Goal: Task Accomplishment & Management: Complete application form

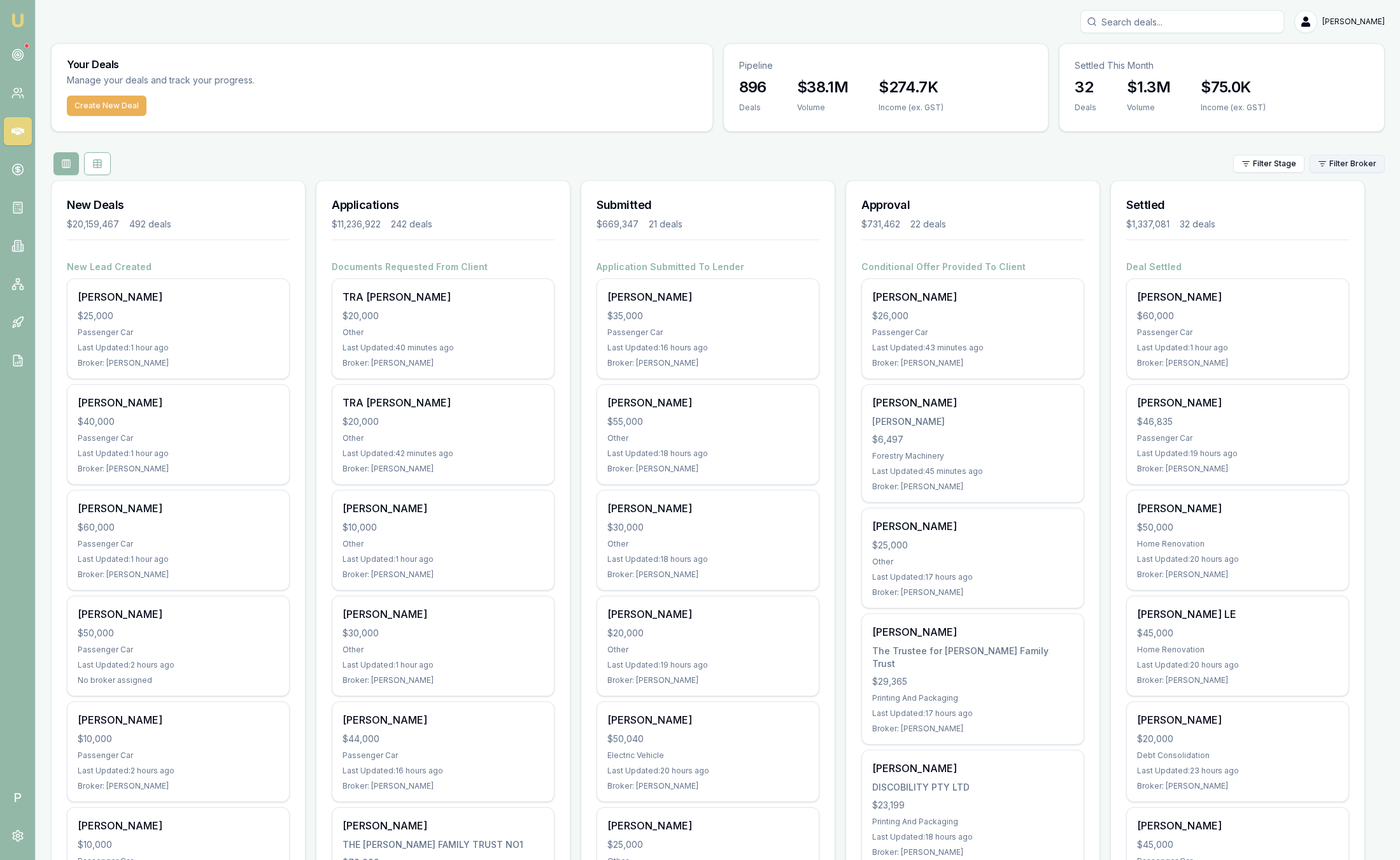
click at [1346, 165] on html "Emu Broker P Sam Crouch Toggle Menu Your Deals Manage your deals and track your…" at bounding box center [700, 430] width 1400 height 860
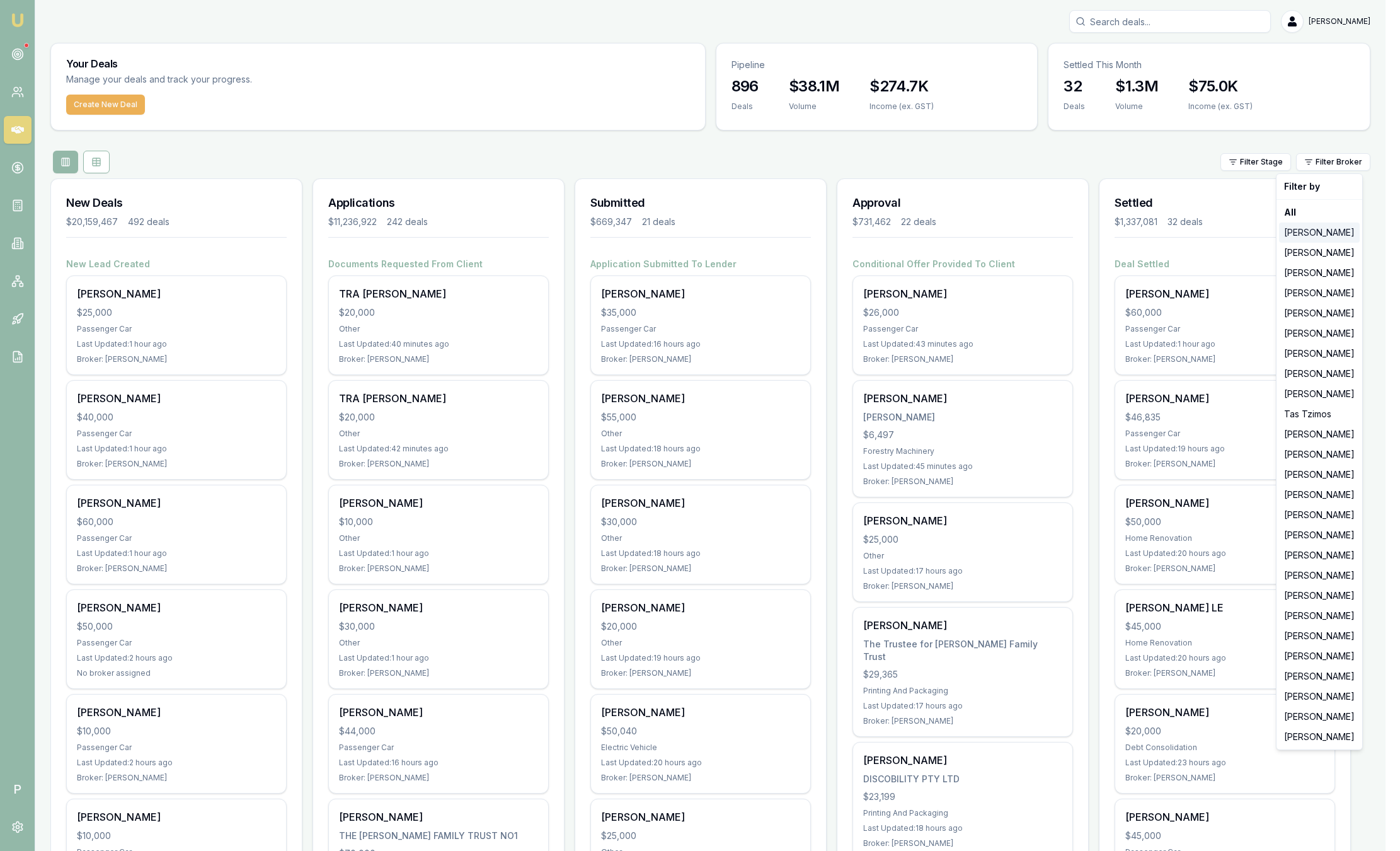
click at [1330, 226] on div "[PERSON_NAME]" at bounding box center [1319, 233] width 80 height 20
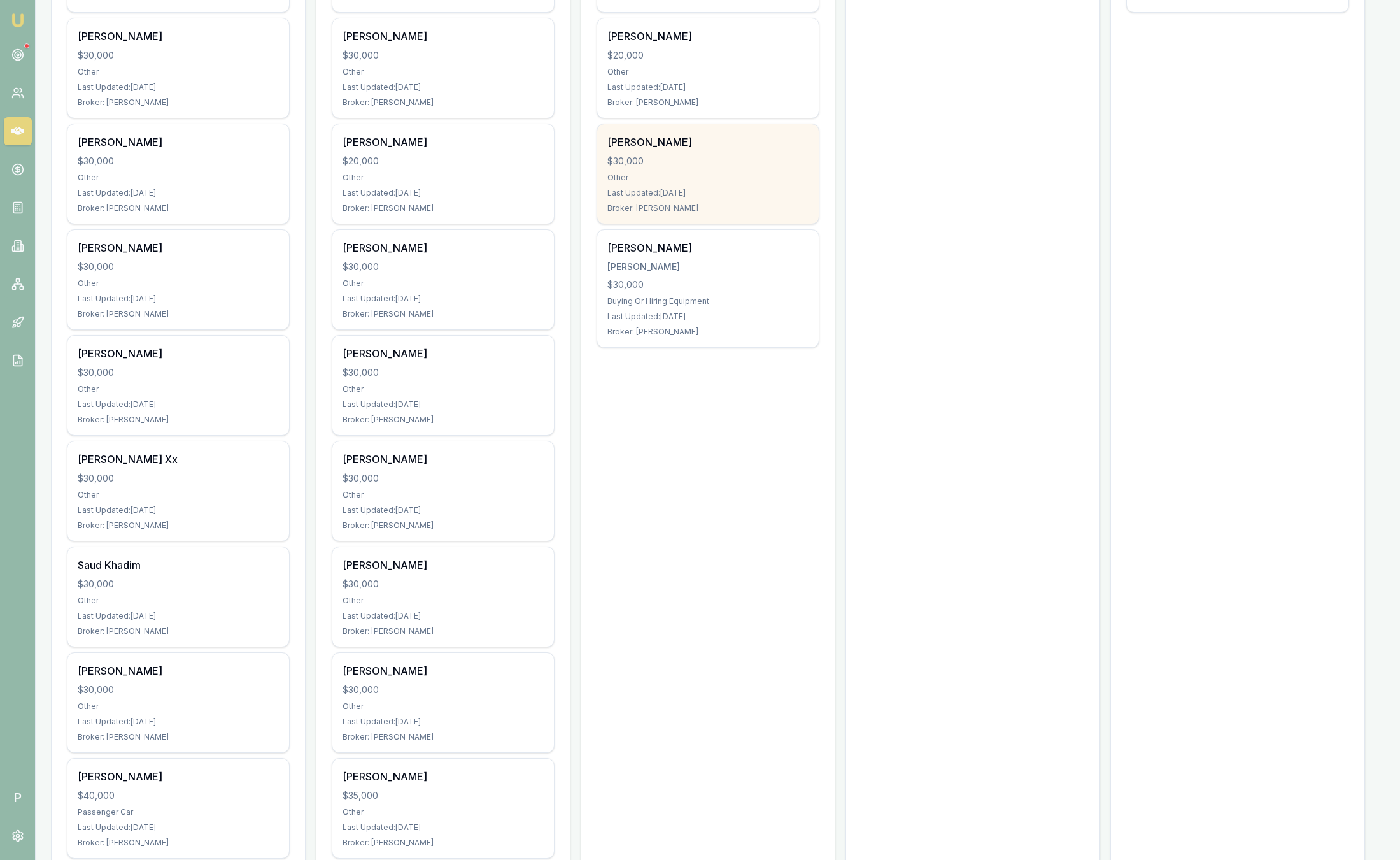
scroll to position [286, 0]
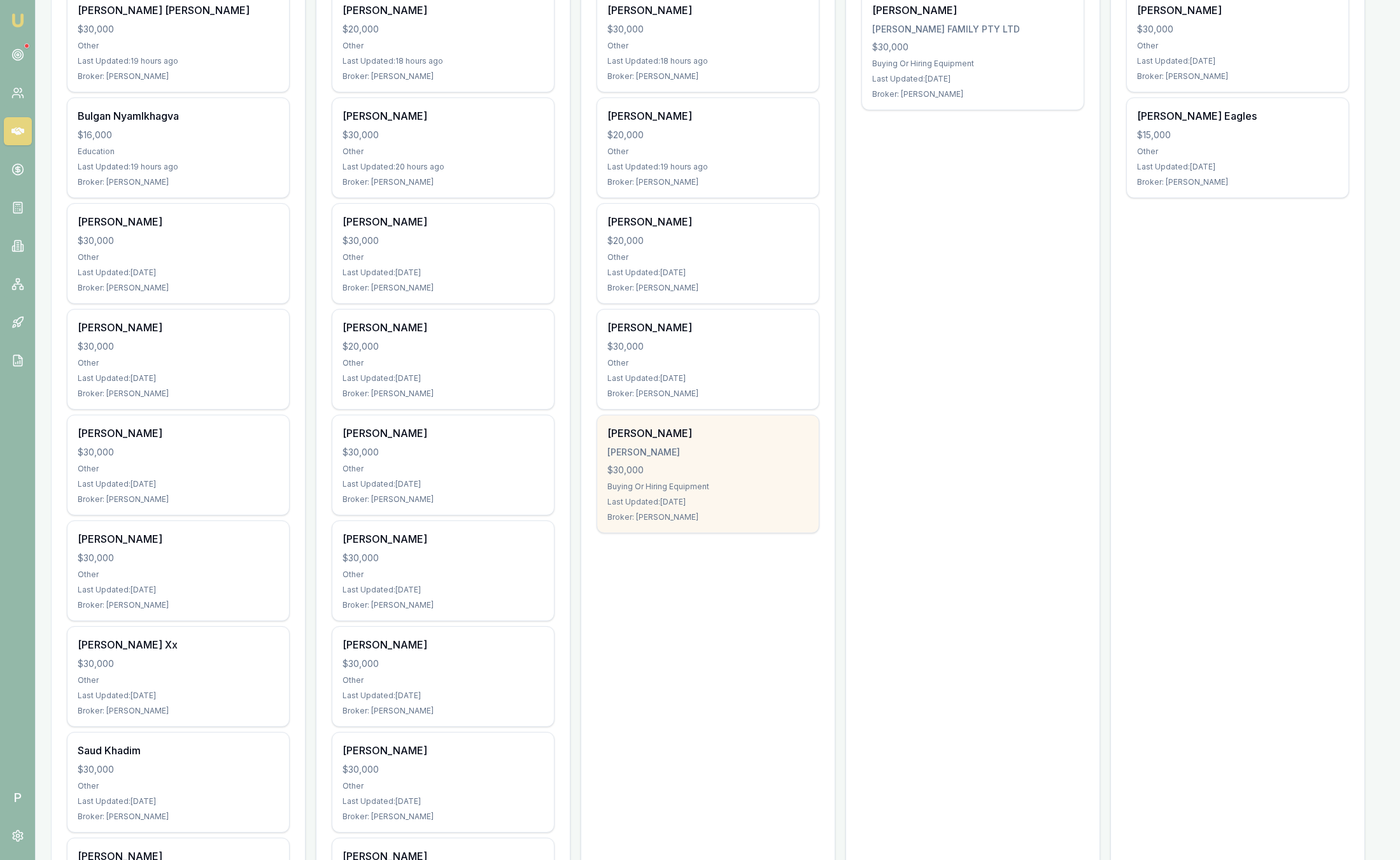
click at [726, 476] on div "Erich Jay Saldivar SALDIVAR, ERICH JAY $30,000 Buying Or Hiring Equipment Last …" at bounding box center [708, 474] width 222 height 117
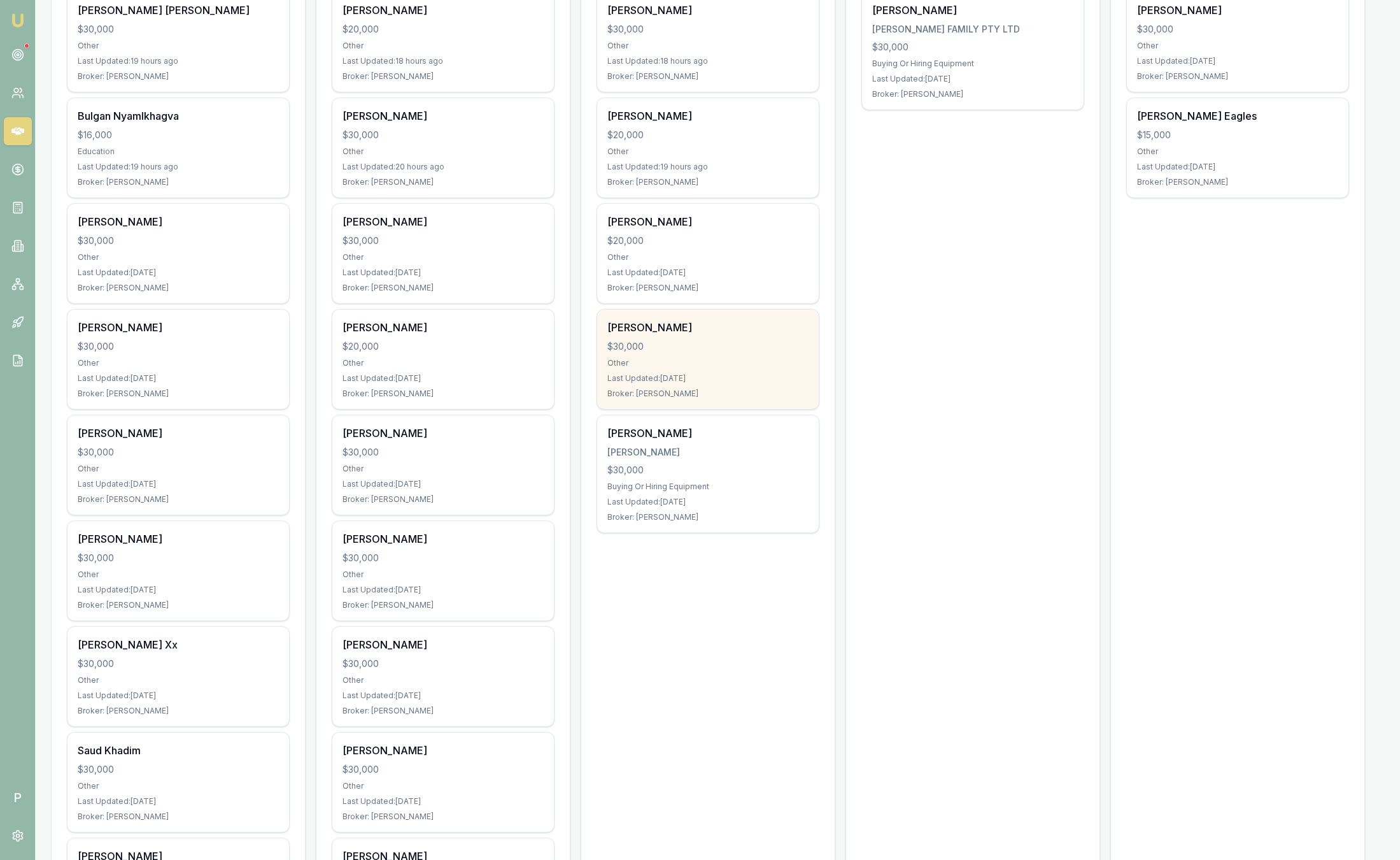
click at [672, 375] on div "Last Updated: 1 day ago" at bounding box center [708, 379] width 201 height 10
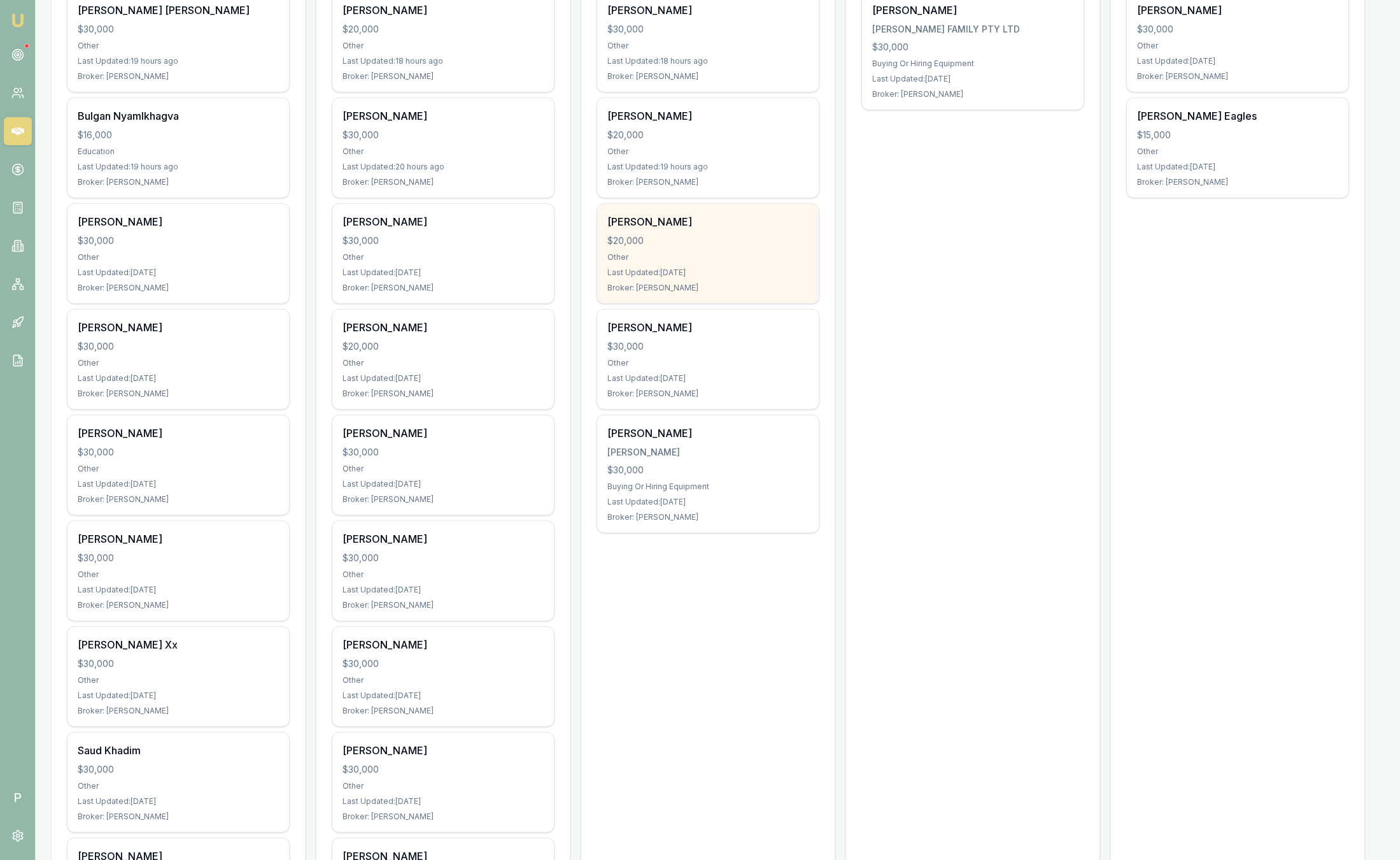
click at [688, 253] on div "Other" at bounding box center [708, 257] width 201 height 10
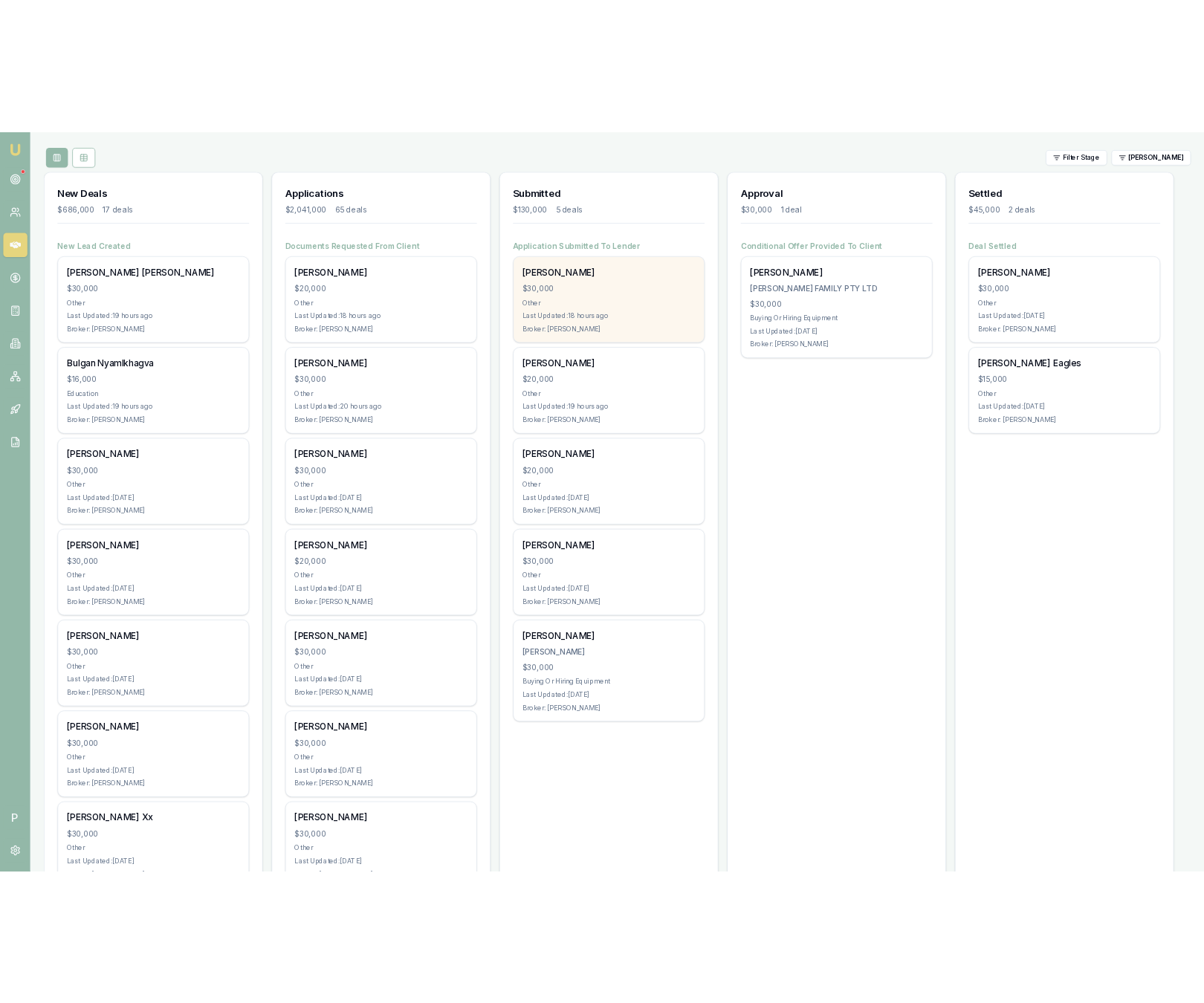
scroll to position [111, 0]
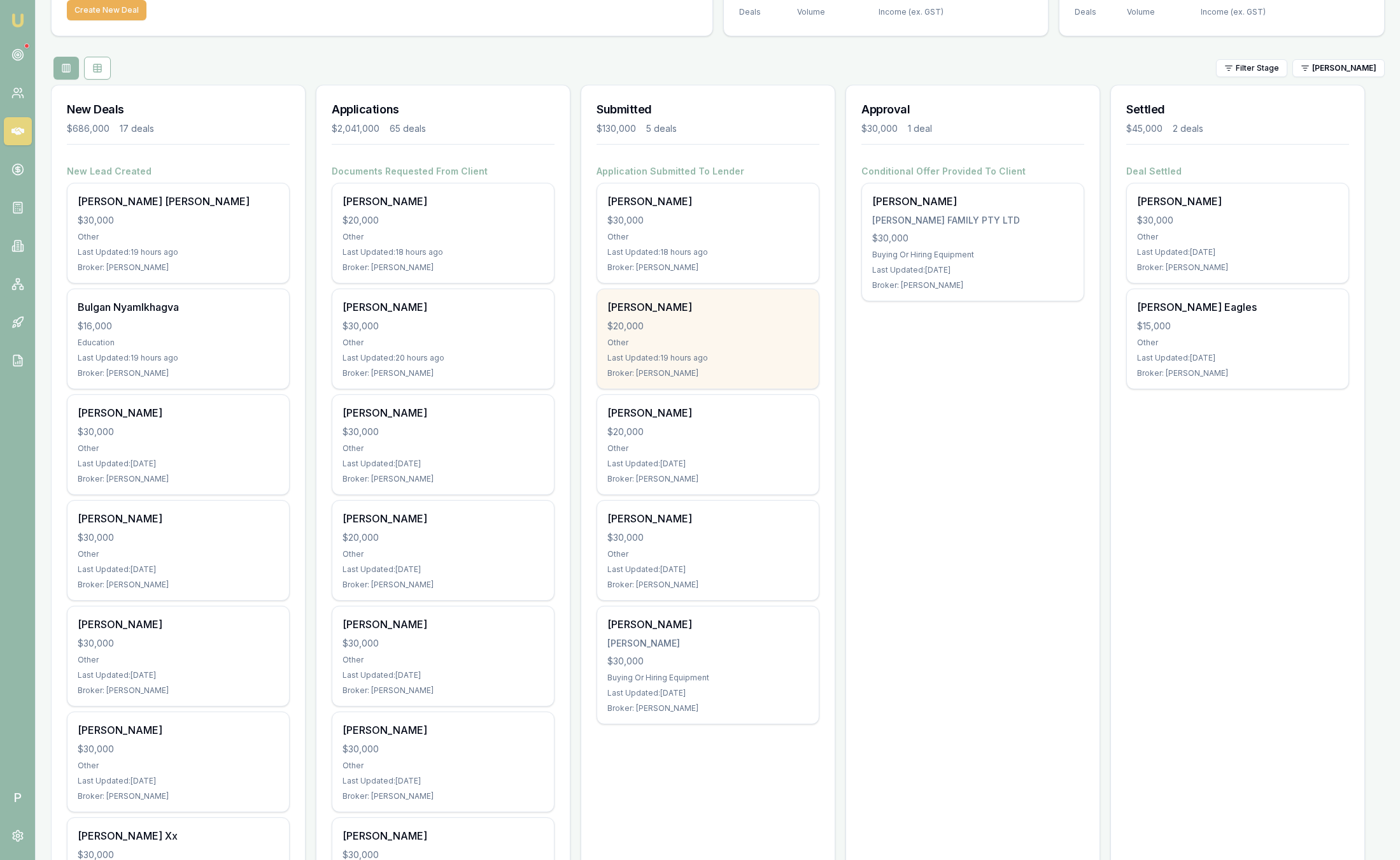
click at [702, 347] on div "Other" at bounding box center [708, 343] width 201 height 10
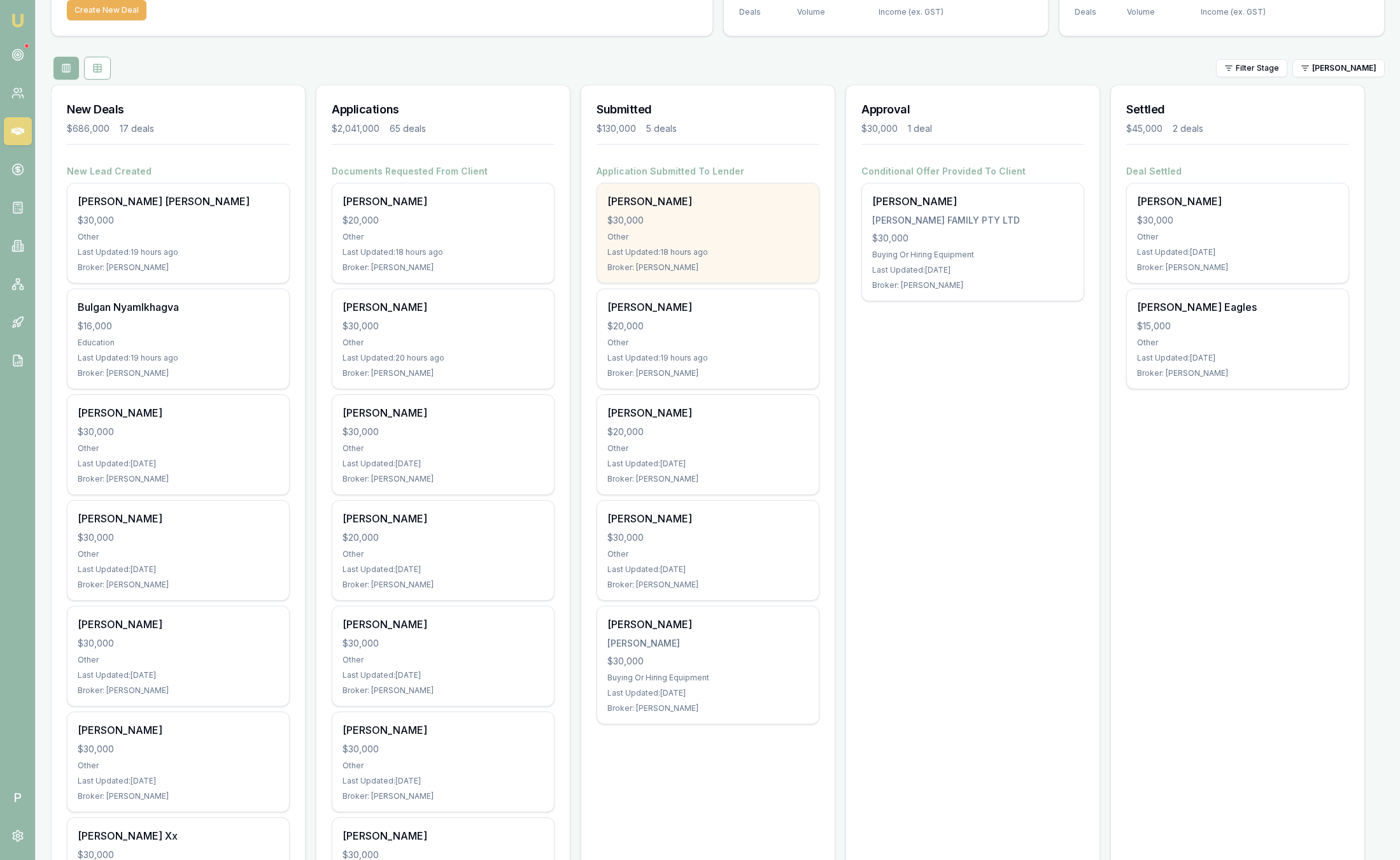
click at [647, 220] on div "$30,000" at bounding box center [708, 220] width 201 height 12
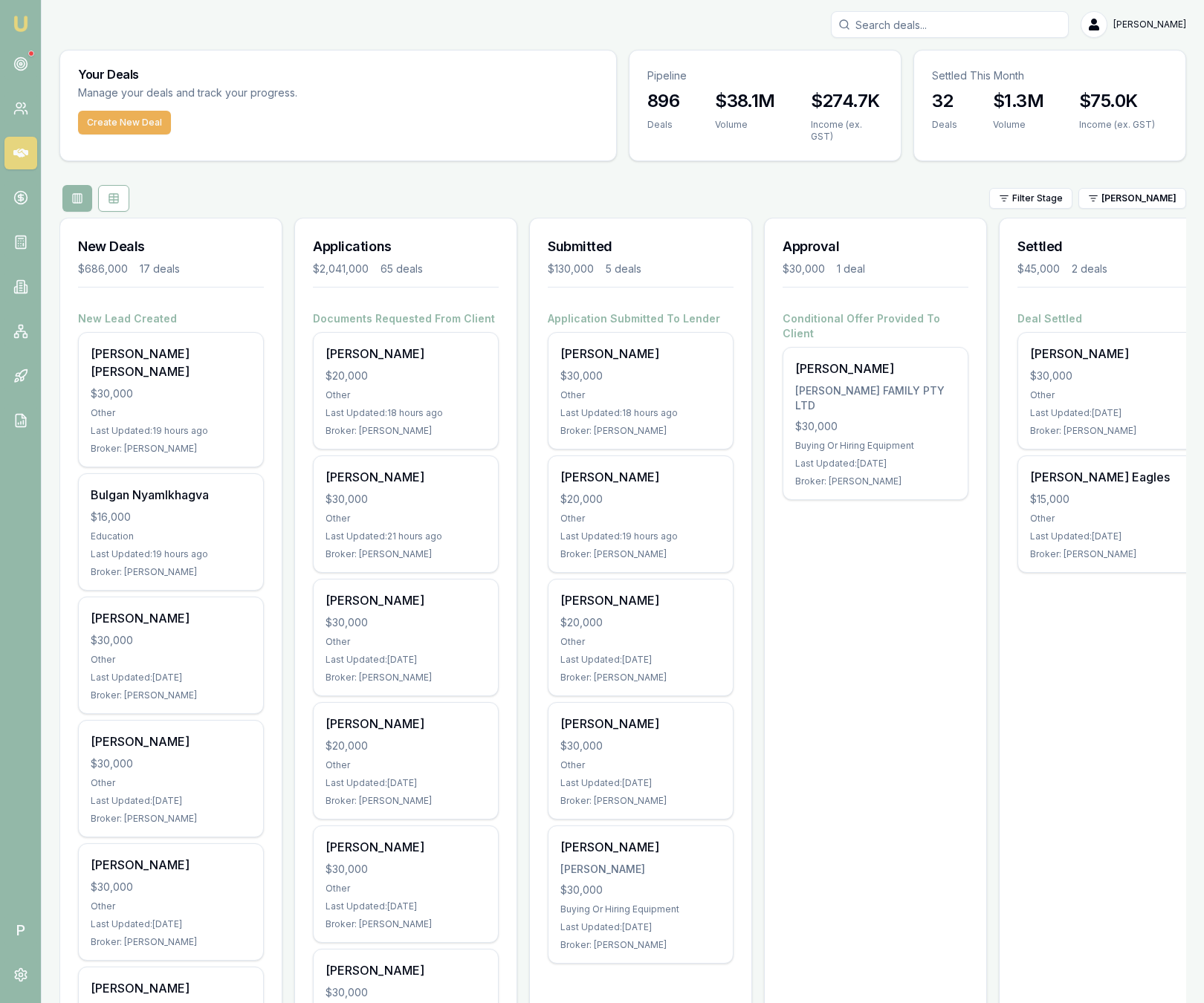
scroll to position [0, 0]
click at [690, 196] on div "Filter Stage Jackson Fanfulla" at bounding box center [623, 198] width 1126 height 26
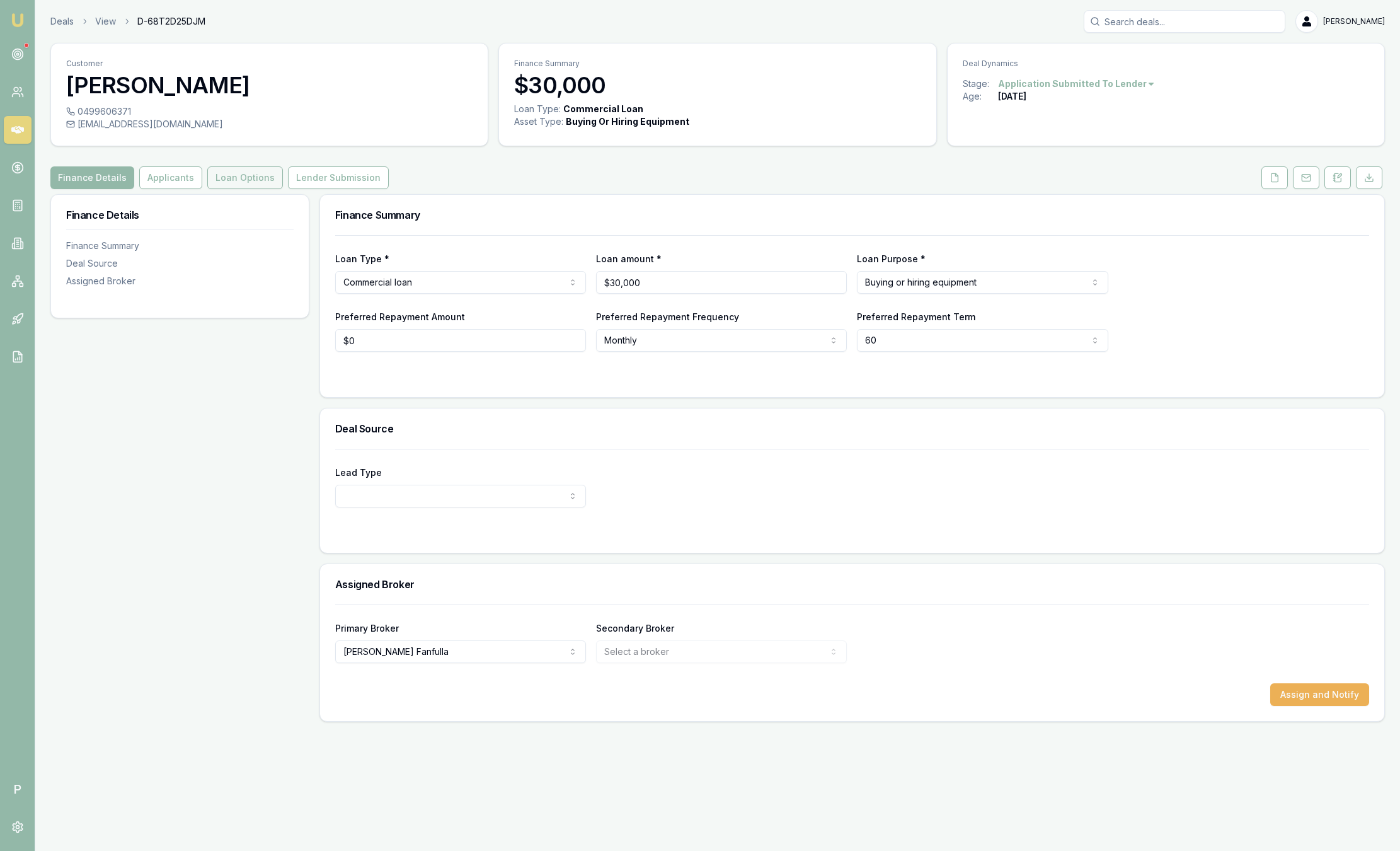
click at [228, 175] on button "Loan Options" at bounding box center [245, 178] width 75 height 22
click at [247, 173] on button "Loan Options" at bounding box center [245, 178] width 75 height 22
click at [248, 179] on button "Loan Options" at bounding box center [245, 178] width 75 height 22
click at [230, 181] on button "Loan Options" at bounding box center [245, 178] width 75 height 22
click at [259, 176] on button "Loan Options" at bounding box center [245, 178] width 75 height 22
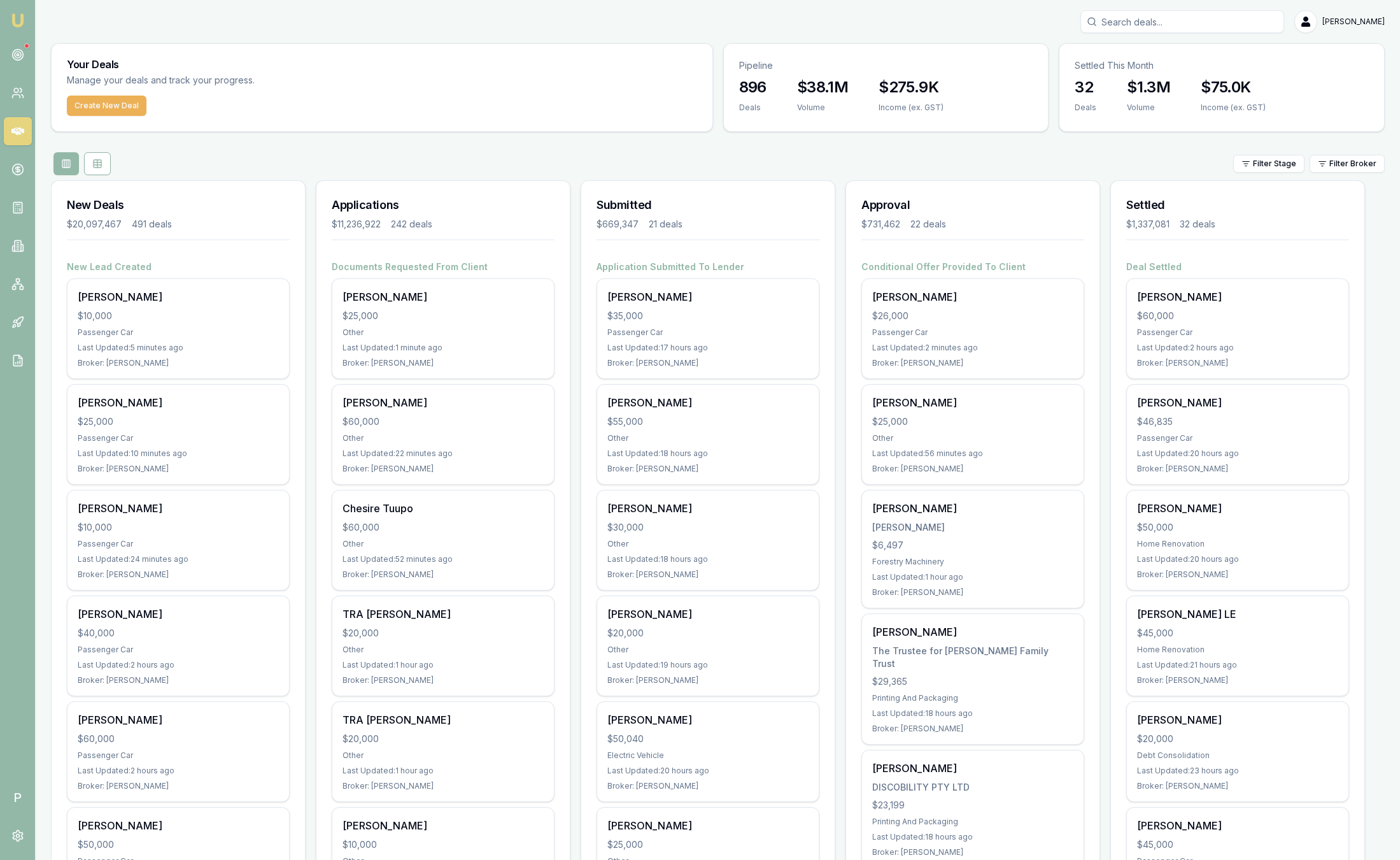
click at [983, 168] on div "Filter Stage Filter Broker" at bounding box center [718, 163] width 1334 height 23
click at [802, 155] on div "Filter Stage Filter Broker" at bounding box center [718, 163] width 1334 height 23
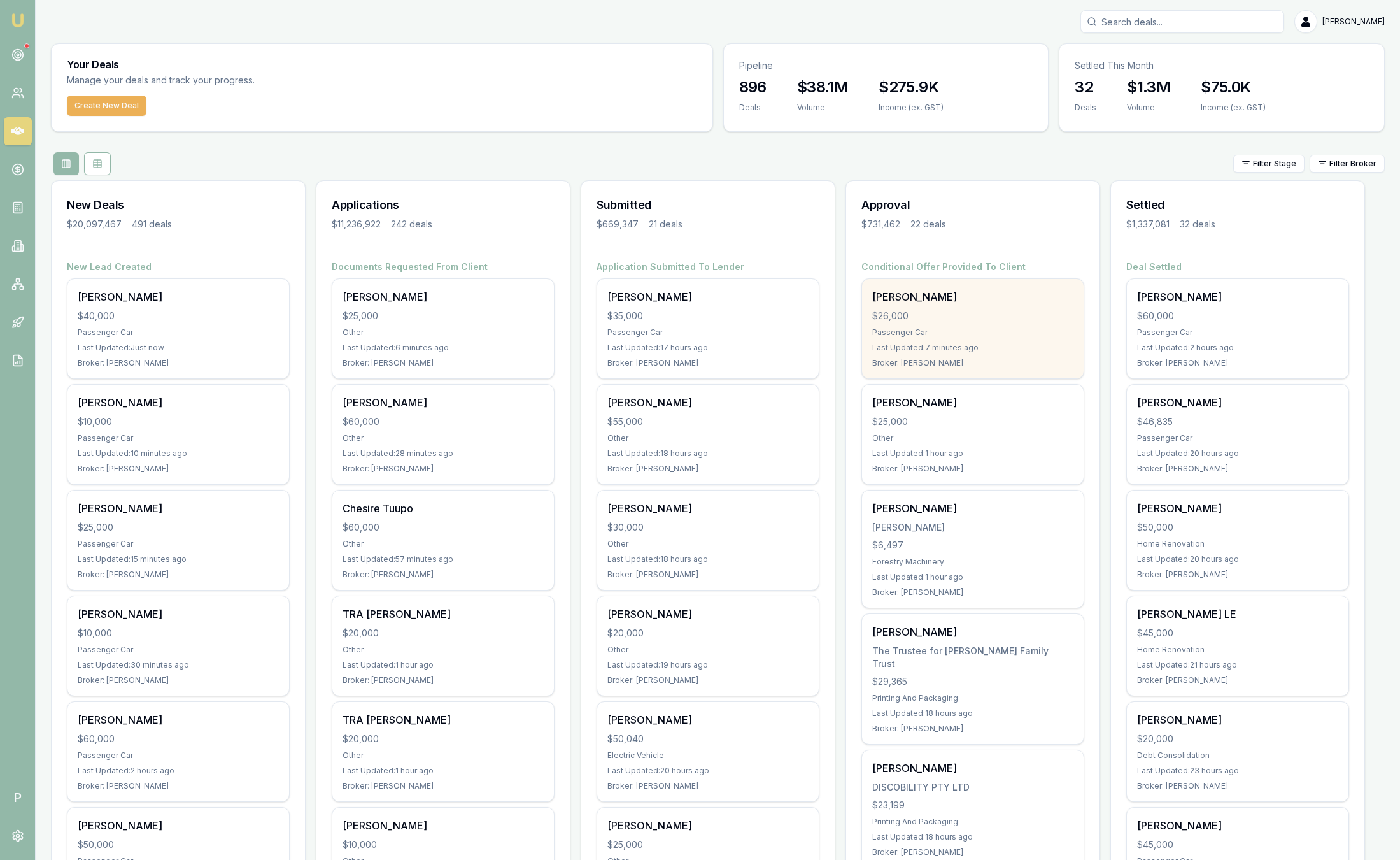
click at [1027, 319] on div "$26,000" at bounding box center [972, 316] width 201 height 12
click at [962, 326] on div "Savannah Tupper $26,000 Passenger Car Last Updated: 8 minutes ago Broker: Peter…" at bounding box center [972, 329] width 222 height 100
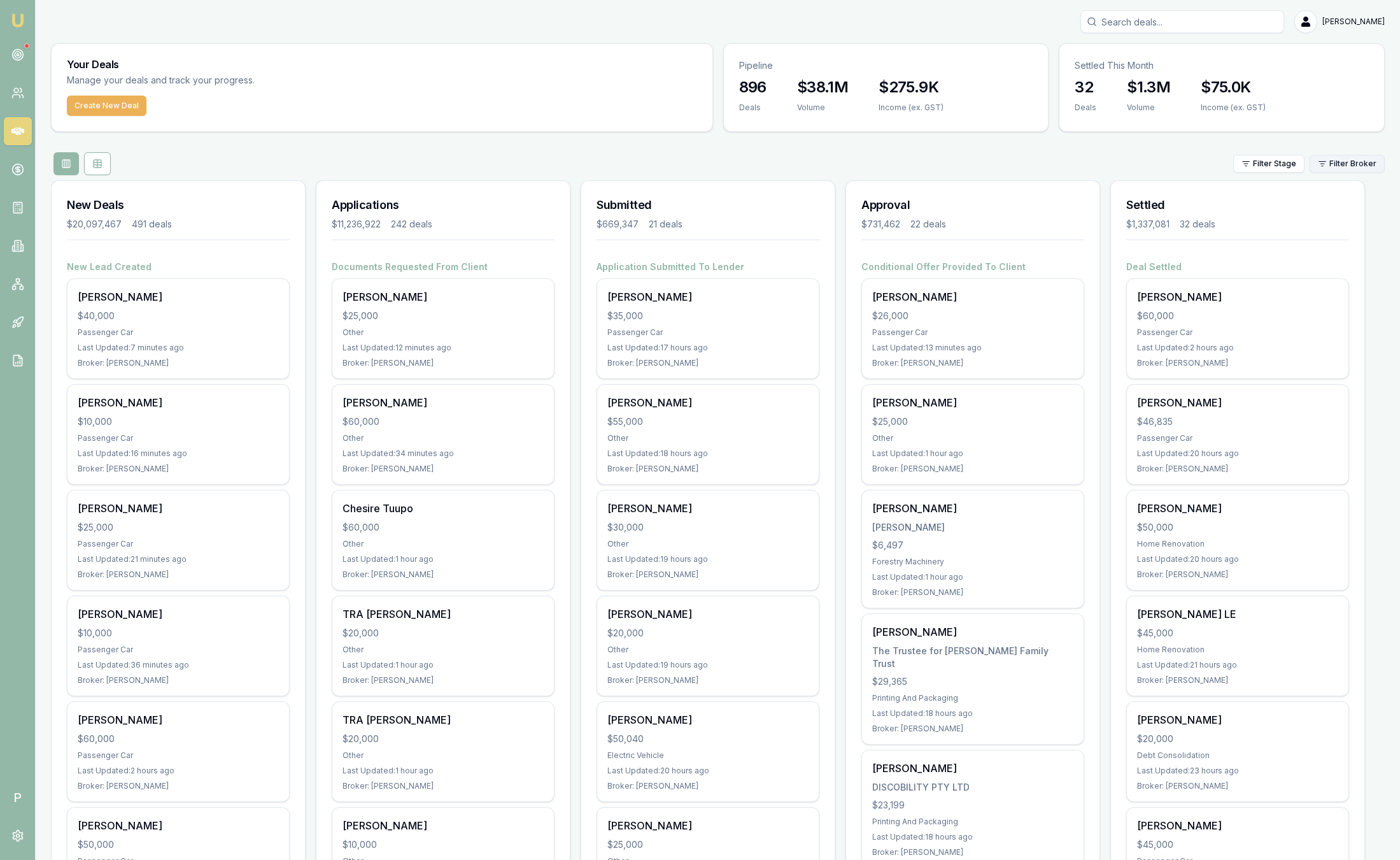
click at [1358, 158] on html "Emu Broker P Sam Crouch Toggle Menu Your Deals Manage your deals and track your…" at bounding box center [700, 430] width 1400 height 860
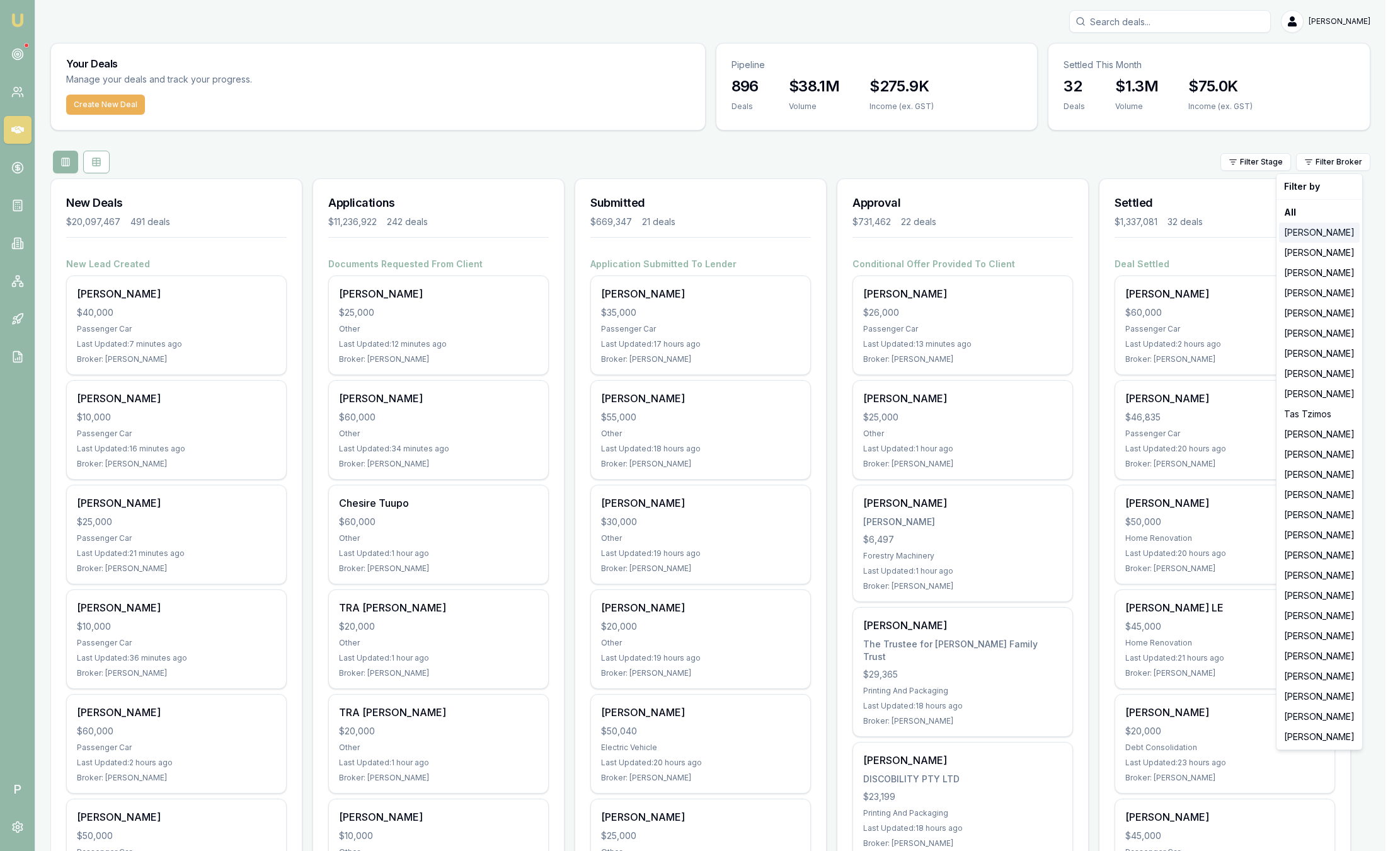
click at [1332, 232] on div "[PERSON_NAME]" at bounding box center [1319, 233] width 80 height 20
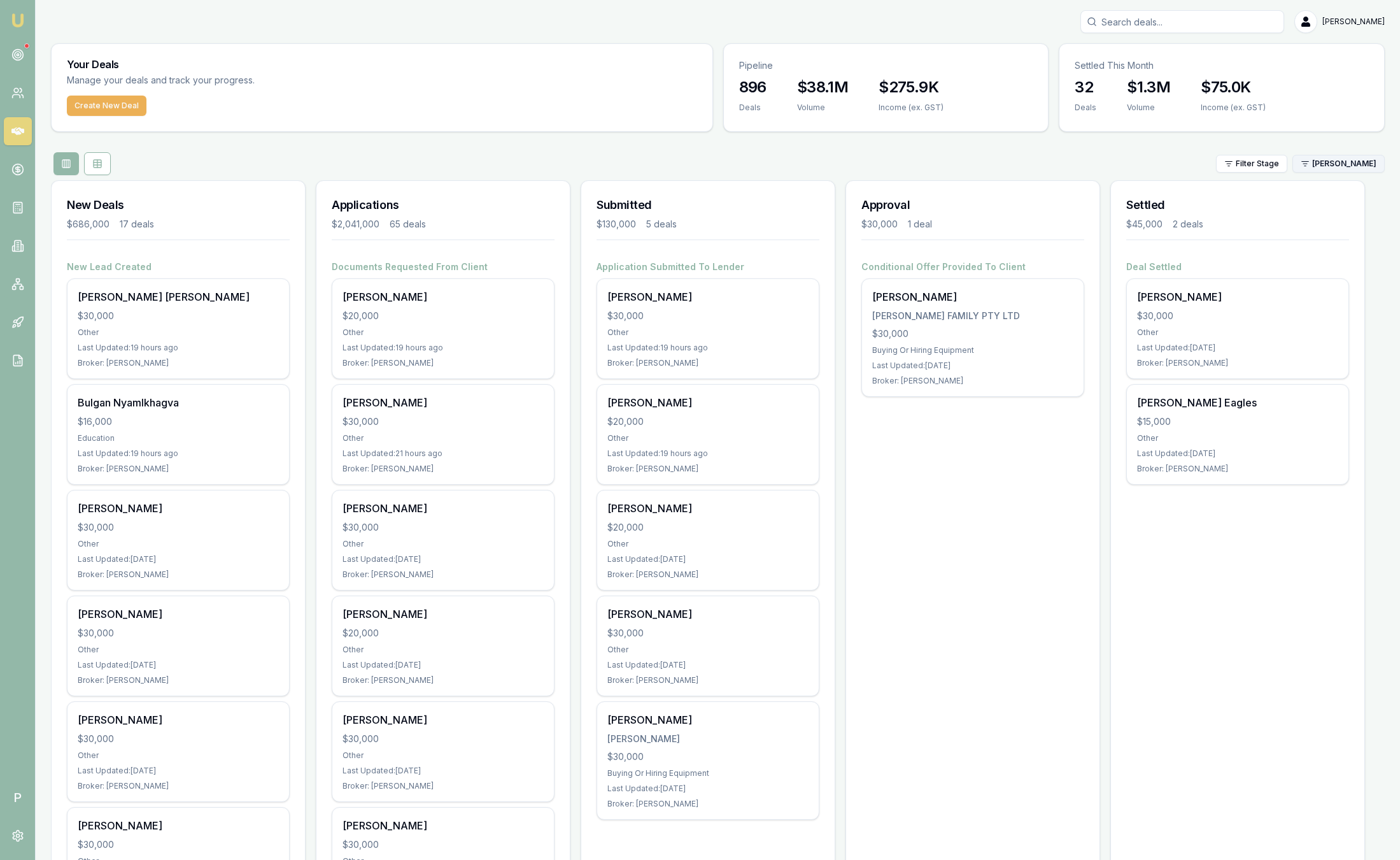
click at [1338, 168] on html "Emu Broker P Sam Crouch Toggle Menu Your Deals Manage your deals and track your…" at bounding box center [700, 430] width 1400 height 860
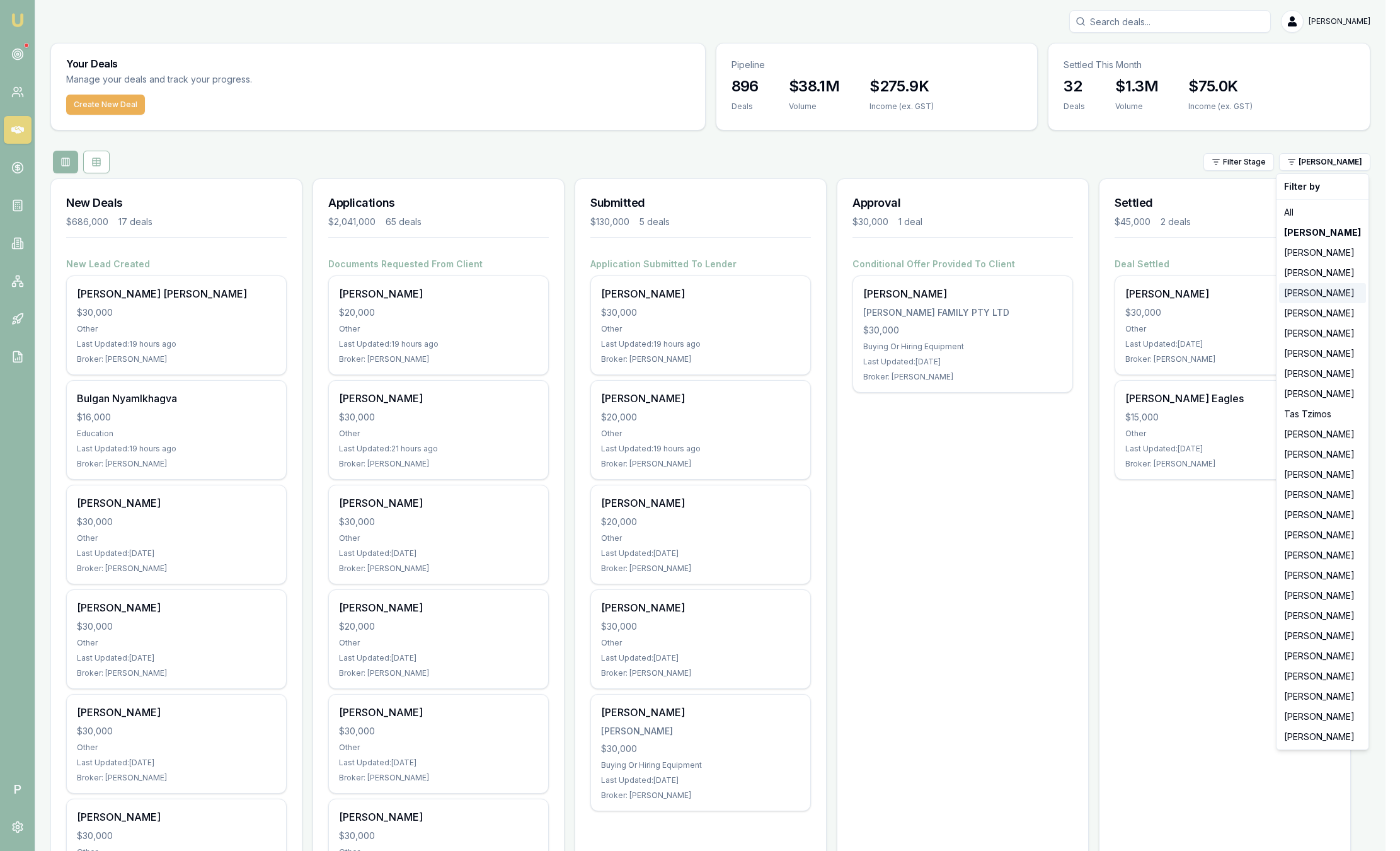
click at [1328, 298] on div "[PERSON_NAME]" at bounding box center [1322, 293] width 87 height 20
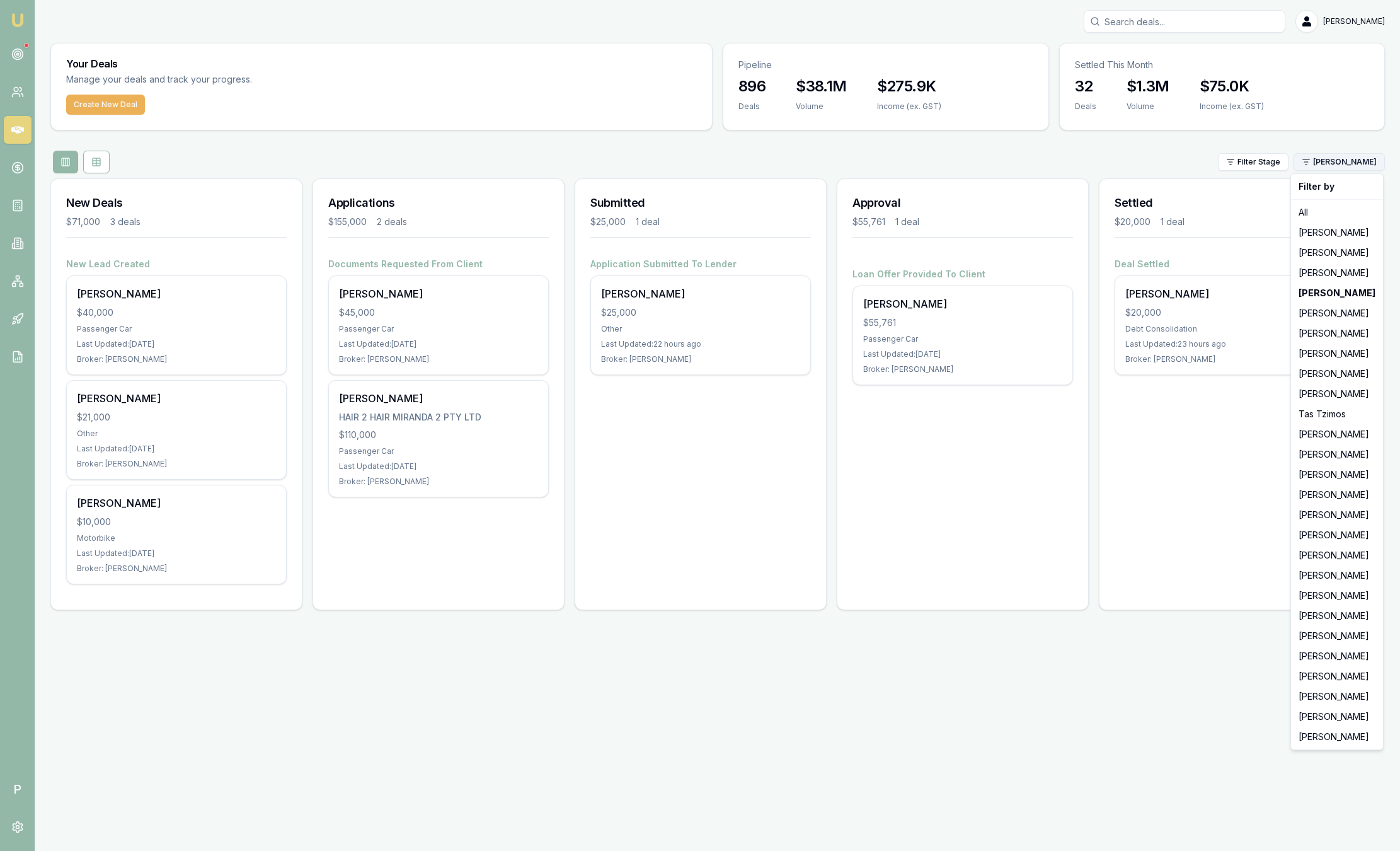
click at [1327, 162] on html "Emu Broker P Sam Crouch Toggle Menu Your Deals Manage your deals and track your…" at bounding box center [700, 426] width 1400 height 851
click at [1338, 332] on div "Stevette Gelavis" at bounding box center [1337, 333] width 87 height 20
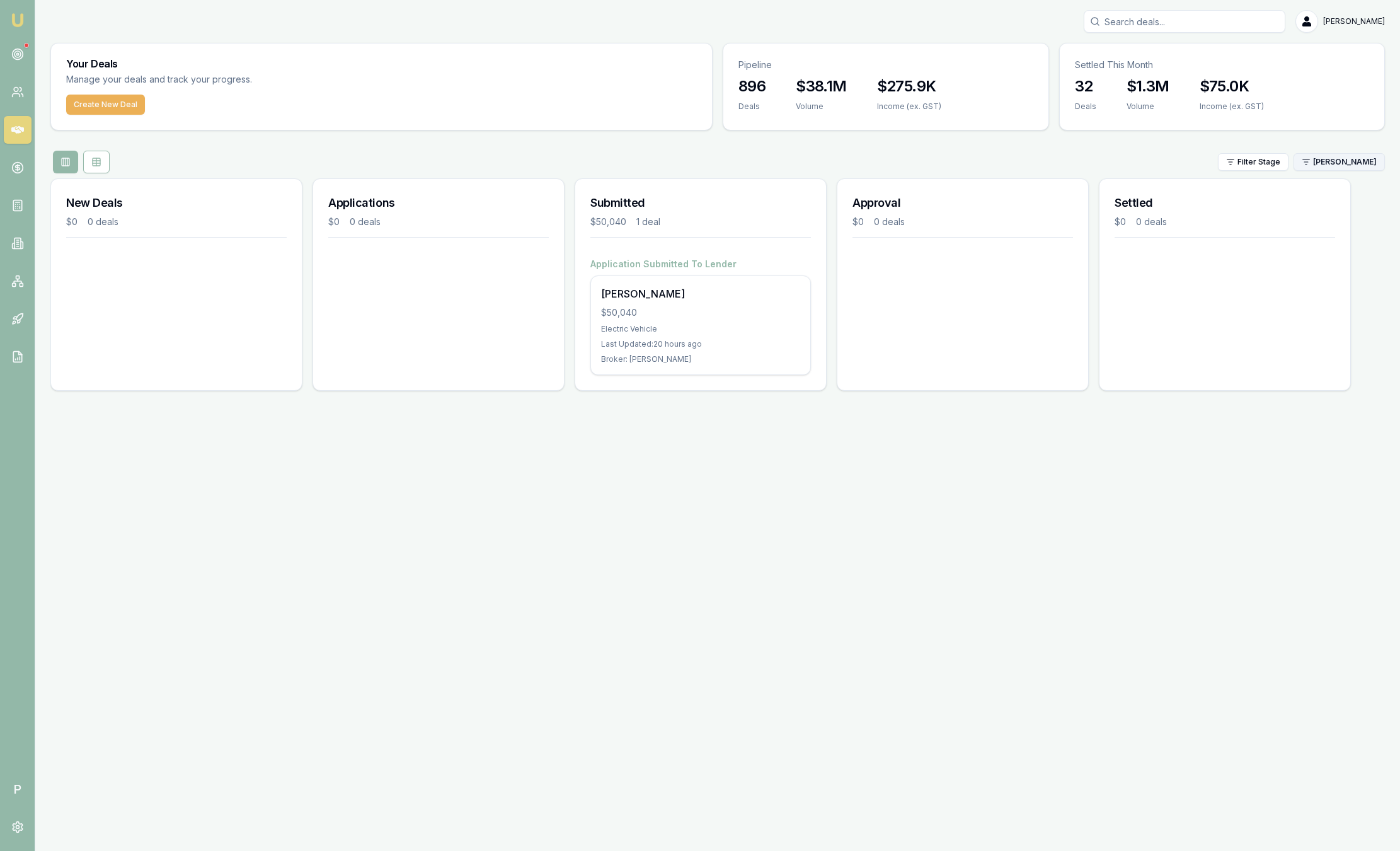
click at [1309, 166] on html "Emu Broker P Sam Crouch Toggle Menu Your Deals Manage your deals and track your…" at bounding box center [700, 426] width 1400 height 851
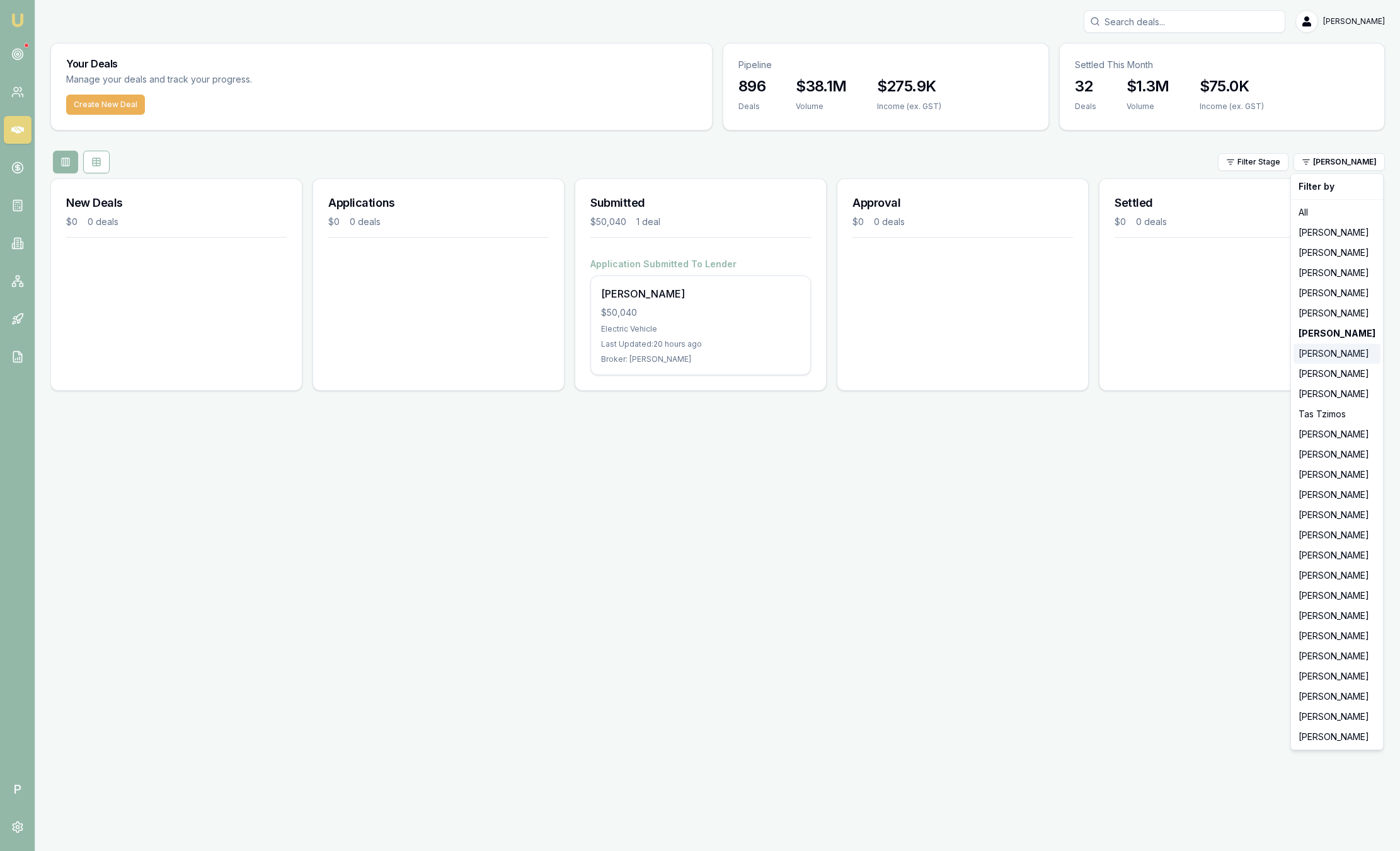
click at [1325, 354] on div "Baron Ketterman" at bounding box center [1337, 354] width 87 height 20
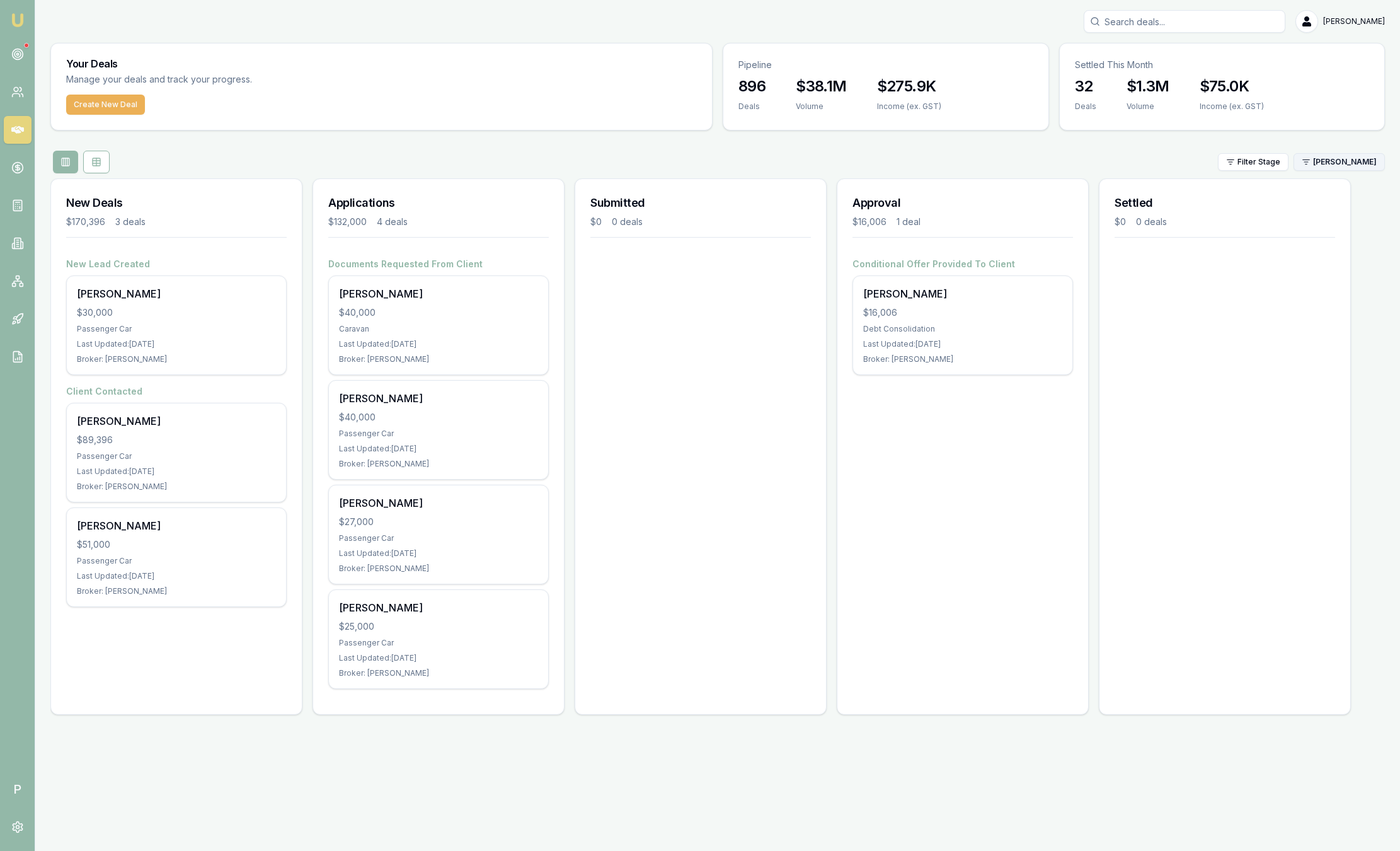
click at [1338, 162] on html "Emu Broker P Sam Crouch Toggle Menu Your Deals Manage your deals and track your…" at bounding box center [700, 426] width 1400 height 851
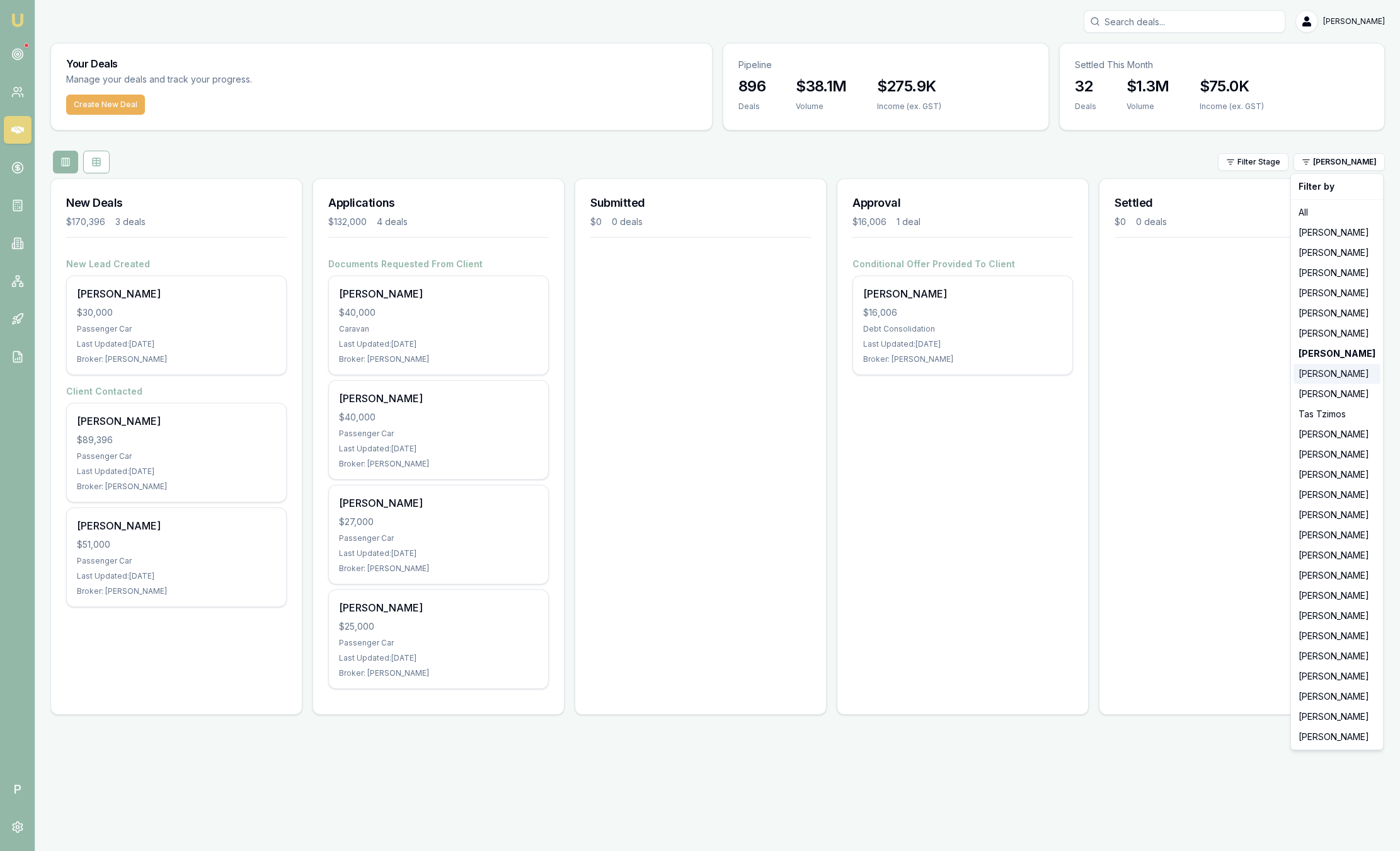
click at [1330, 371] on div "Wendy Fonseka" at bounding box center [1337, 374] width 87 height 20
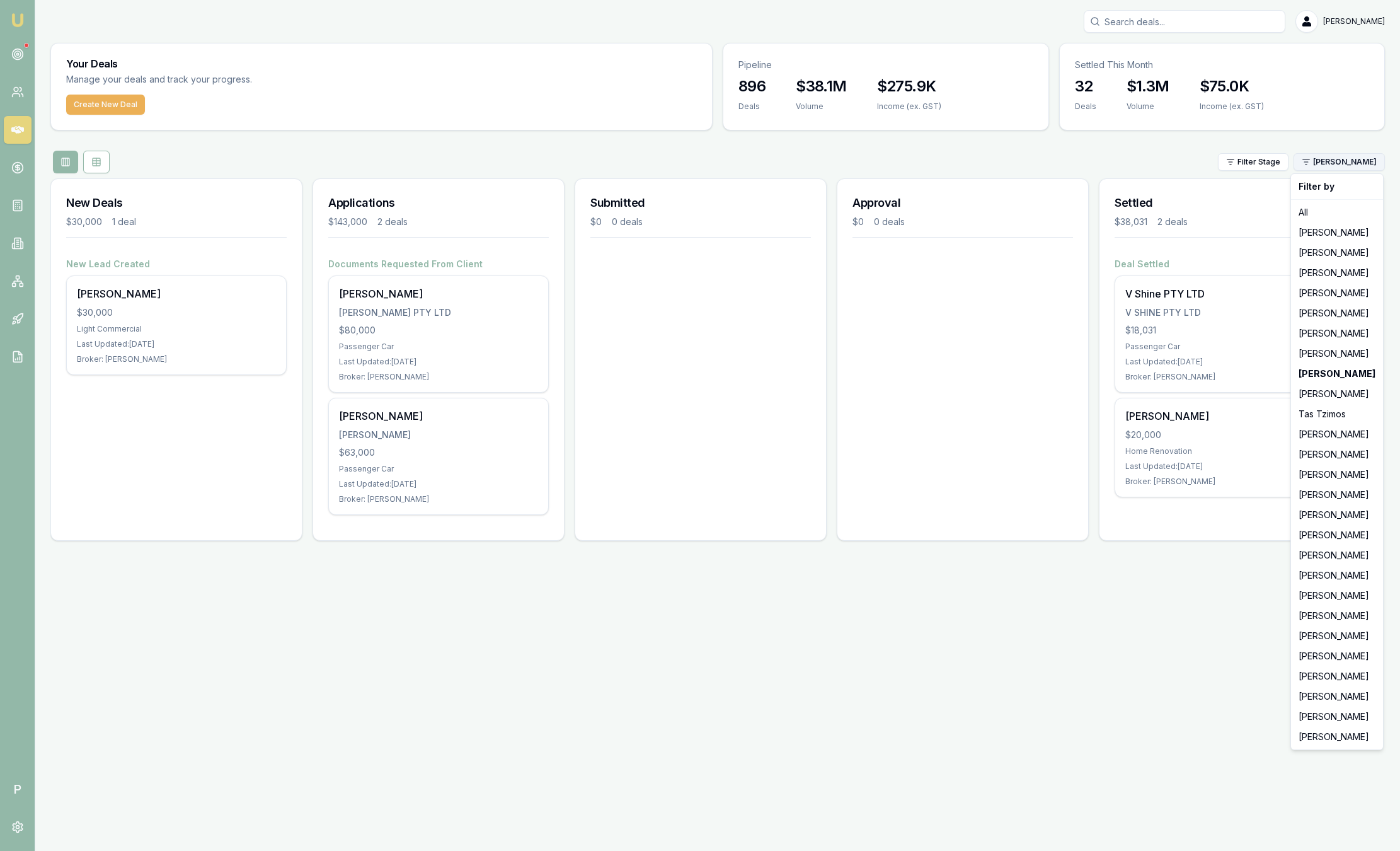
click at [1322, 154] on html "Emu Broker P Sam Crouch Toggle Menu Your Deals Manage your deals and track your…" at bounding box center [700, 426] width 1400 height 851
click at [1327, 450] on div "Pinkesh Patel" at bounding box center [1337, 454] width 87 height 20
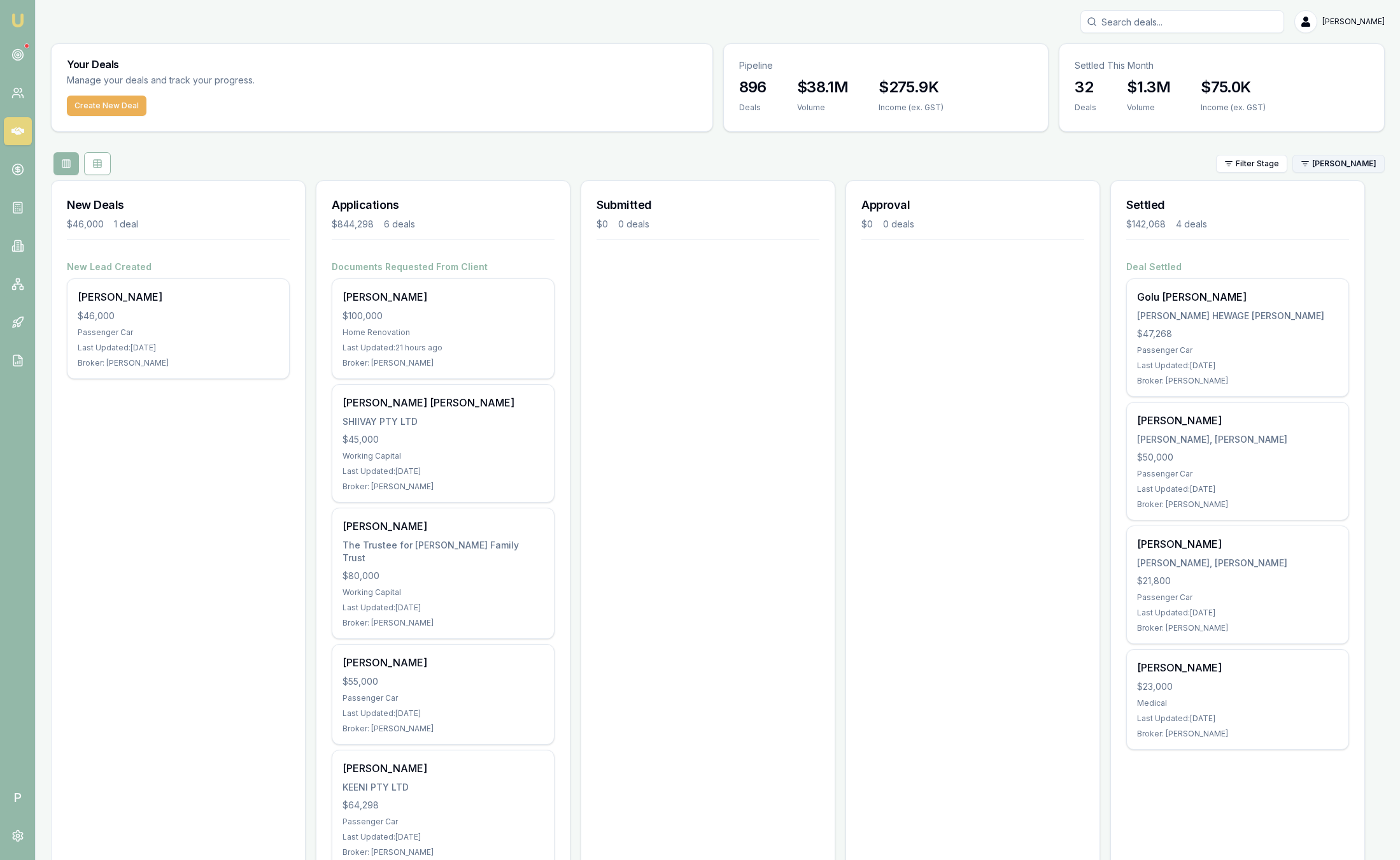
click at [1331, 160] on html "Emu Broker P Sam Crouch Toggle Menu Your Deals Manage your deals and track your…" at bounding box center [700, 430] width 1400 height 860
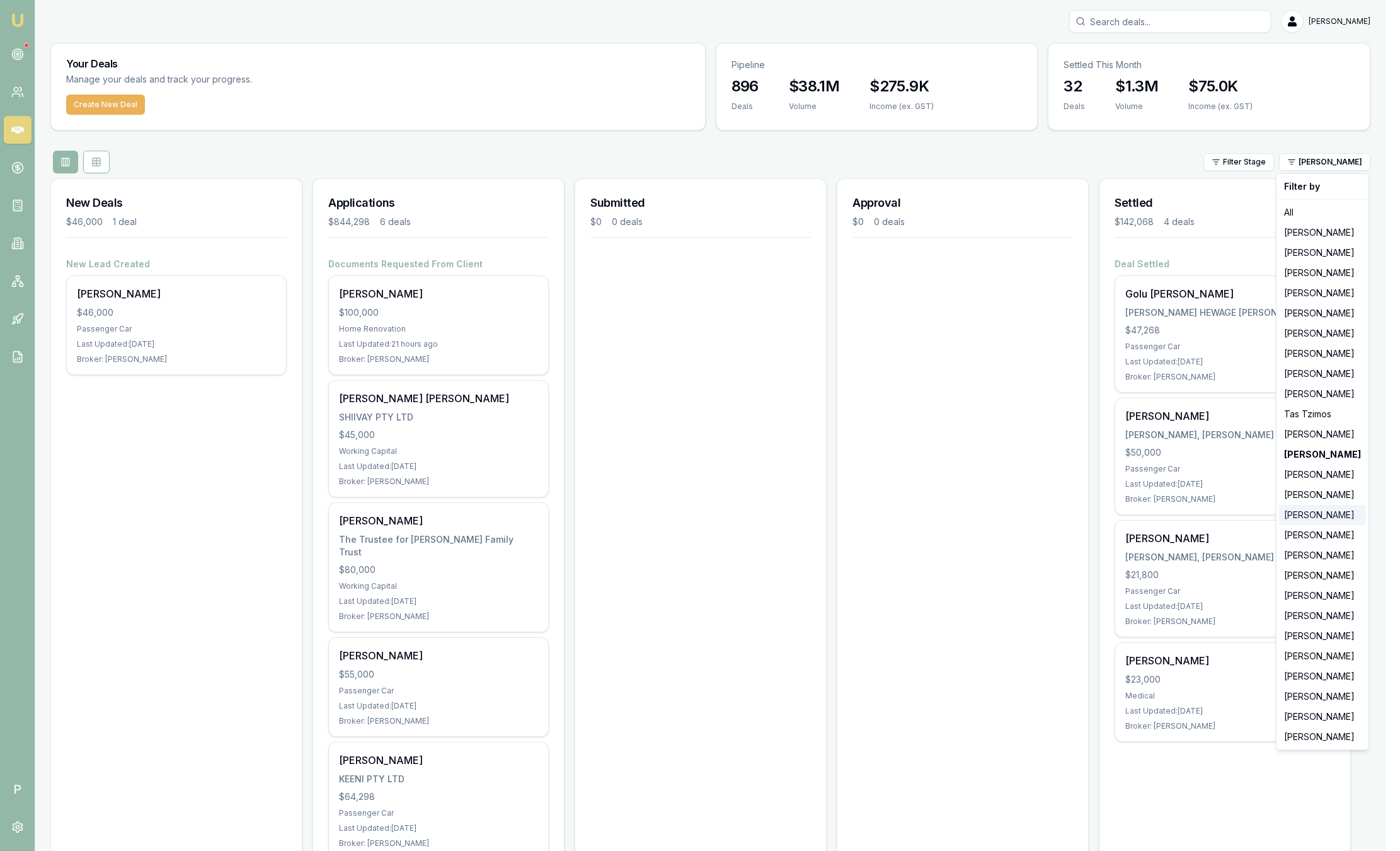
click at [1320, 518] on div "Peter Sarris" at bounding box center [1322, 515] width 87 height 20
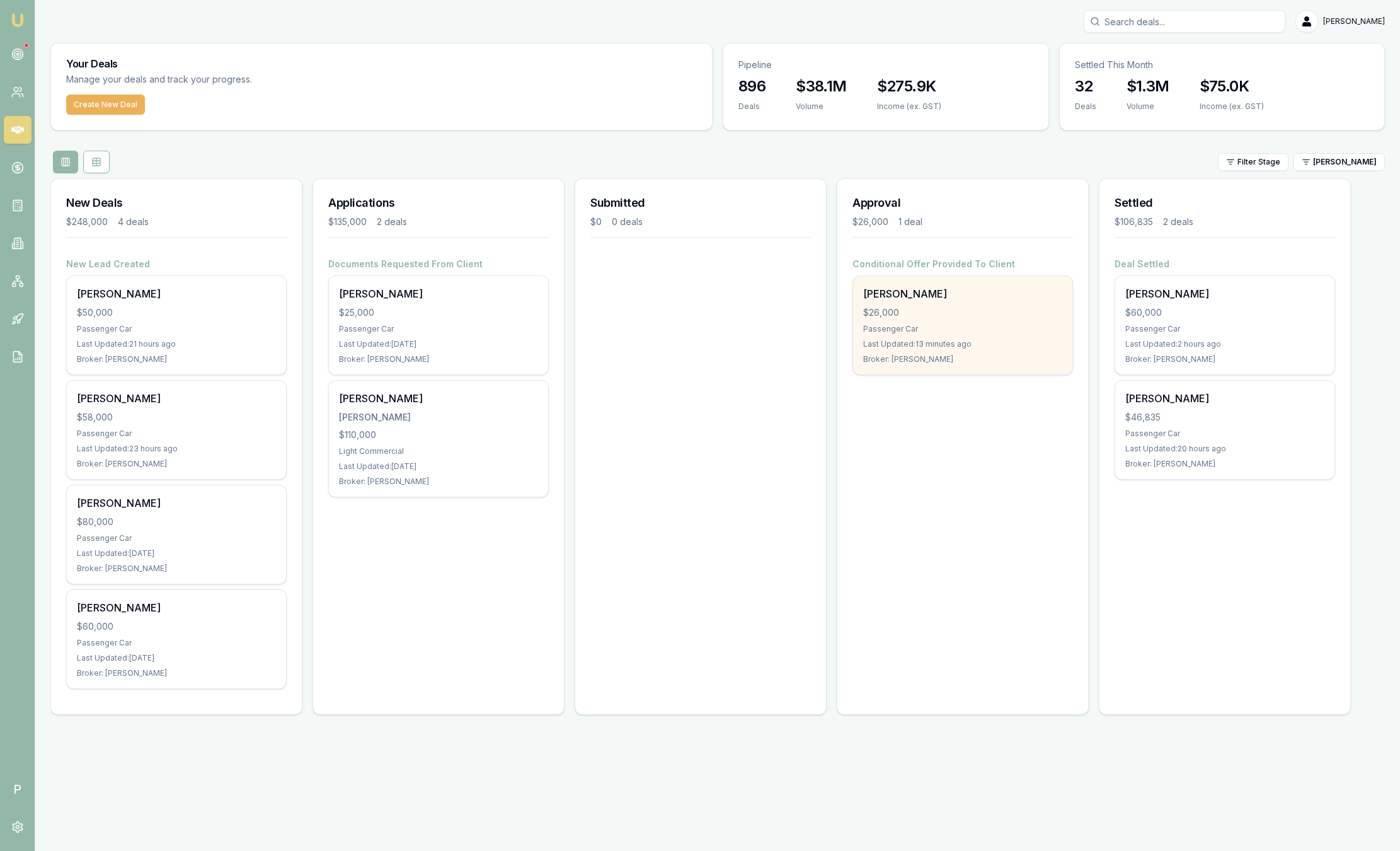
click at [990, 325] on div "Passenger Car" at bounding box center [962, 329] width 199 height 10
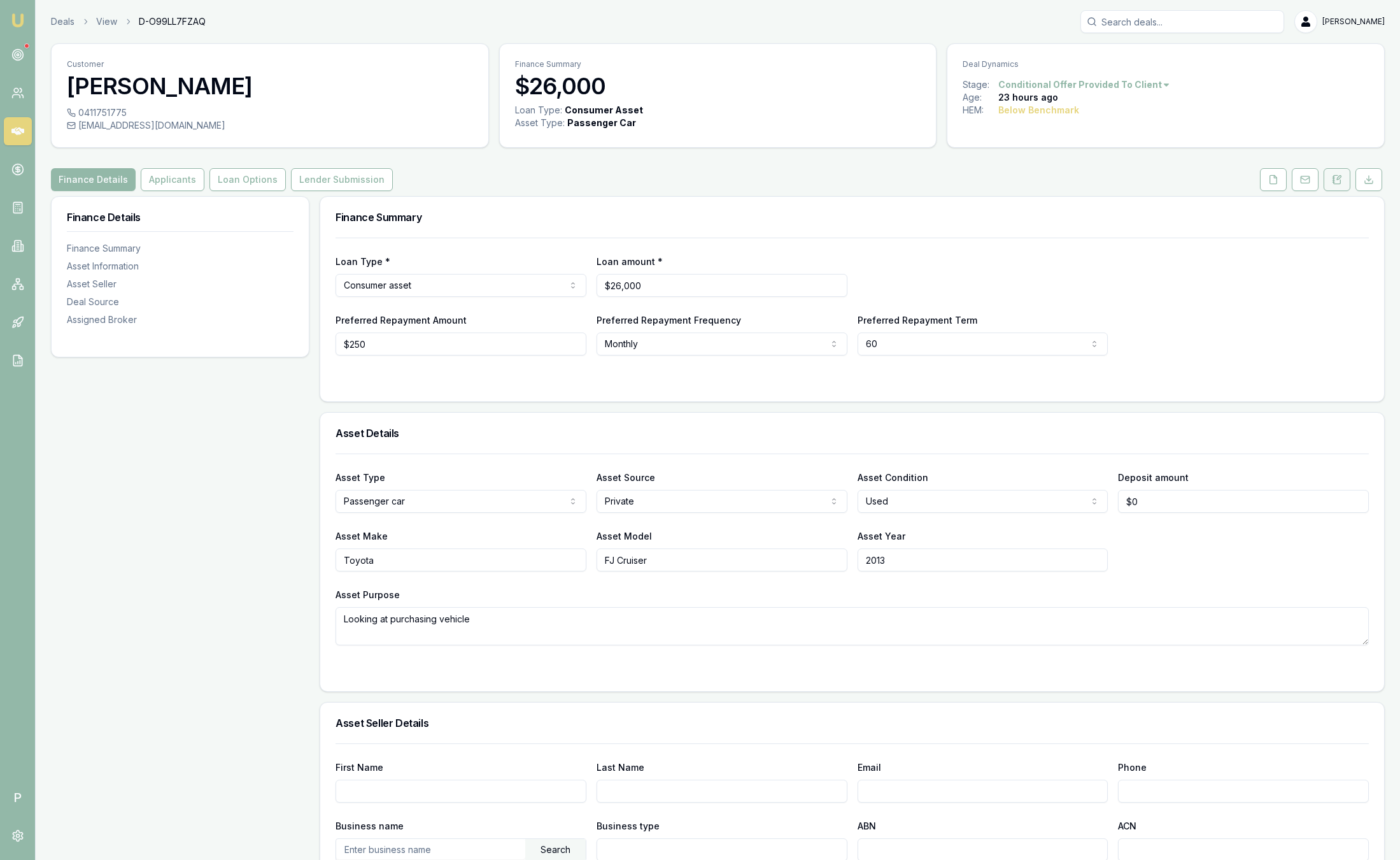
click at [1340, 183] on icon at bounding box center [1337, 179] width 10 height 10
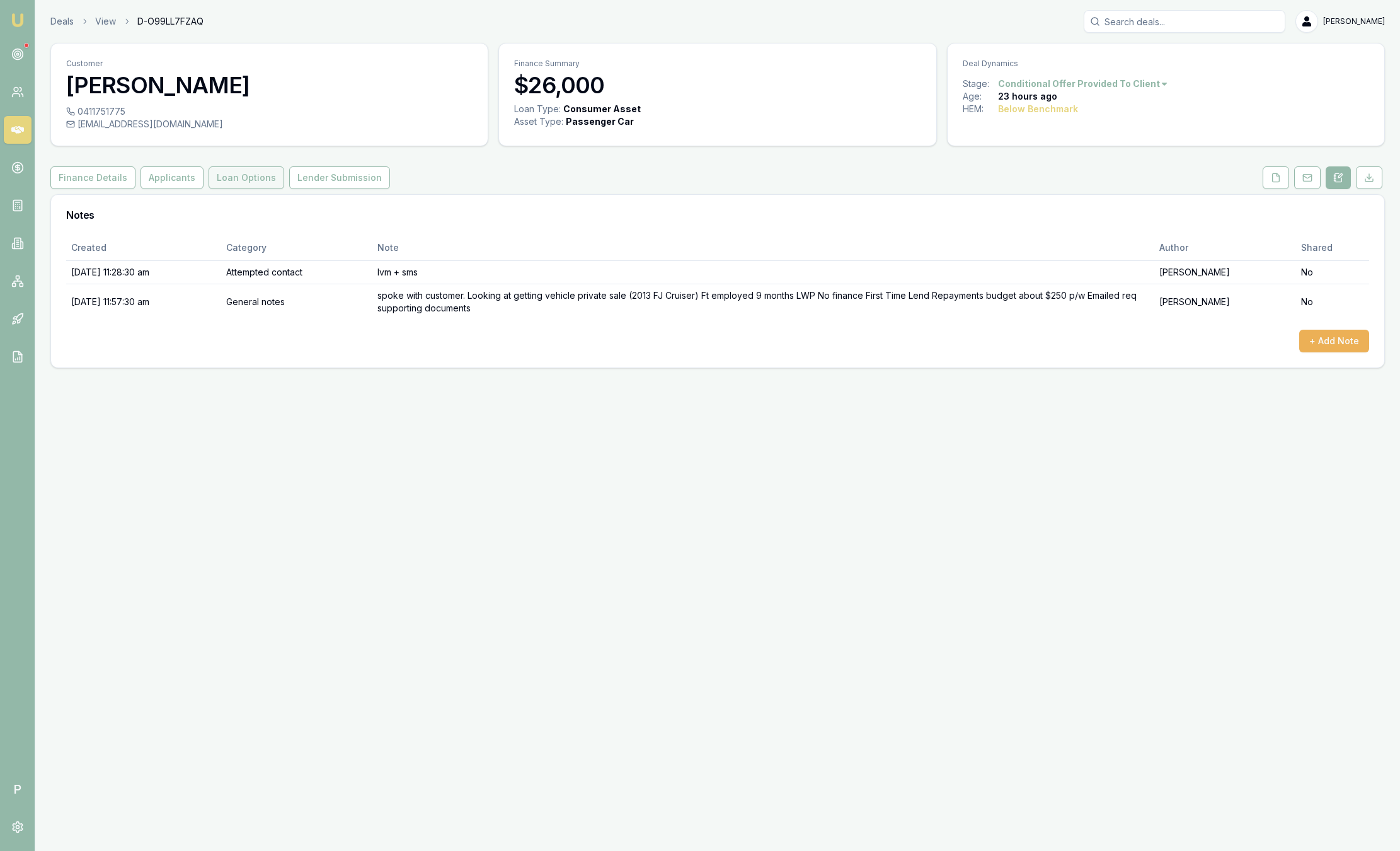
click at [257, 177] on button "Loan Options" at bounding box center [246, 178] width 75 height 22
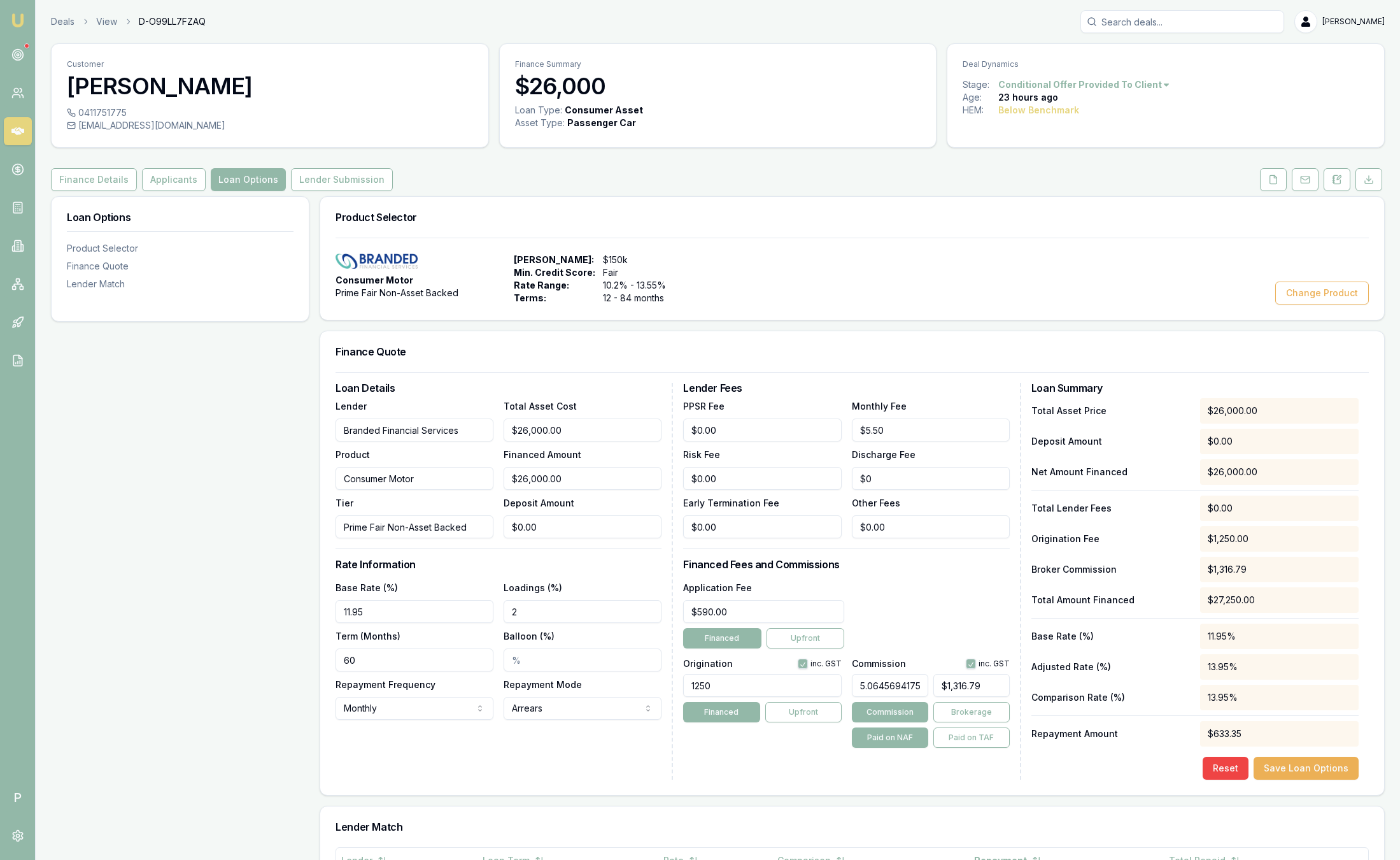
click at [15, 25] on img at bounding box center [18, 20] width 15 height 15
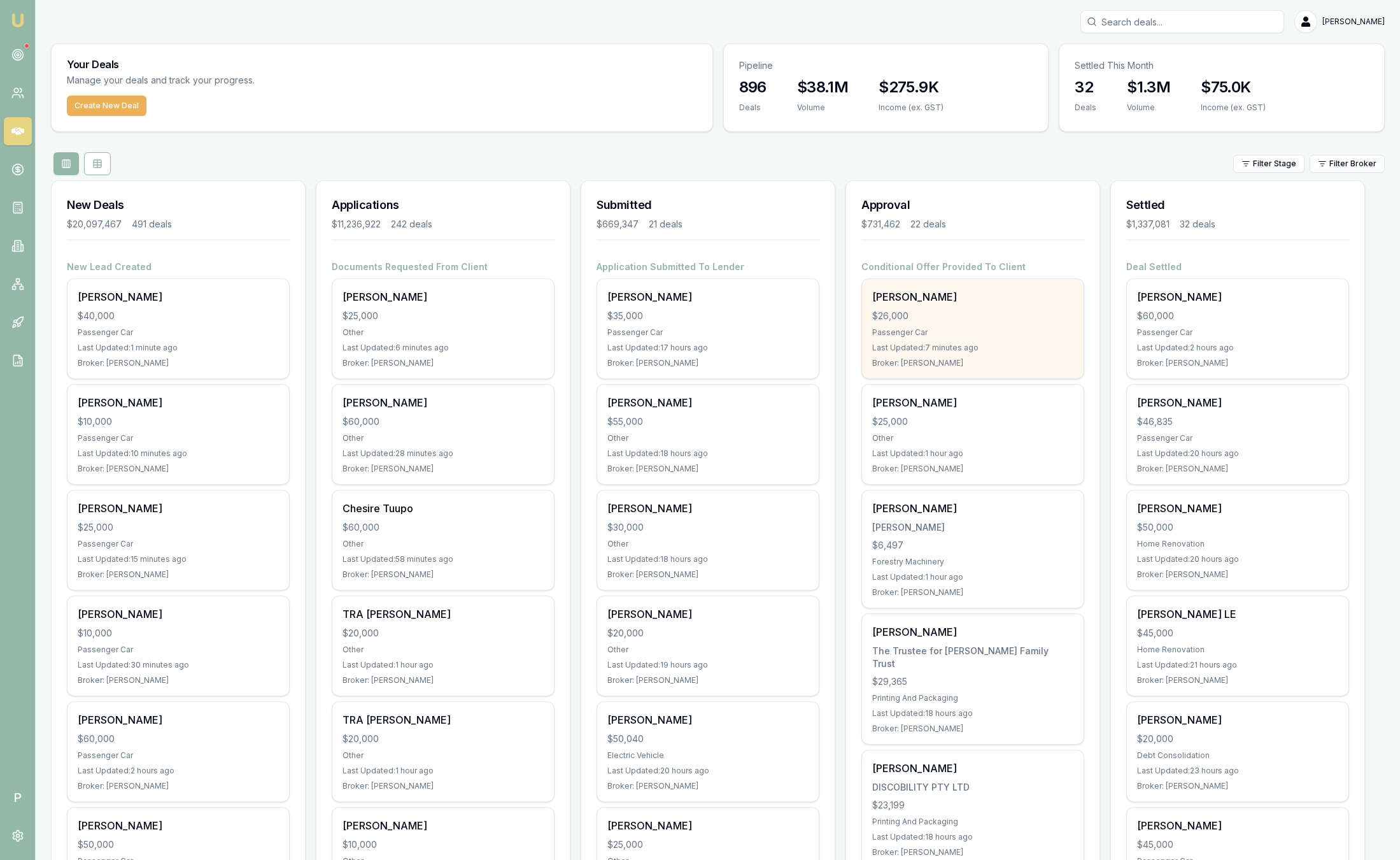
click at [1011, 329] on div "Passenger Car" at bounding box center [972, 333] width 201 height 10
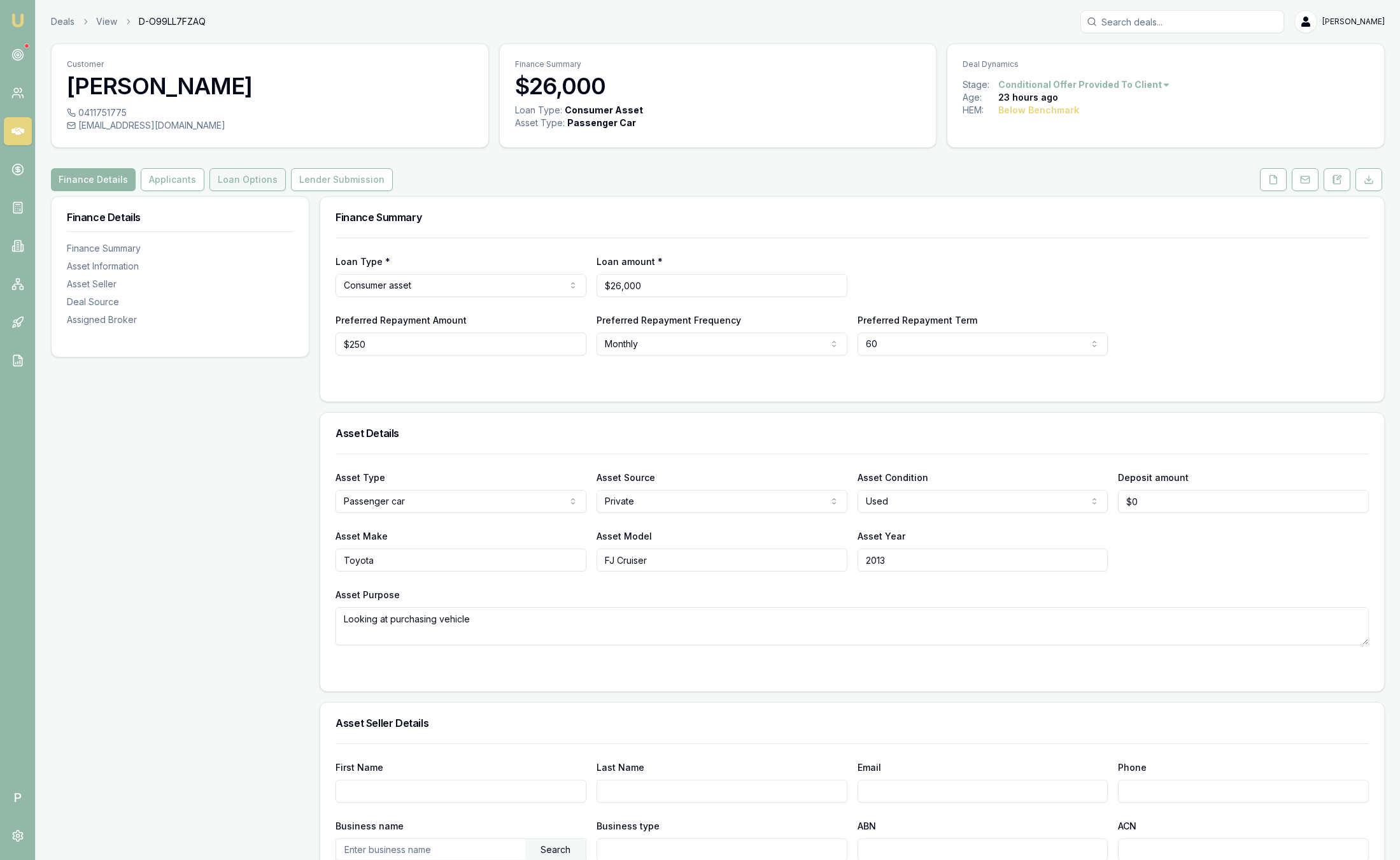
click at [247, 182] on button "Loan Options" at bounding box center [247, 179] width 76 height 23
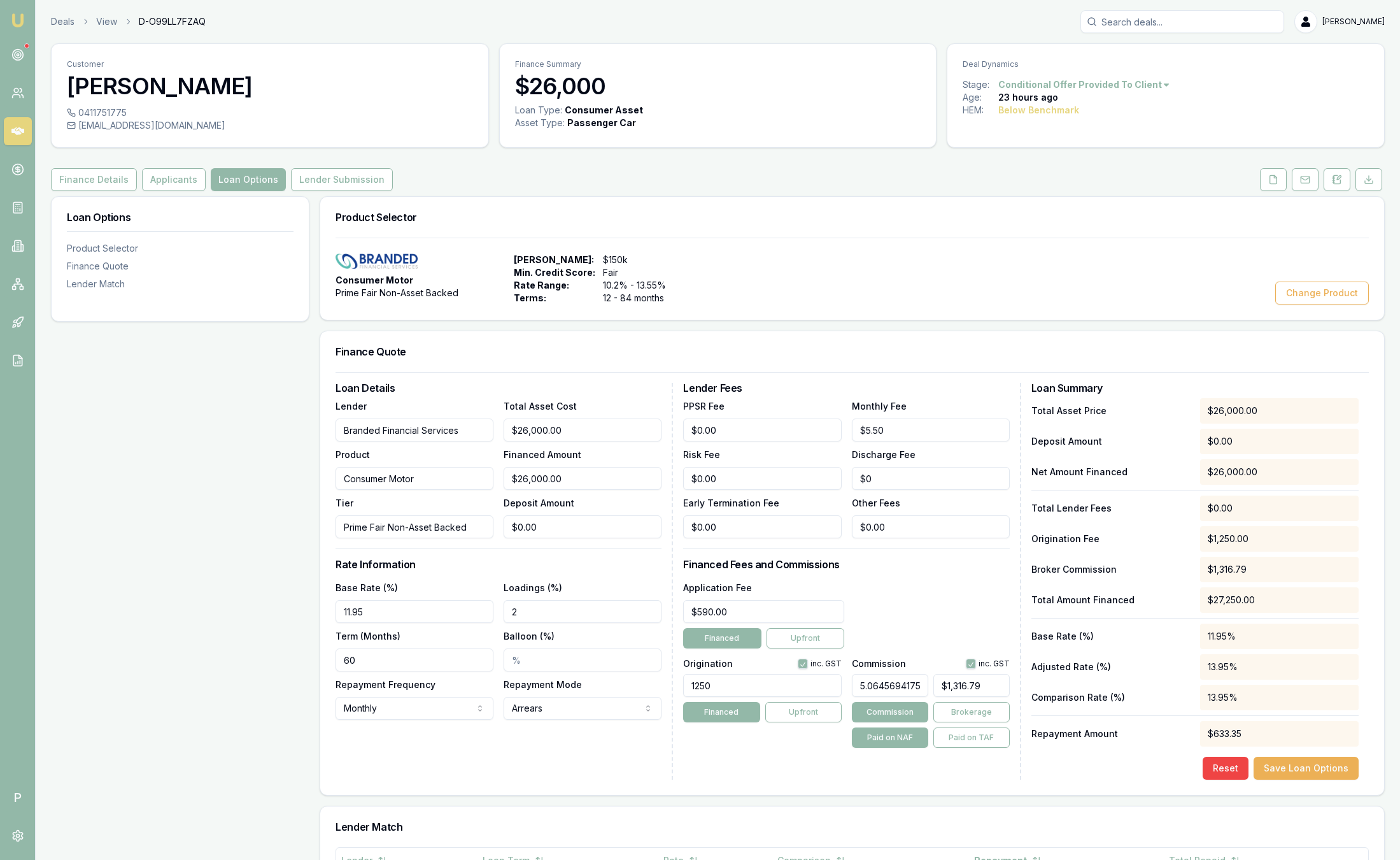
click at [17, 17] on img at bounding box center [18, 20] width 15 height 15
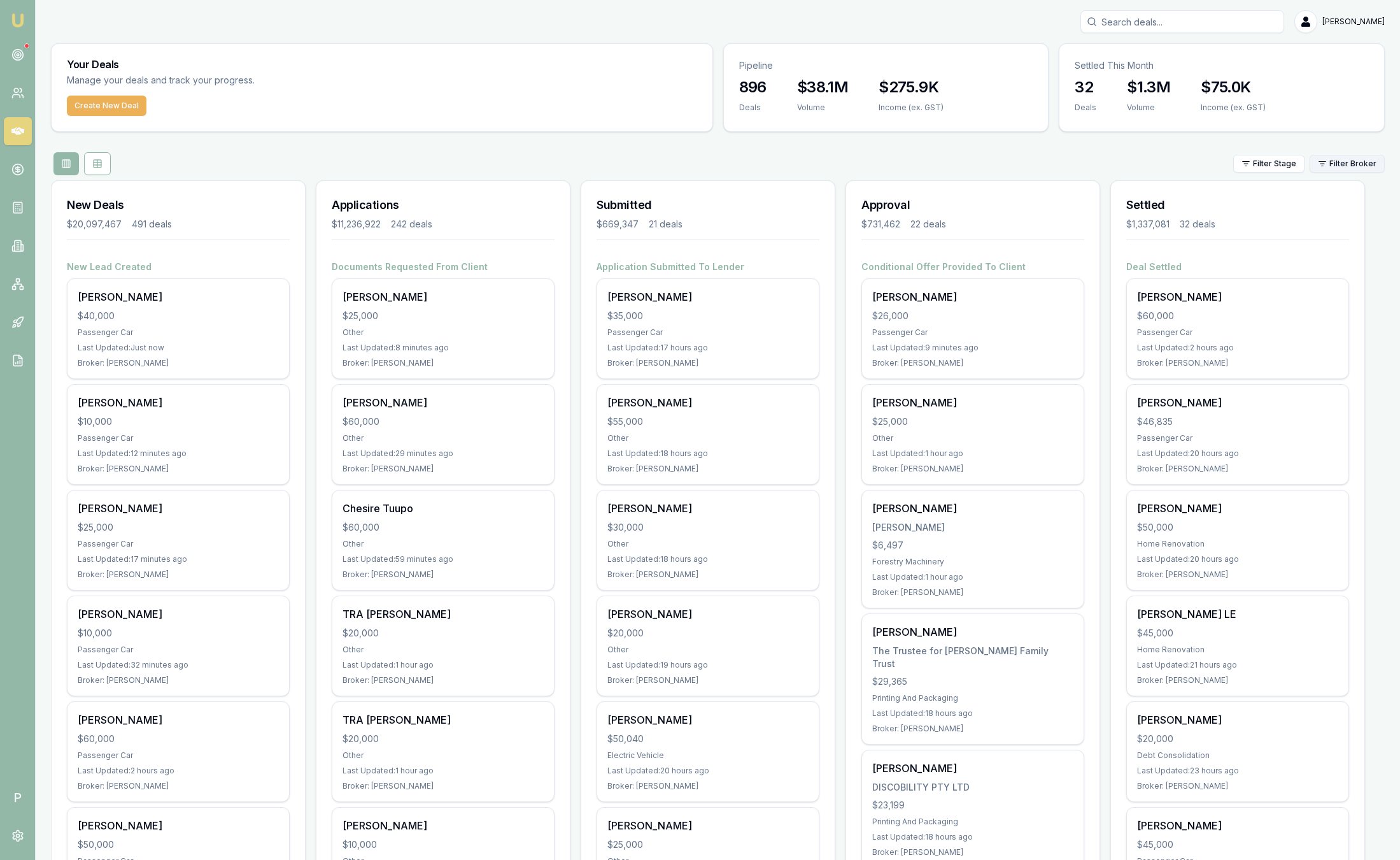
click at [1349, 163] on html "Emu Broker P Sam Crouch Toggle Menu Your Deals Manage your deals and track your…" at bounding box center [700, 430] width 1400 height 860
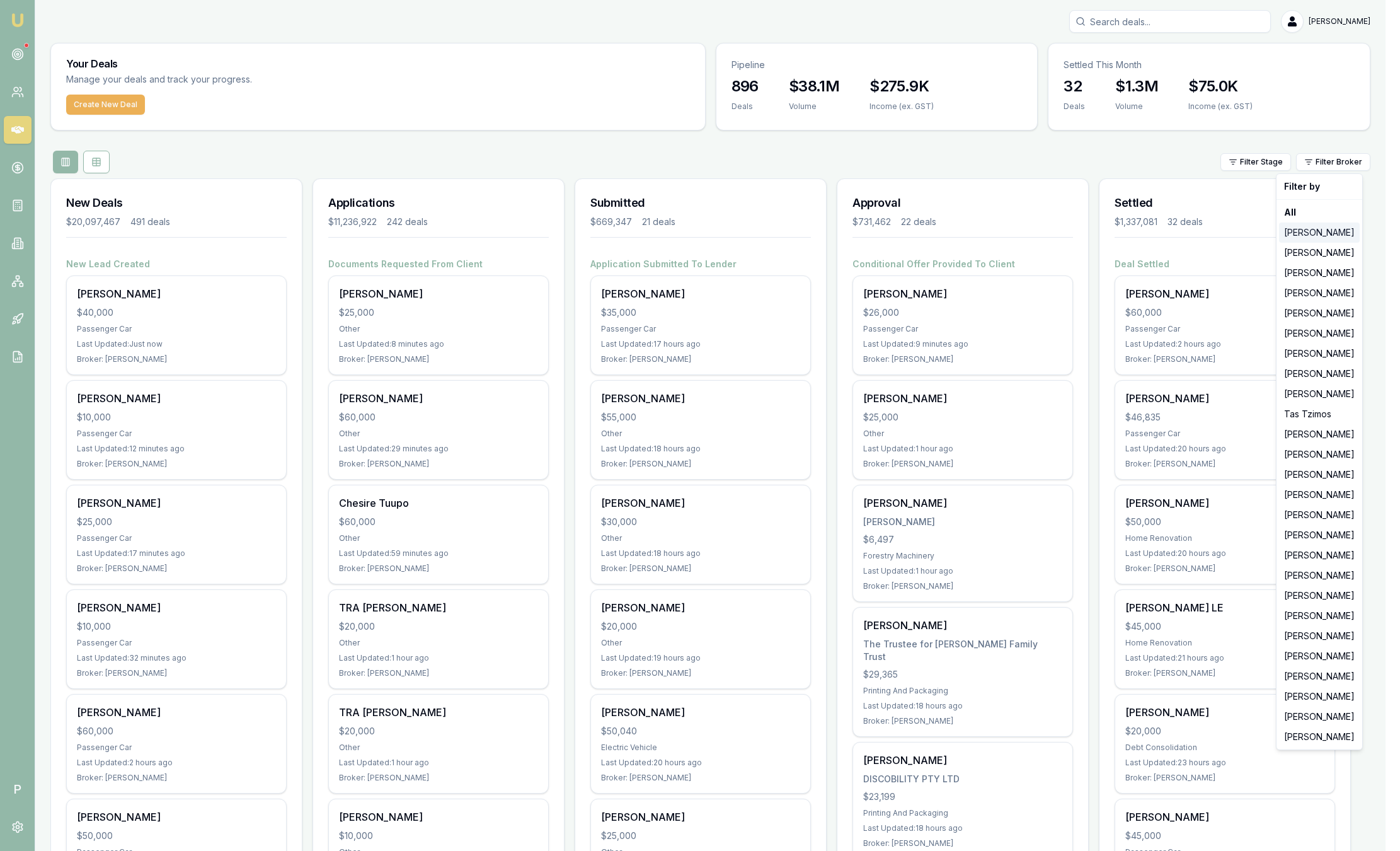
click at [1335, 231] on div "[PERSON_NAME]" at bounding box center [1319, 233] width 80 height 20
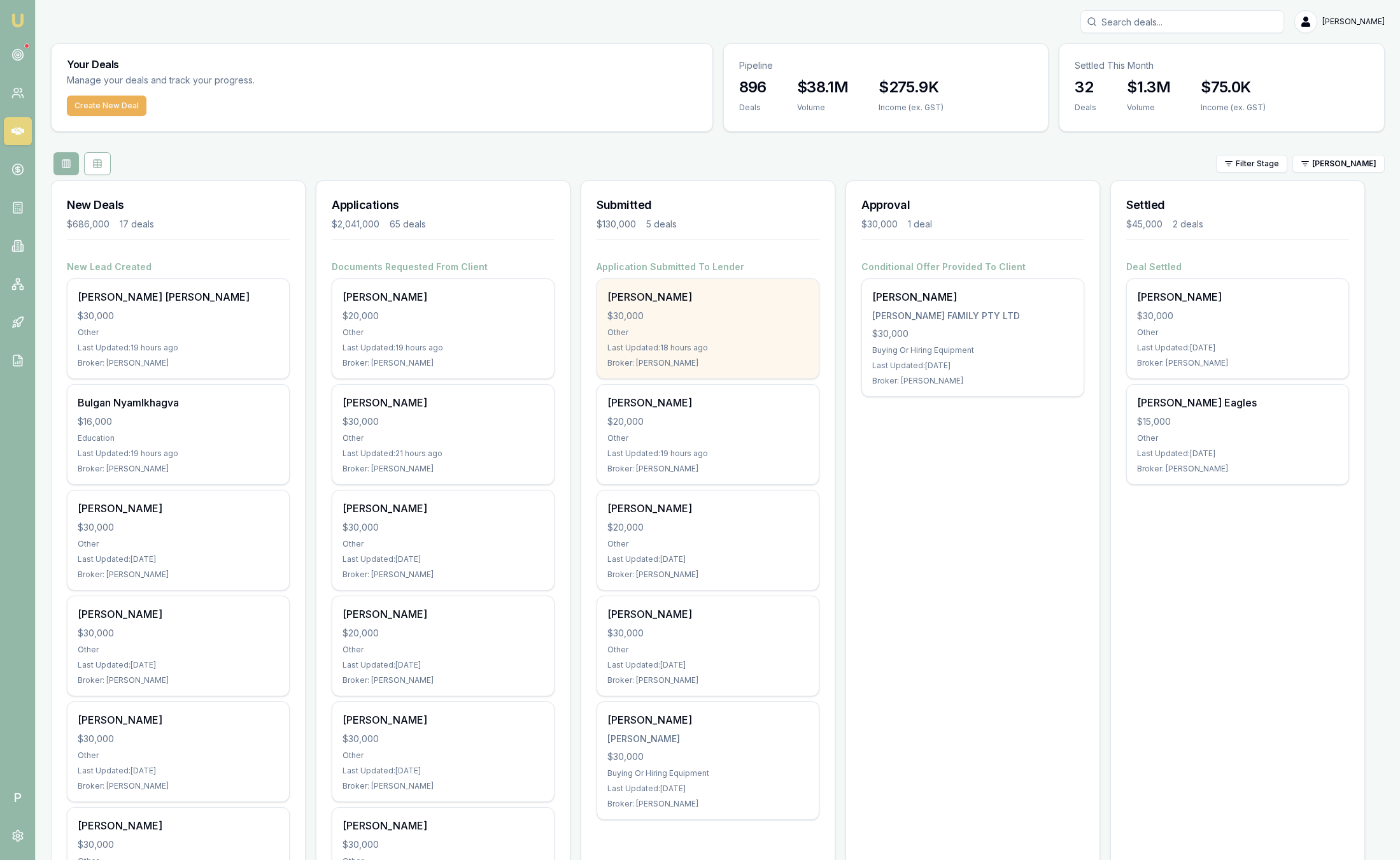
click at [715, 310] on div "$30,000" at bounding box center [708, 316] width 201 height 12
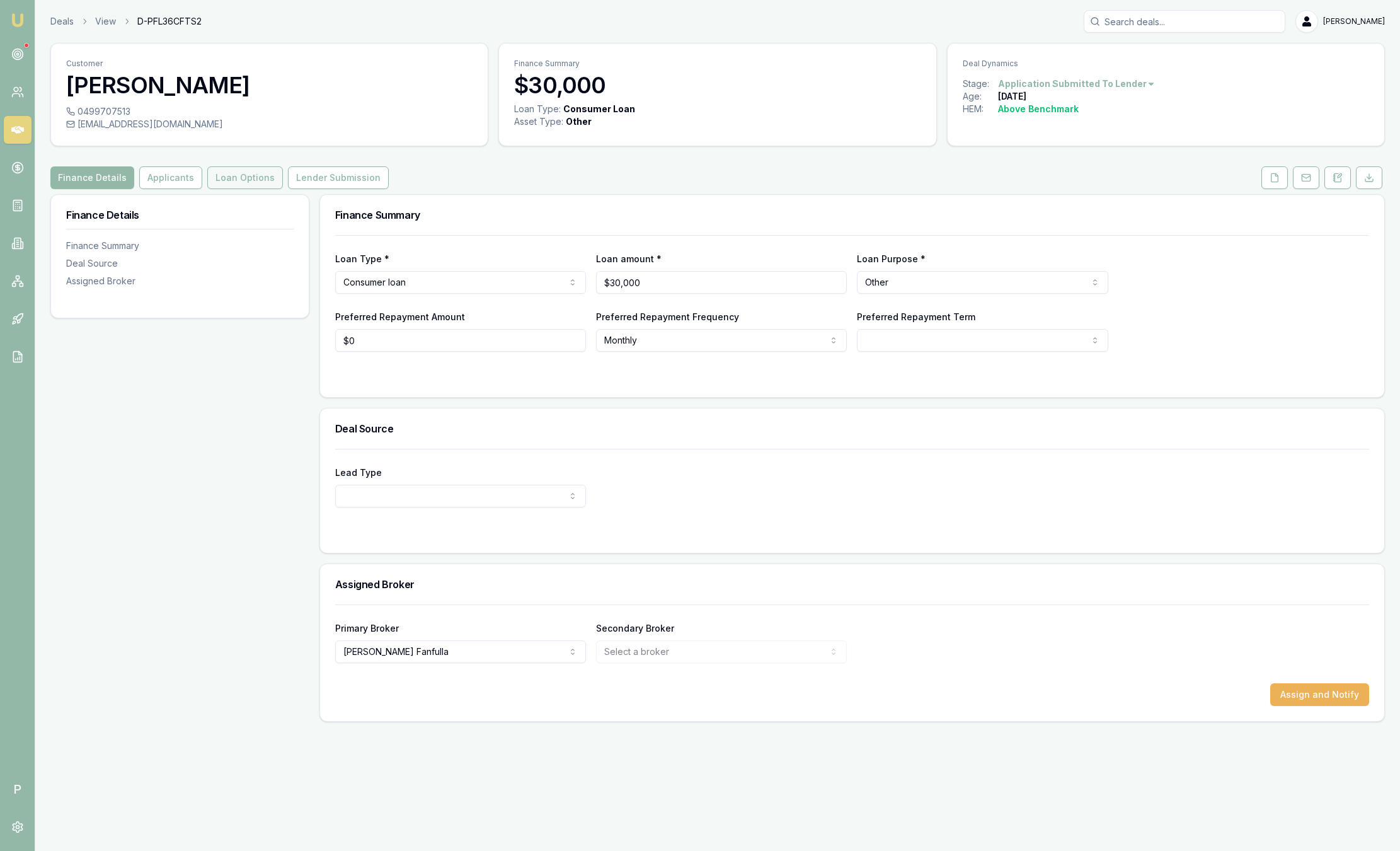
click at [249, 185] on button "Loan Options" at bounding box center [245, 178] width 75 height 22
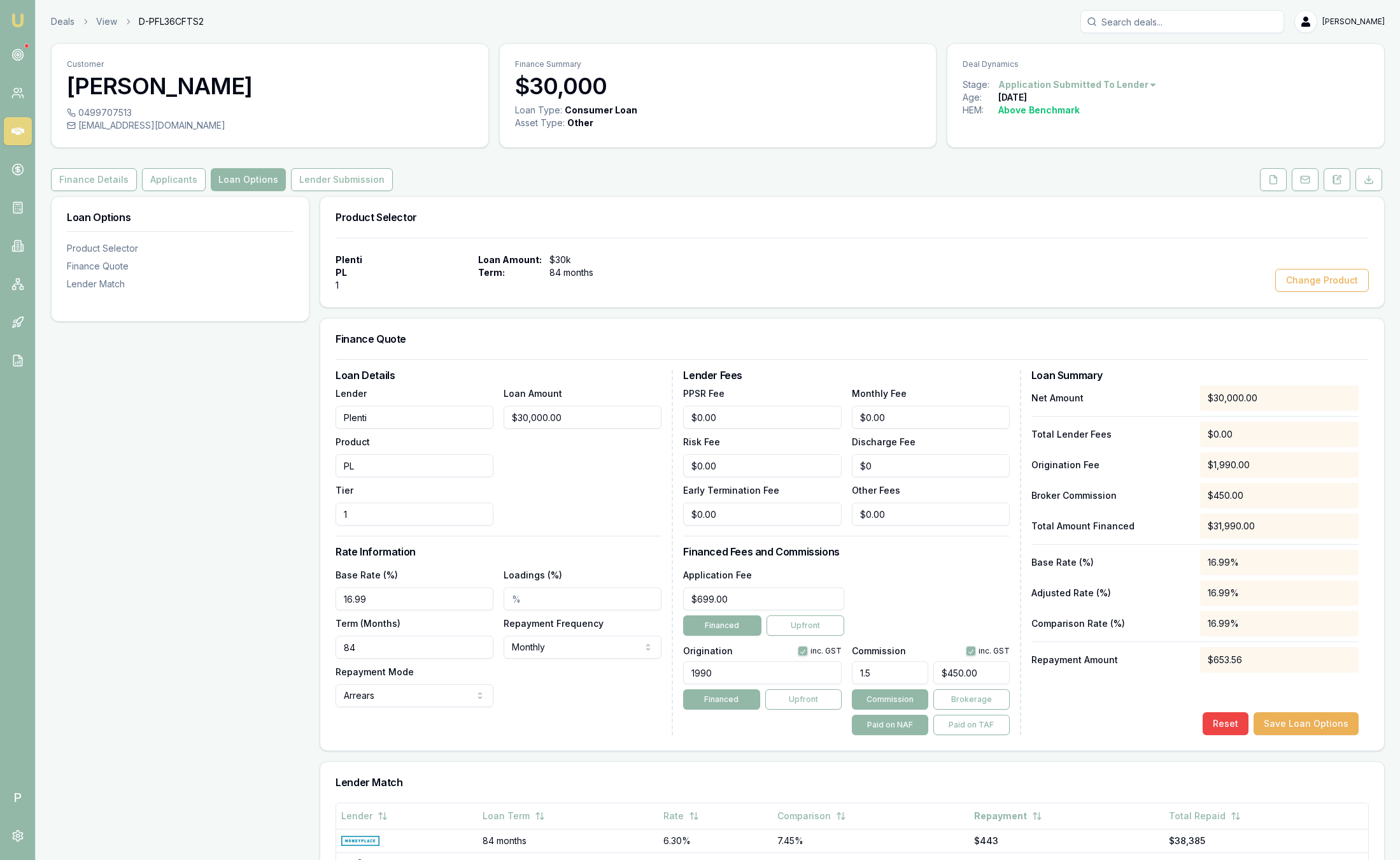
click at [19, 19] on img at bounding box center [18, 20] width 15 height 15
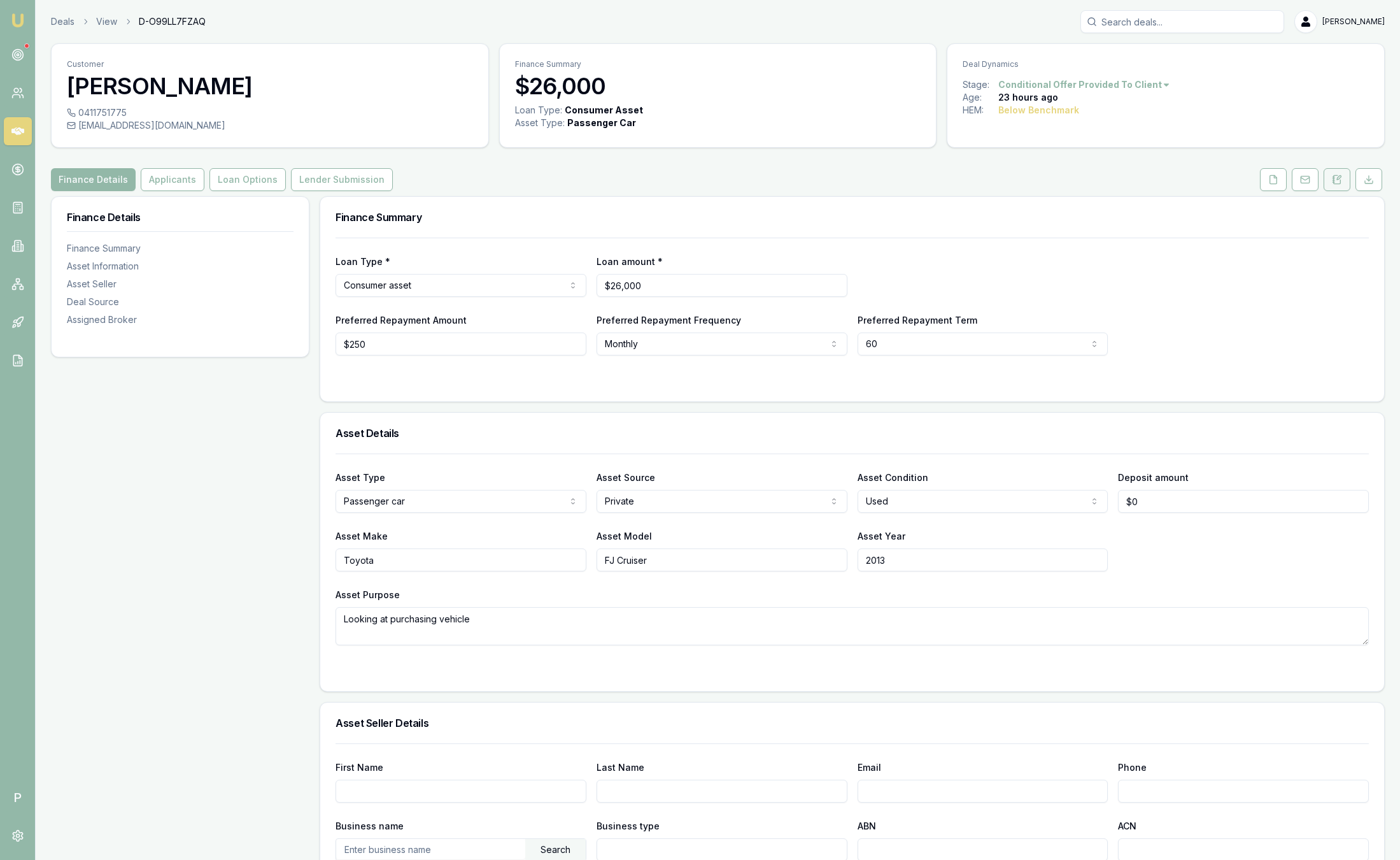
click at [1342, 172] on button at bounding box center [1337, 179] width 27 height 23
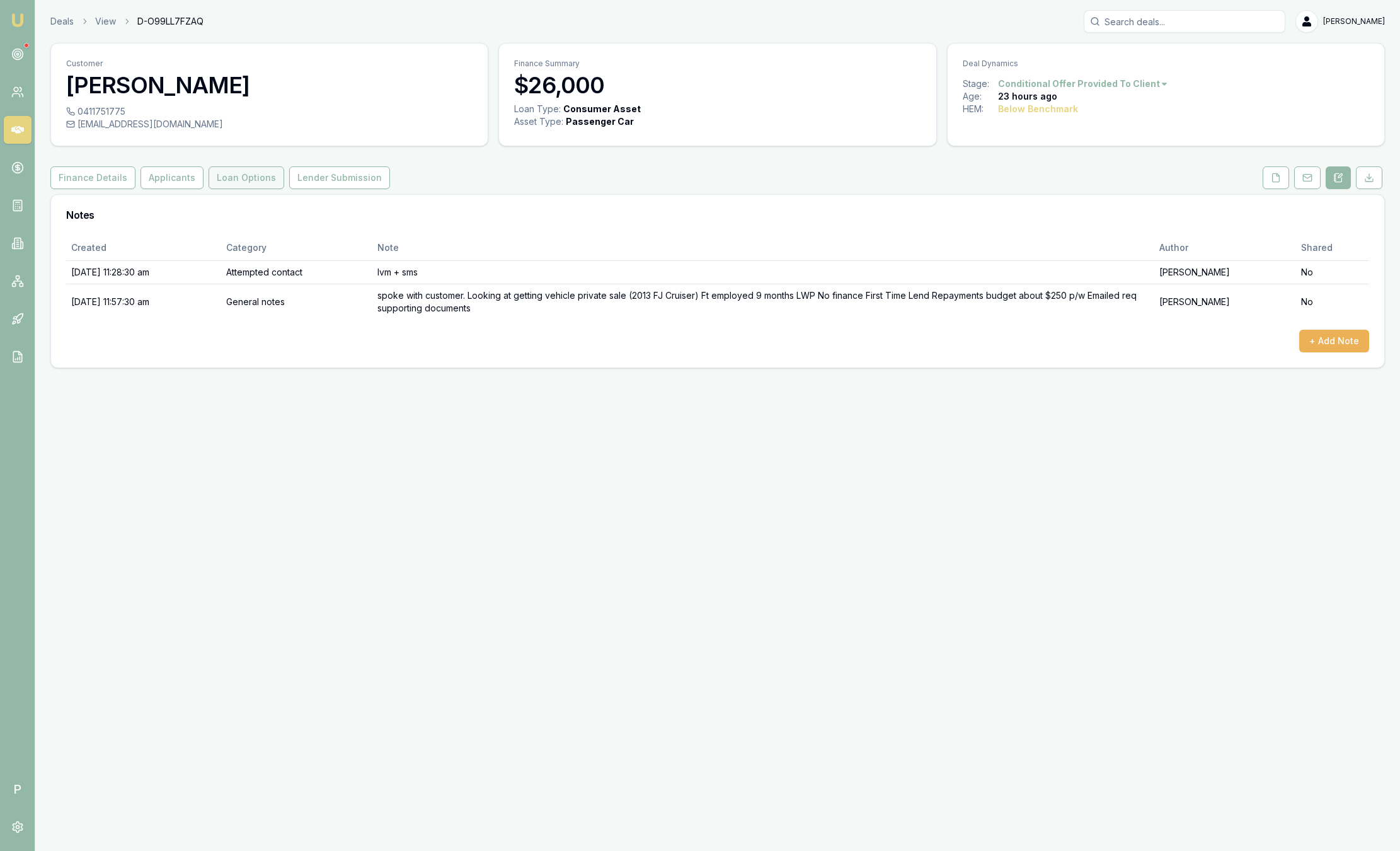
click at [216, 174] on button "Loan Options" at bounding box center [246, 178] width 75 height 22
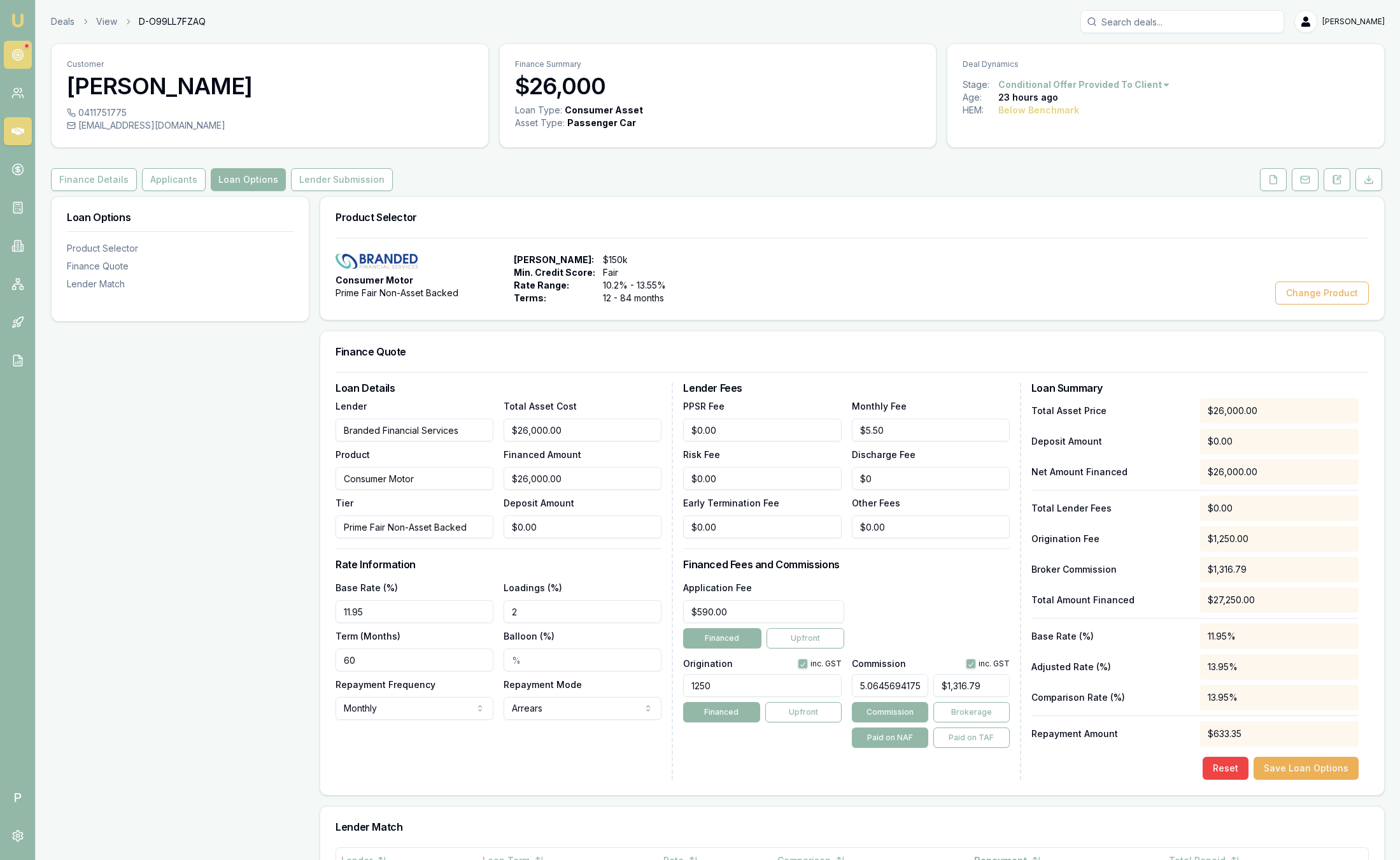
click at [17, 54] on circle at bounding box center [18, 54] width 2 height 2
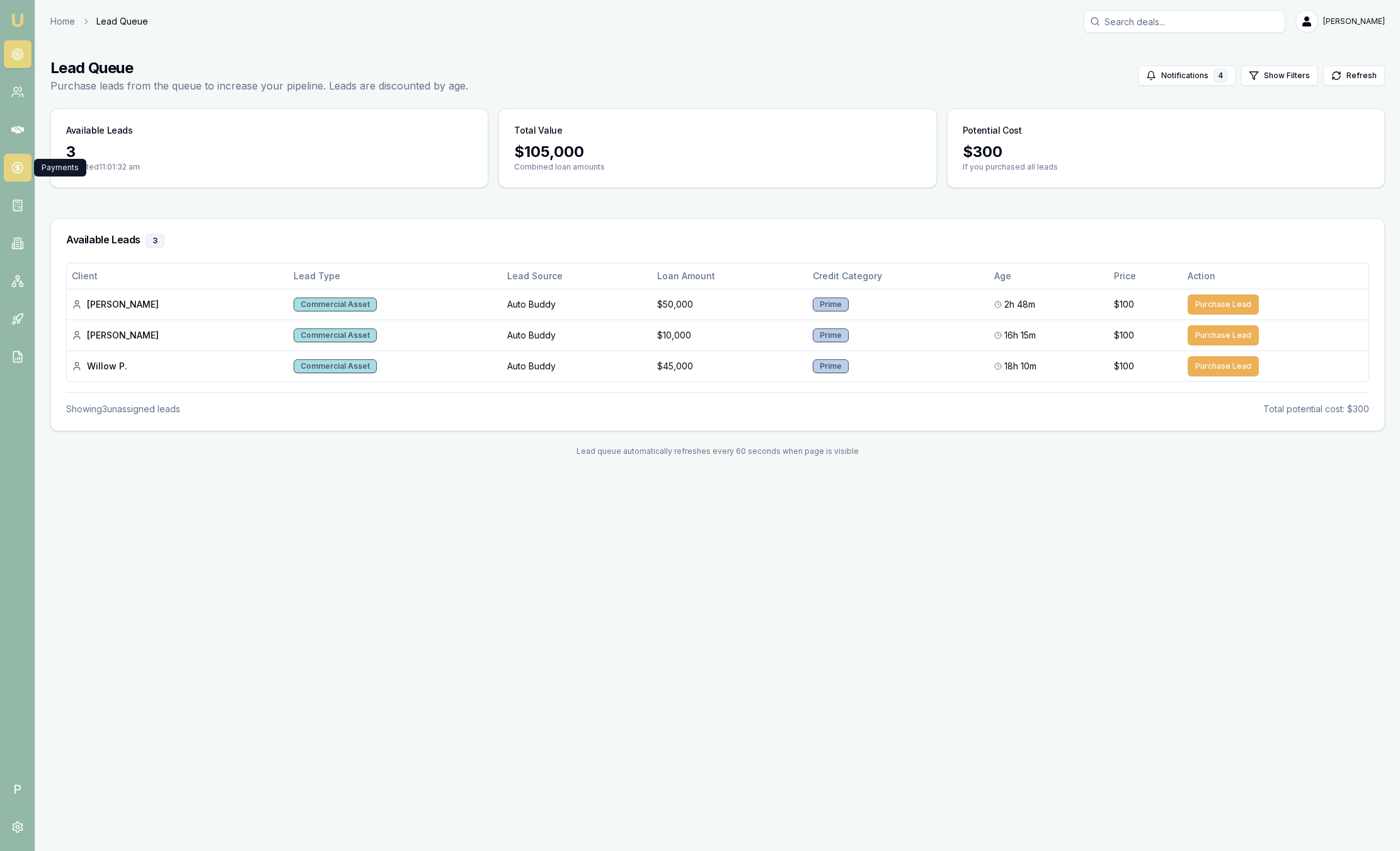
click at [22, 168] on icon at bounding box center [17, 167] width 12 height 12
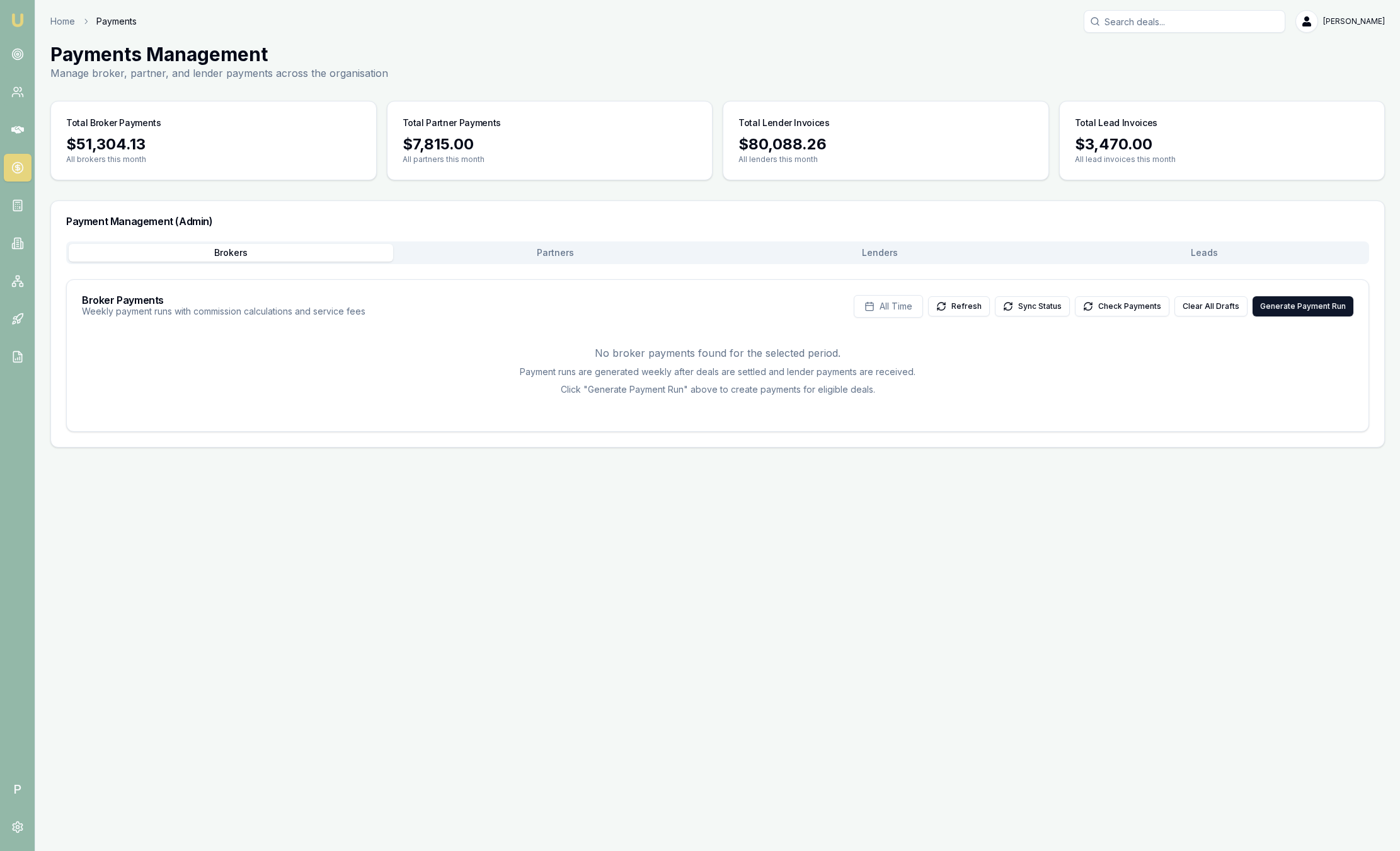
click at [1209, 254] on button "Leads" at bounding box center [1204, 253] width 325 height 17
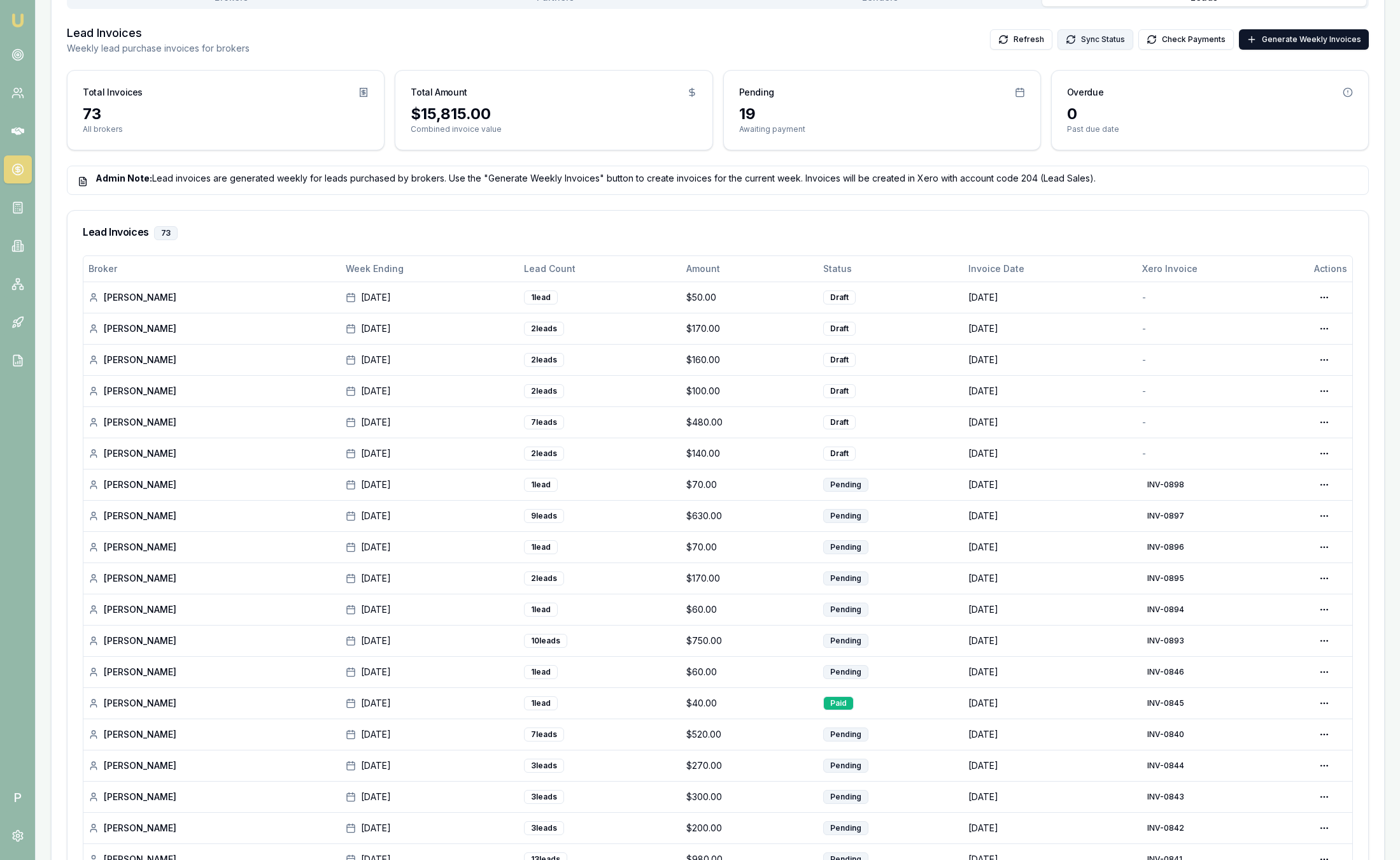
scroll to position [286, 0]
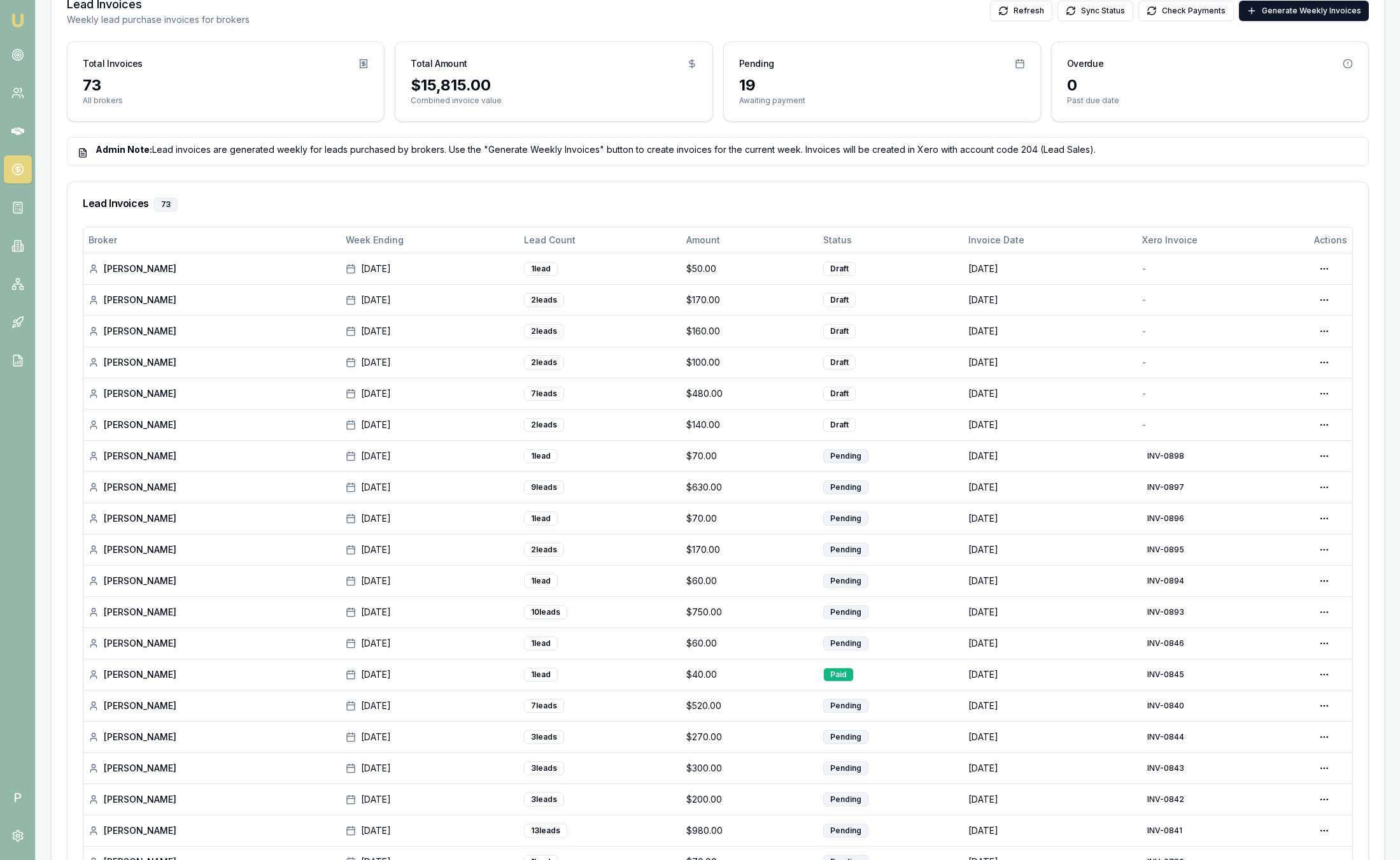
click at [17, 15] on img at bounding box center [18, 20] width 15 height 15
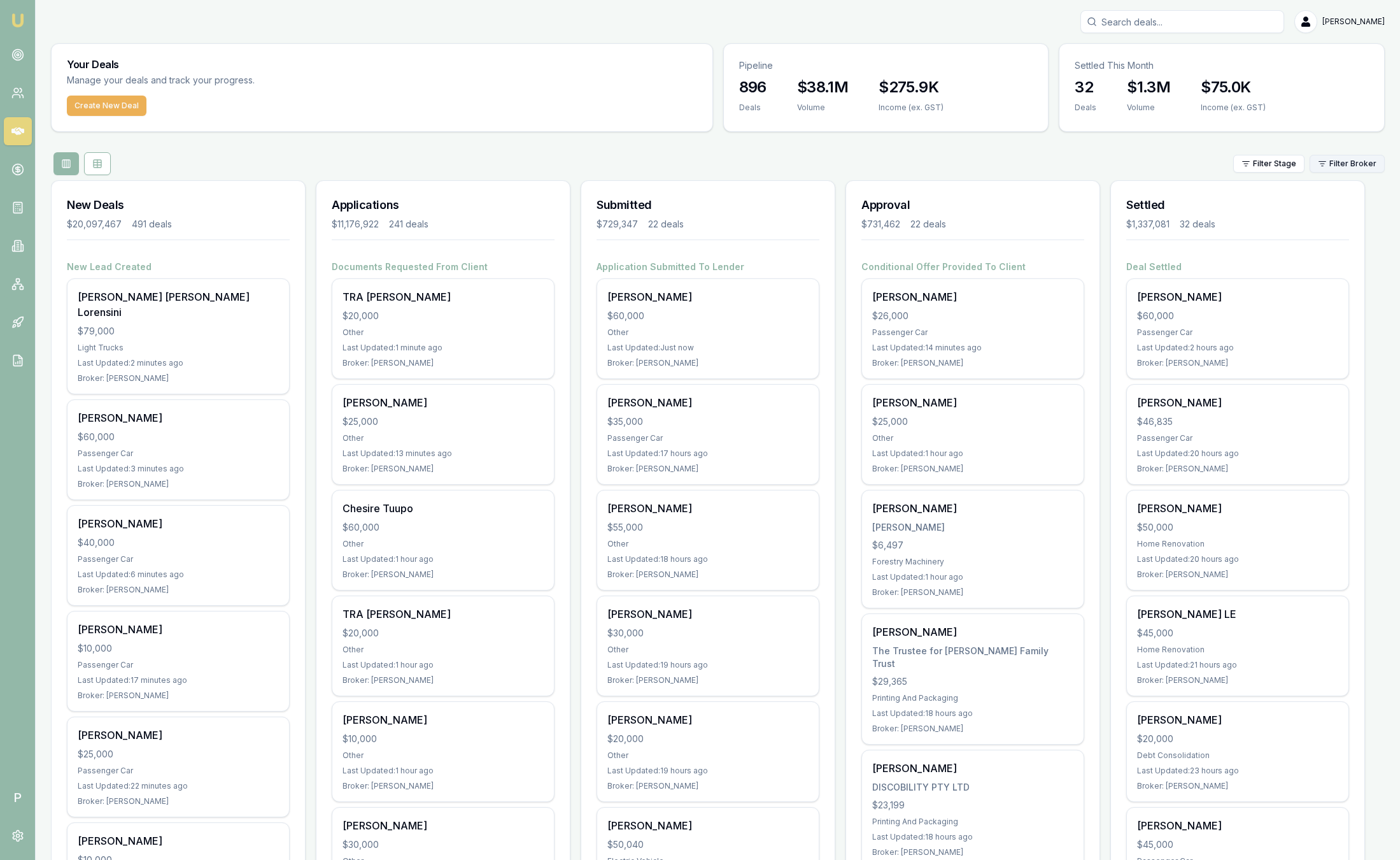
click at [1344, 163] on html "Emu Broker P Sam Crouch Toggle Menu Your Deals Manage your deals and track your…" at bounding box center [700, 430] width 1400 height 860
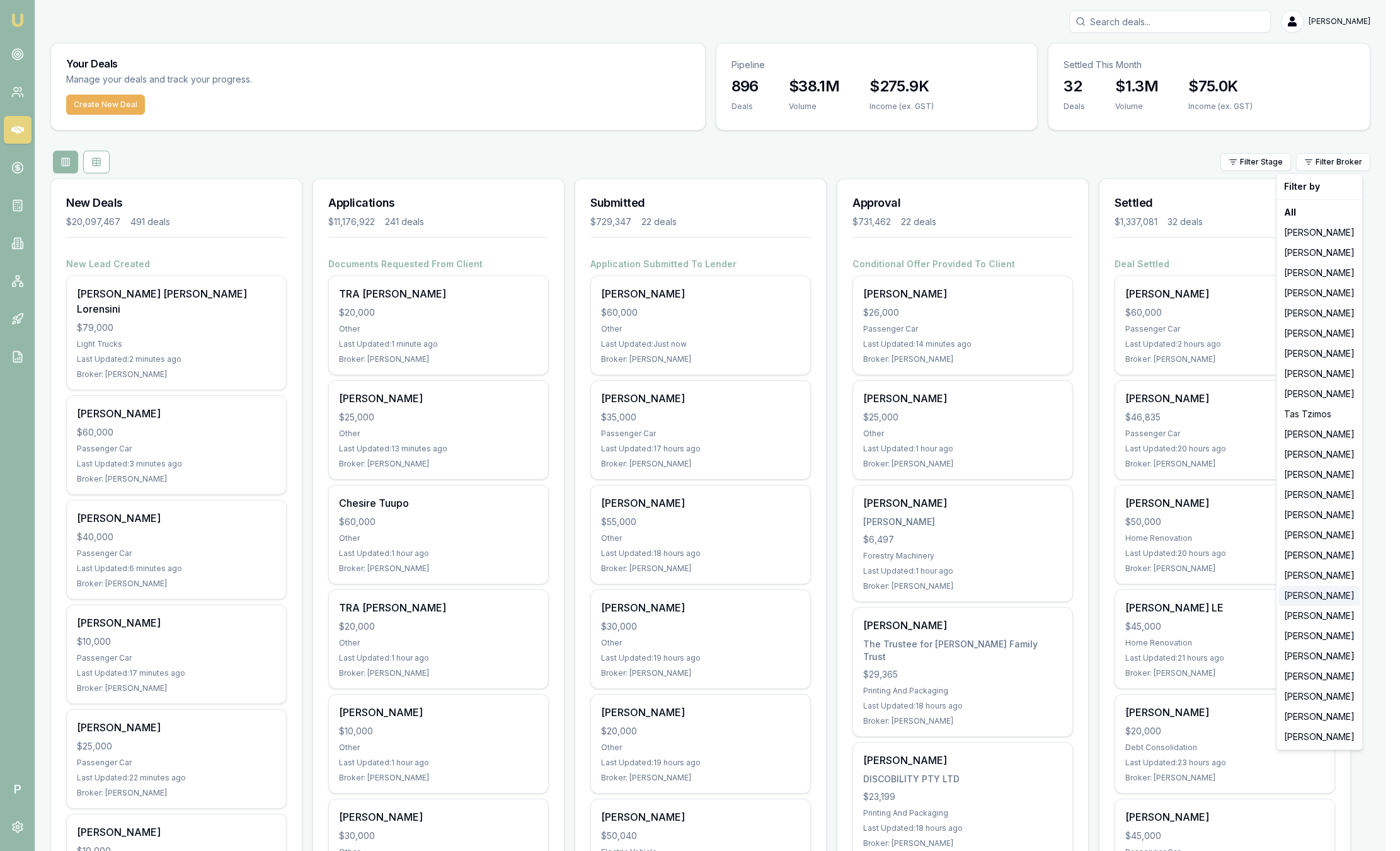
click at [1321, 596] on div "[PERSON_NAME]" at bounding box center [1319, 596] width 80 height 20
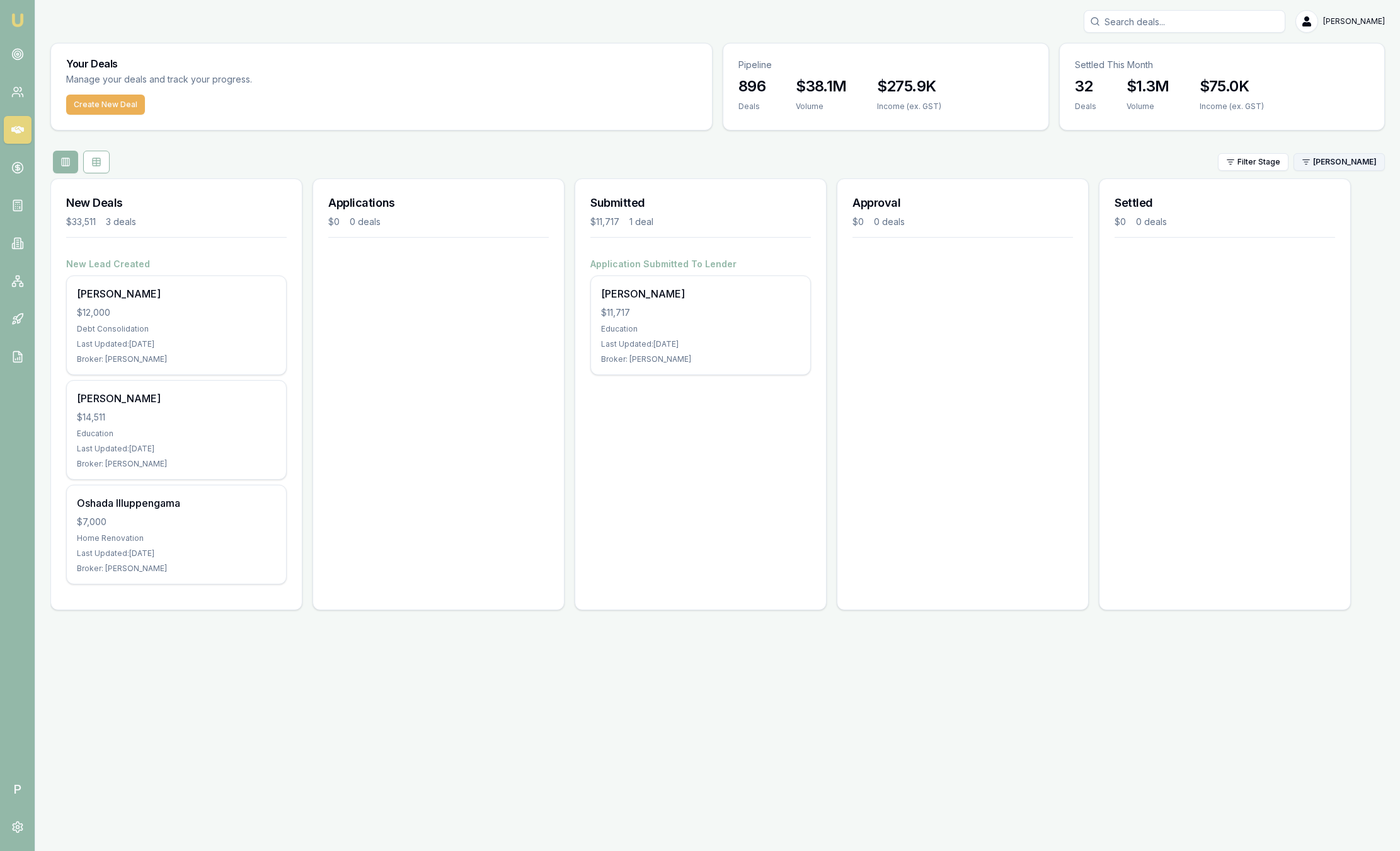
click at [1339, 162] on html "Emu Broker P Sam Crouch Toggle Menu Your Deals Manage your deals and track your…" at bounding box center [700, 426] width 1400 height 851
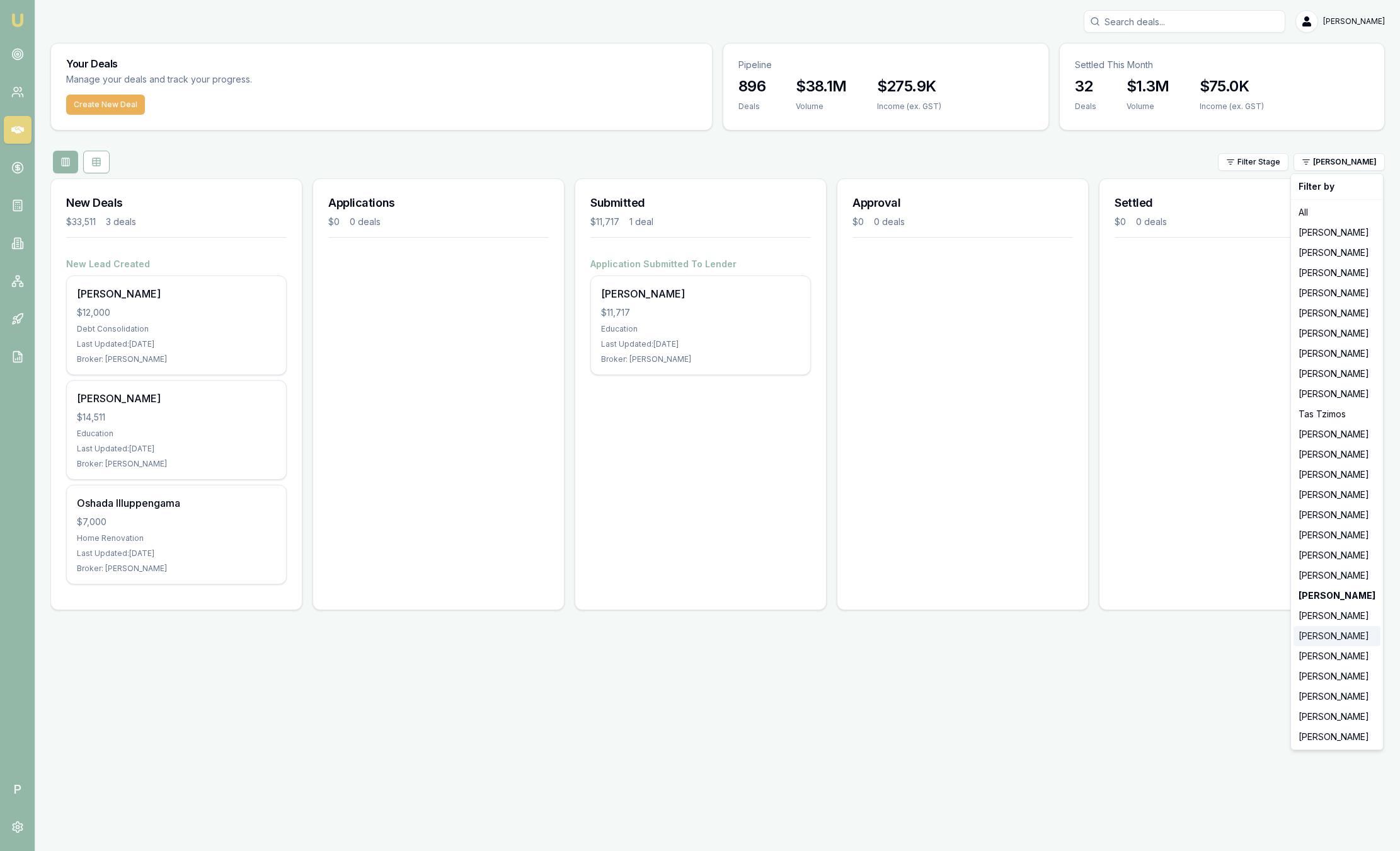
click at [1330, 630] on div "[PERSON_NAME]" at bounding box center [1337, 636] width 87 height 20
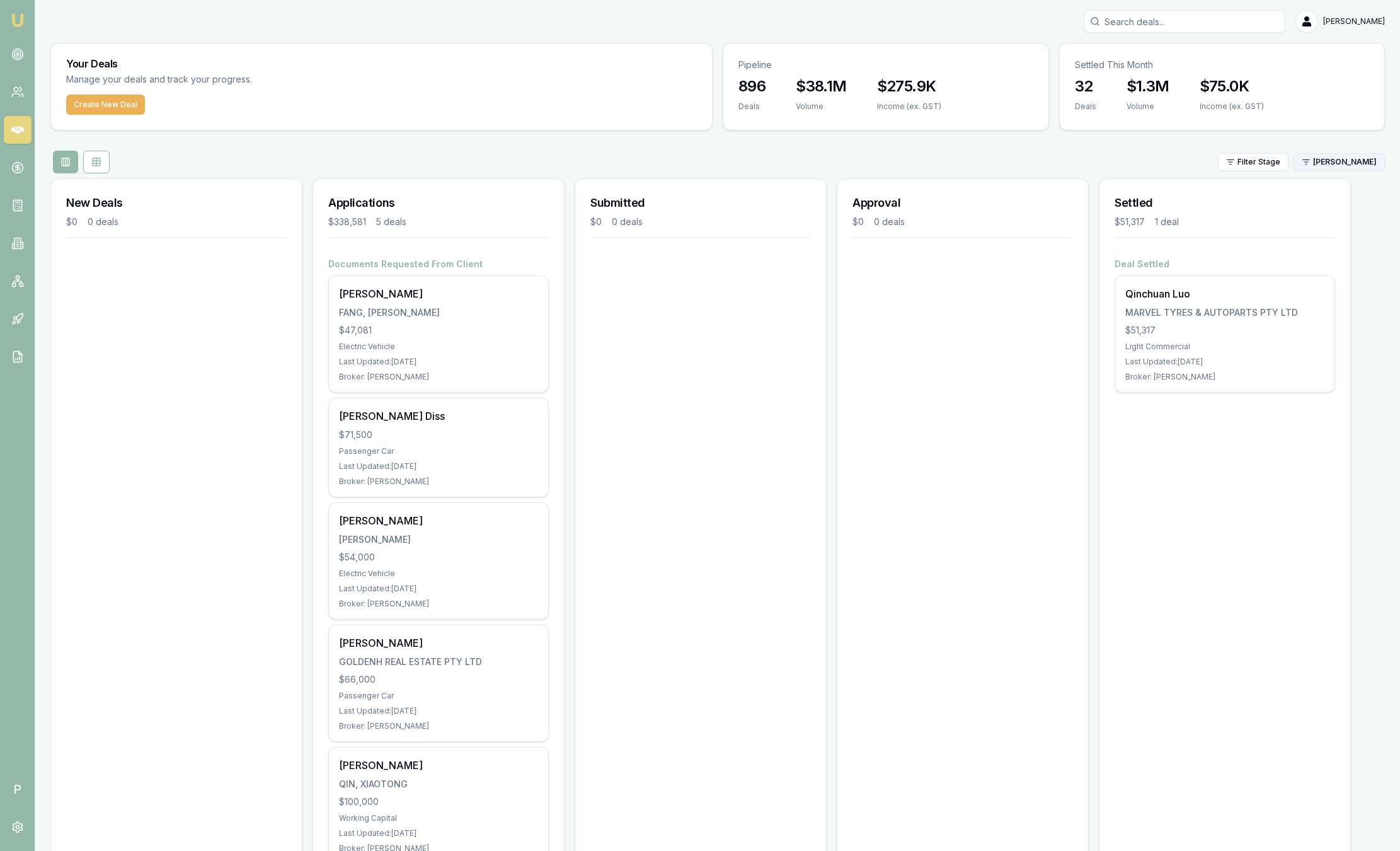
click at [1322, 169] on html "Emu Broker P Sam Crouch Toggle Menu Your Deals Manage your deals and track your…" at bounding box center [700, 426] width 1400 height 851
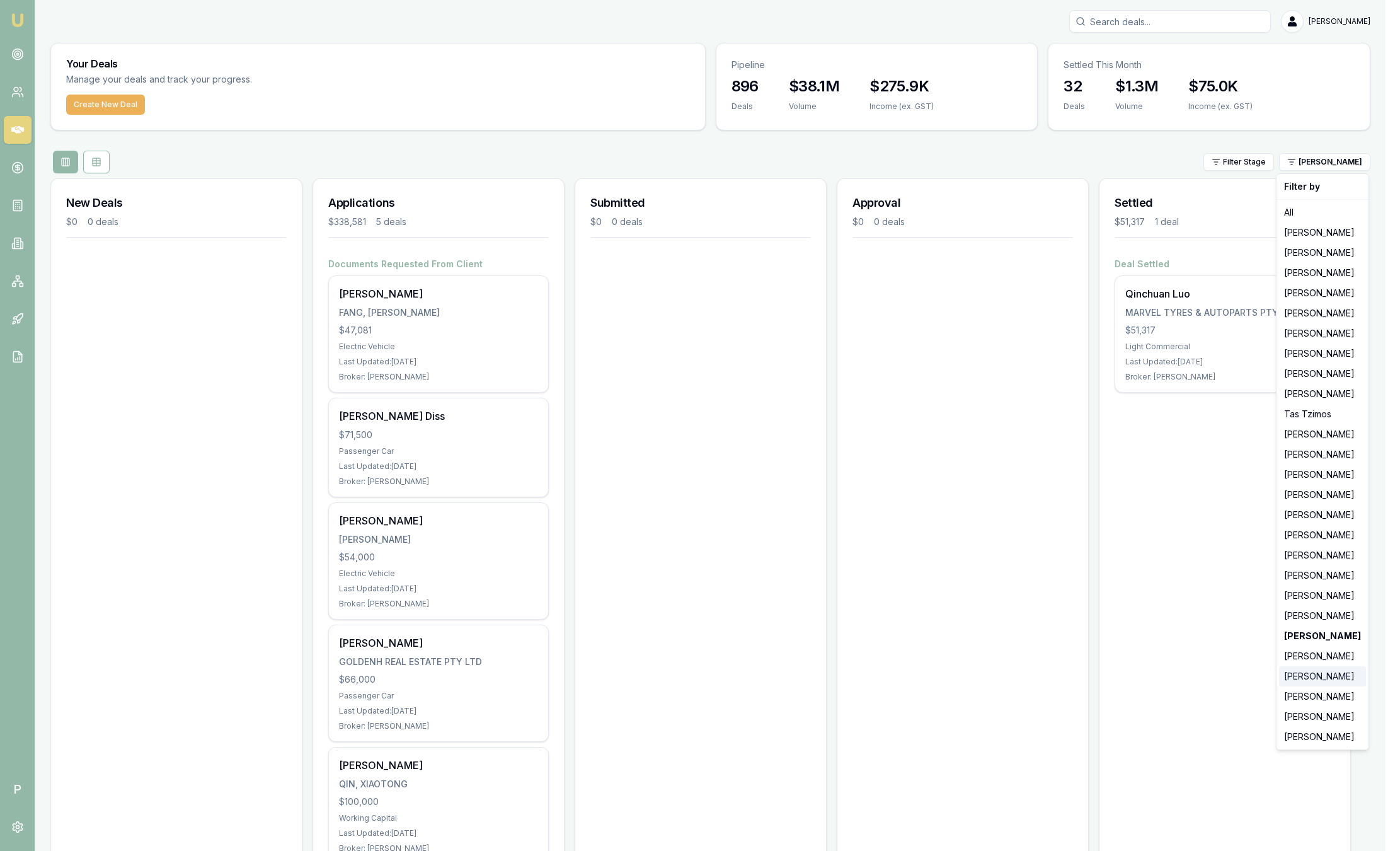
click at [1330, 677] on div "[PERSON_NAME]" at bounding box center [1322, 676] width 87 height 20
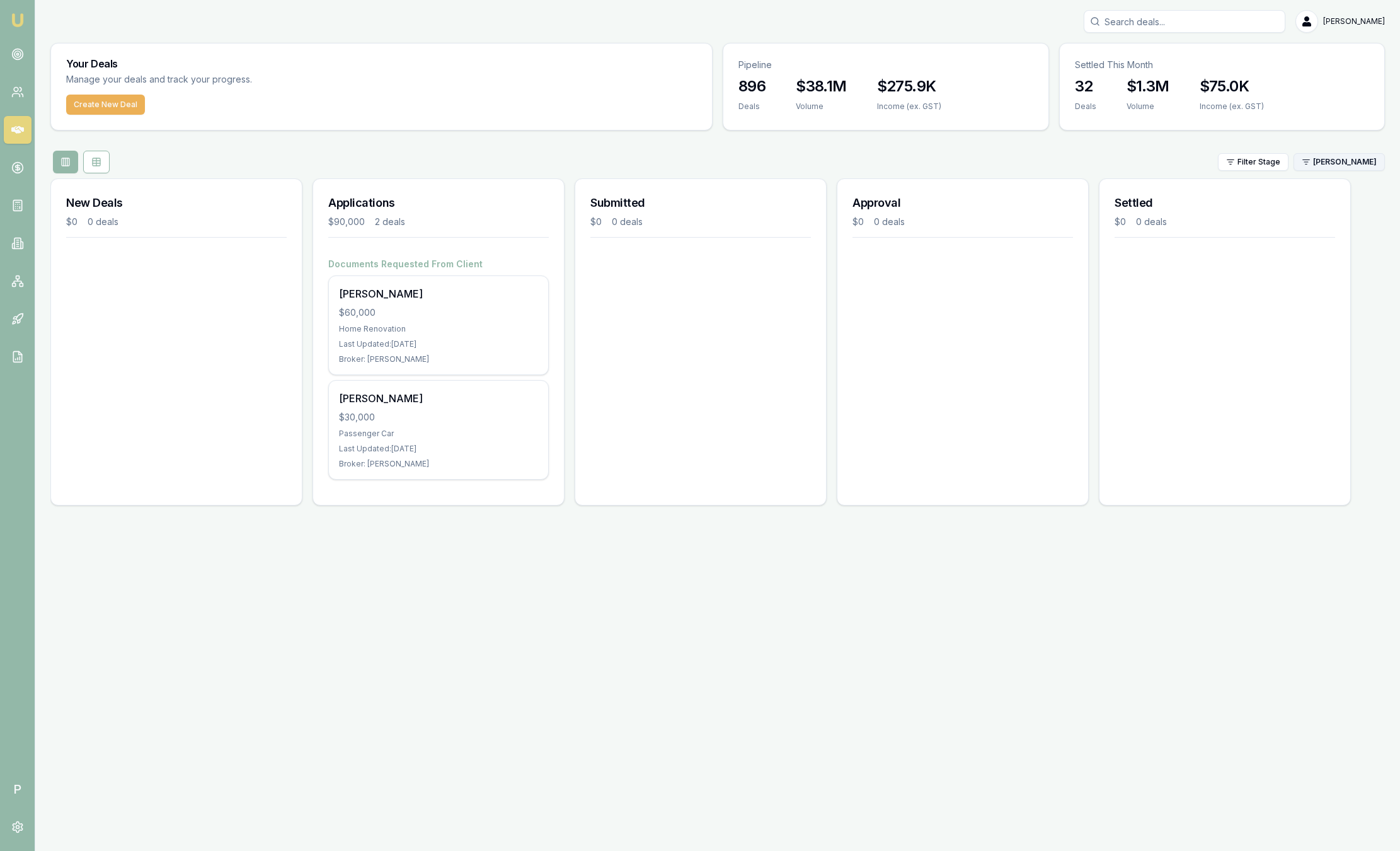
click at [1324, 155] on html "Emu Broker P Sam Crouch Toggle Menu Your Deals Manage your deals and track your…" at bounding box center [700, 426] width 1400 height 851
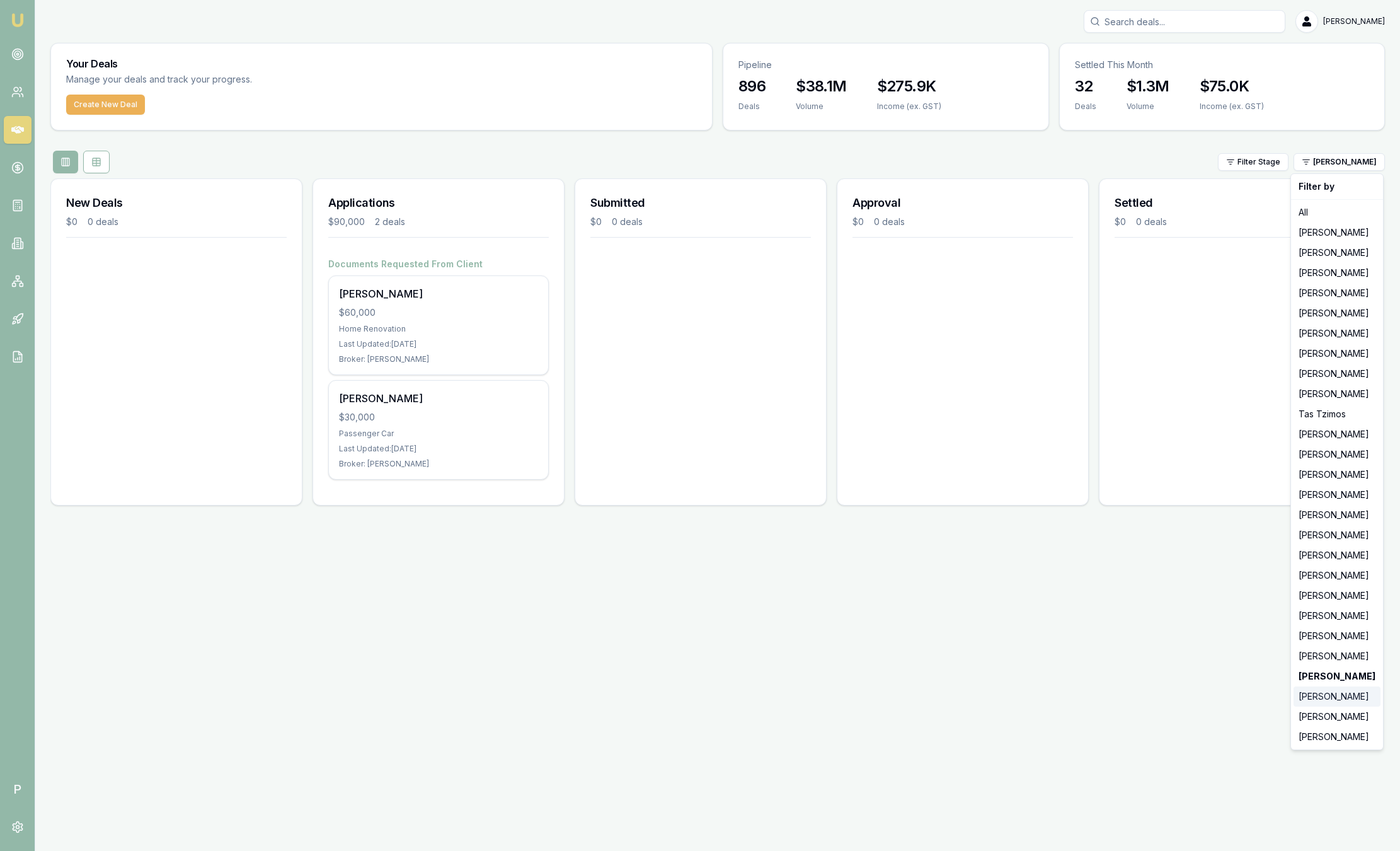
click at [1321, 701] on div "[PERSON_NAME]" at bounding box center [1337, 697] width 87 height 20
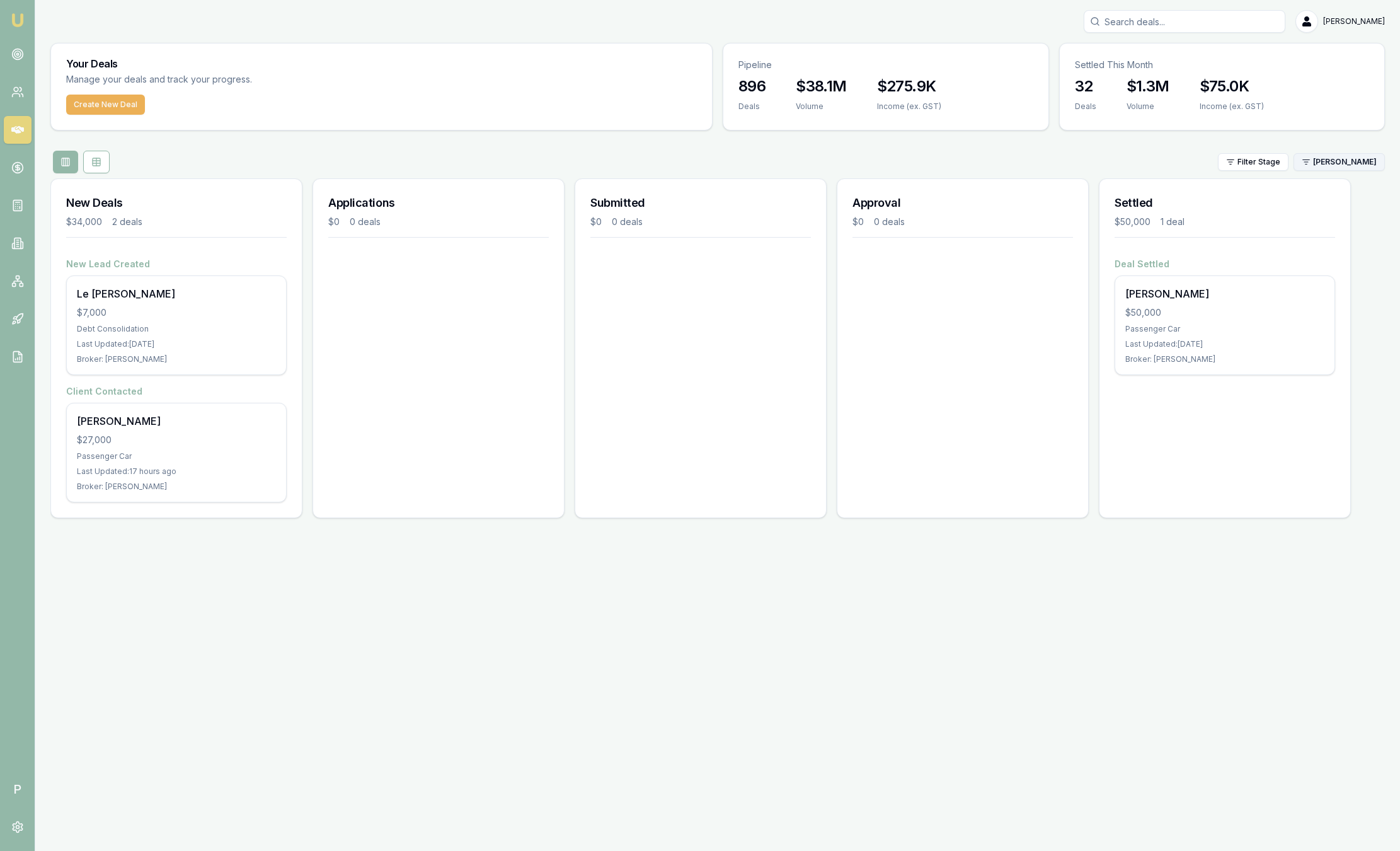
click at [1327, 164] on html "Emu Broker P Sam Crouch Toggle Menu Your Deals Manage your deals and track your…" at bounding box center [700, 426] width 1400 height 851
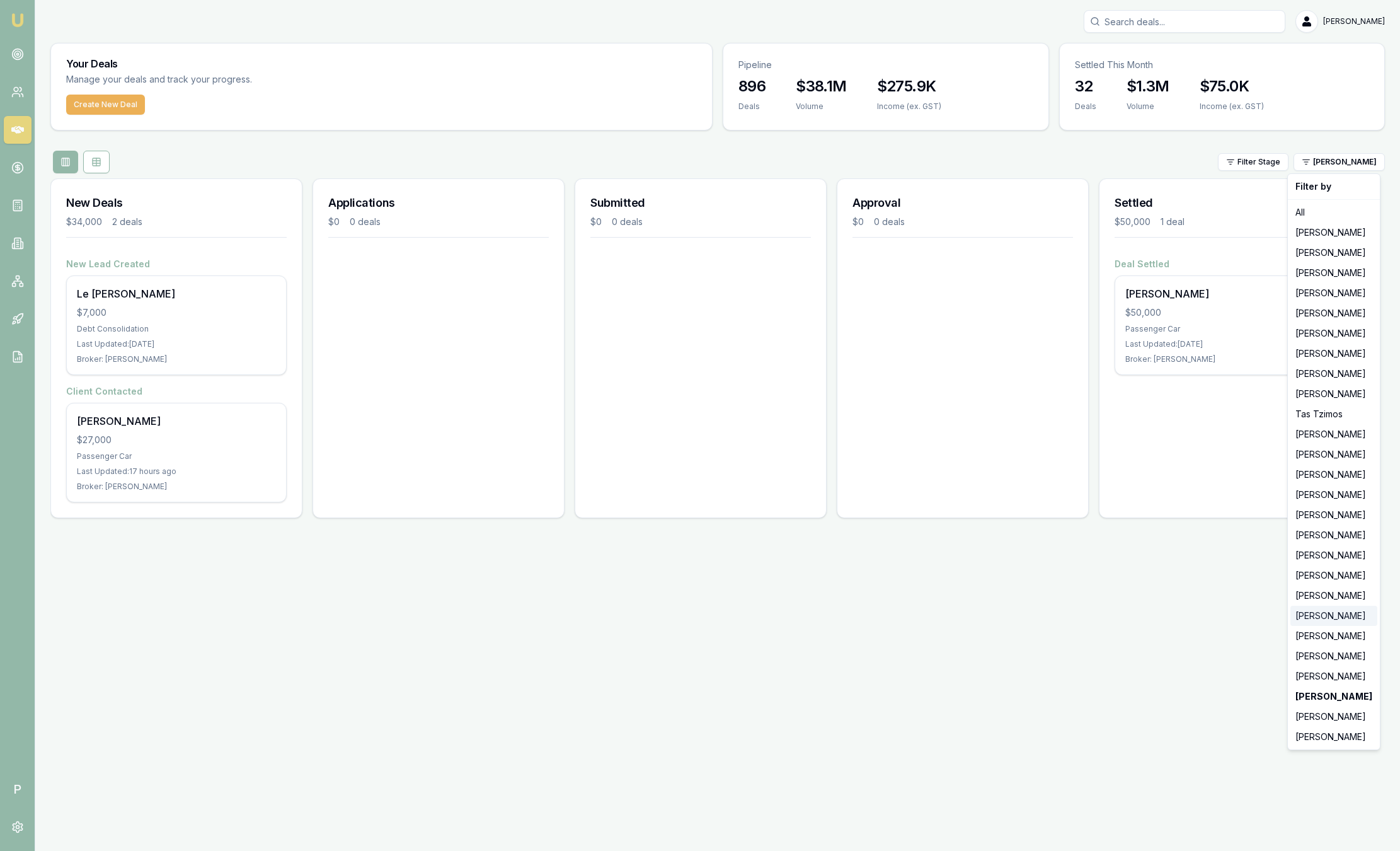
click at [1322, 612] on div "[PERSON_NAME]" at bounding box center [1334, 616] width 87 height 20
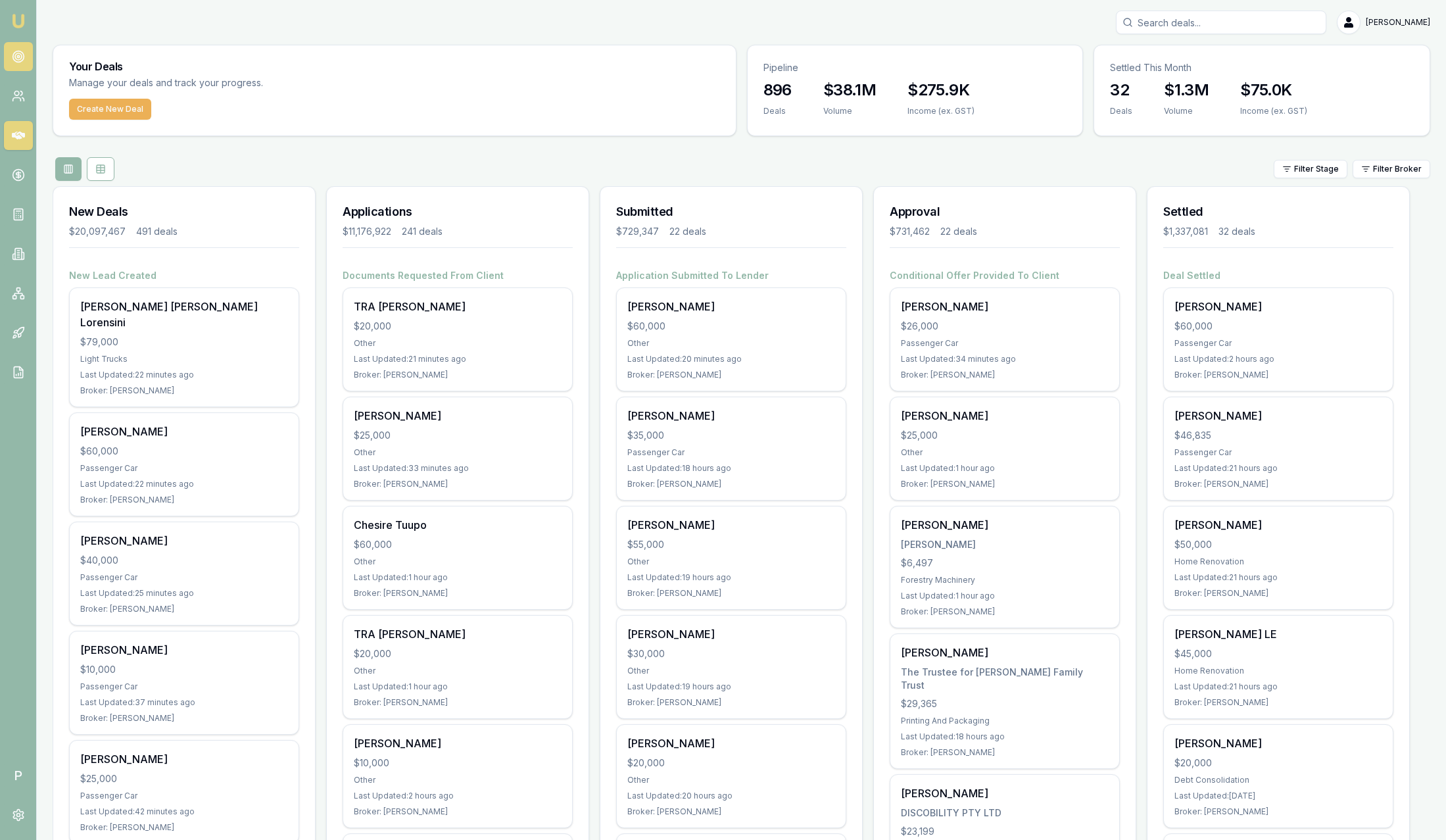
click at [23, 60] on icon at bounding box center [18, 56] width 13 height 13
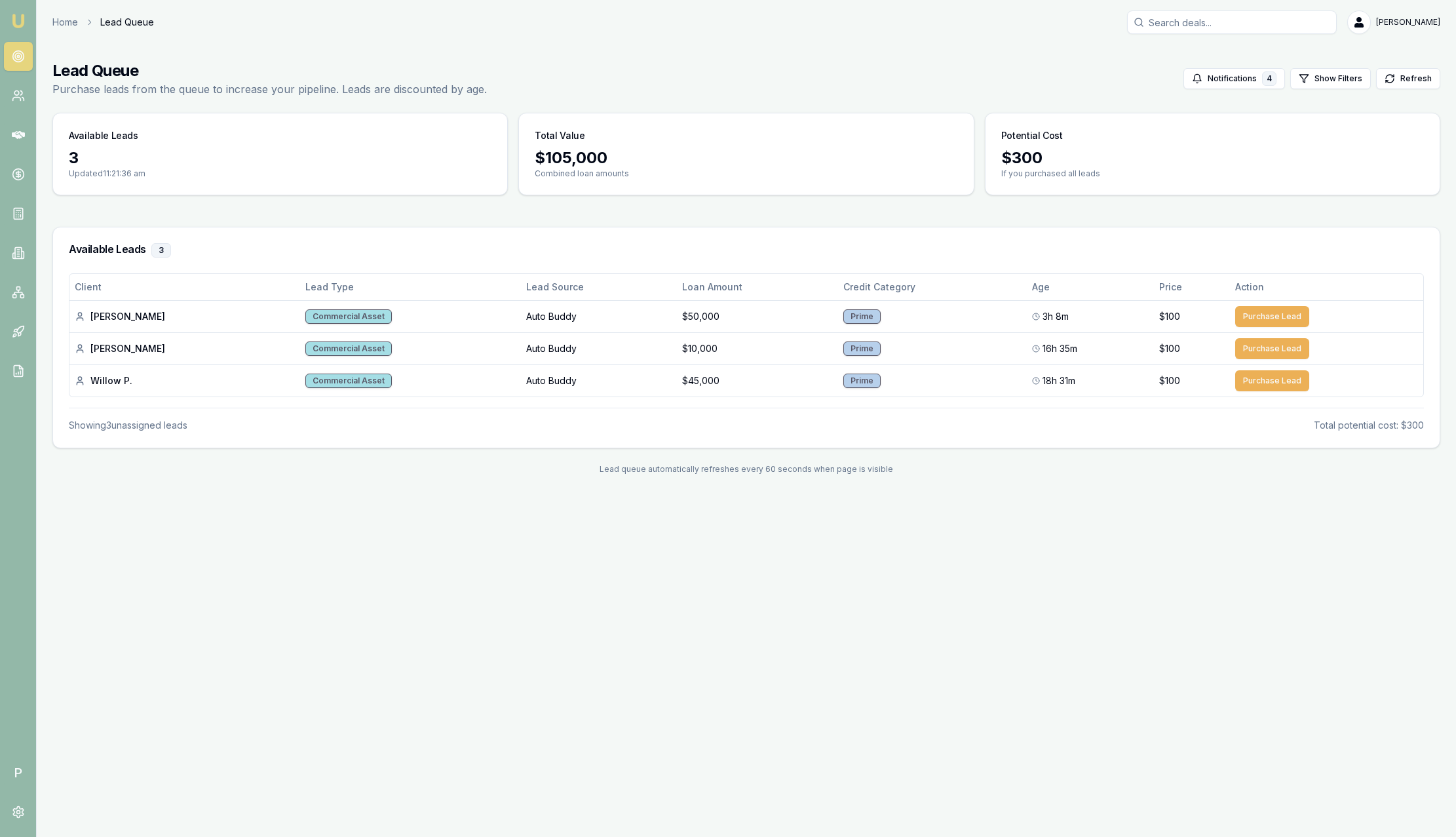
click at [25, 27] on img at bounding box center [18, 20] width 16 height 16
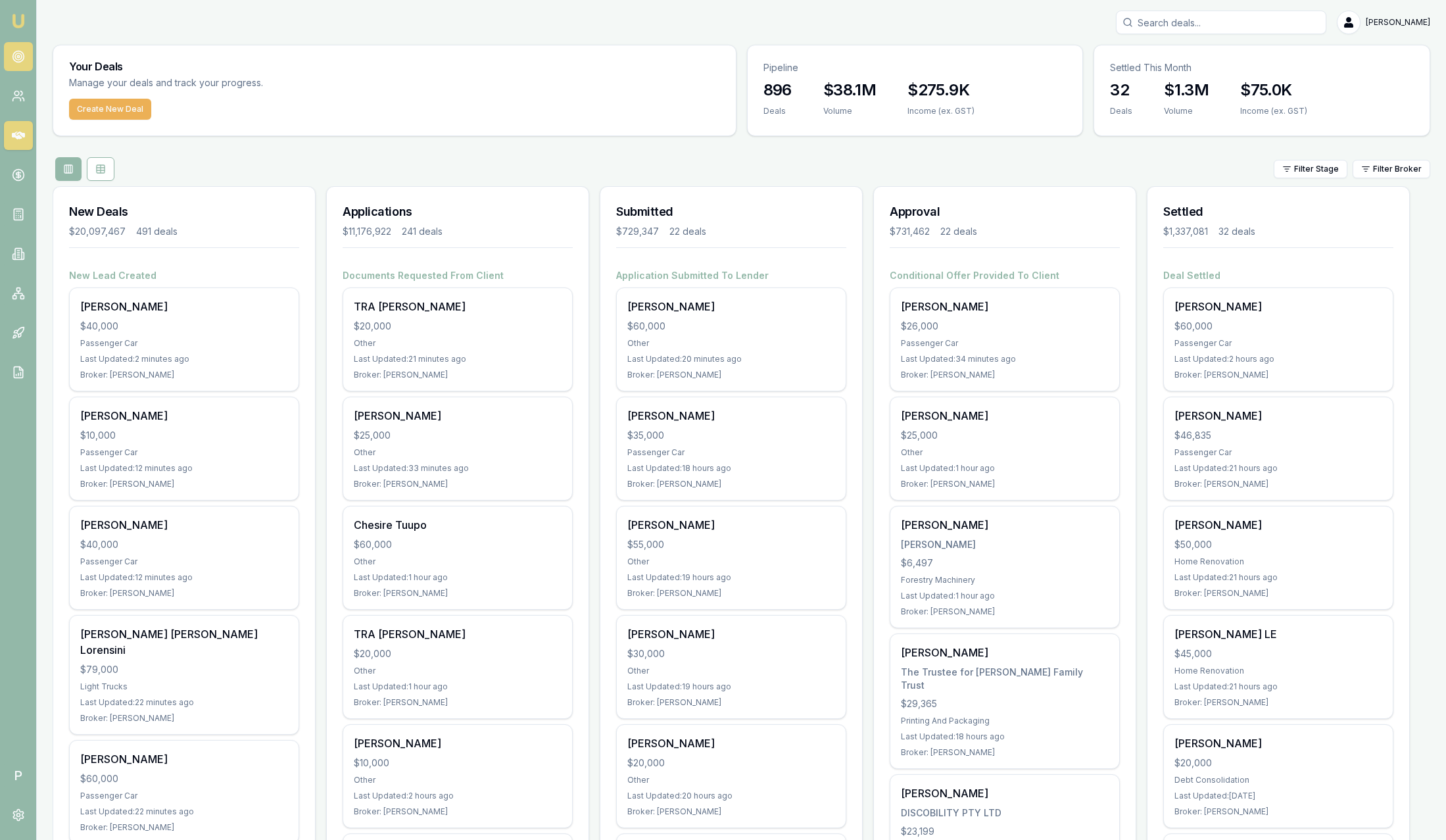
click at [23, 53] on circle at bounding box center [18, 57] width 11 height 11
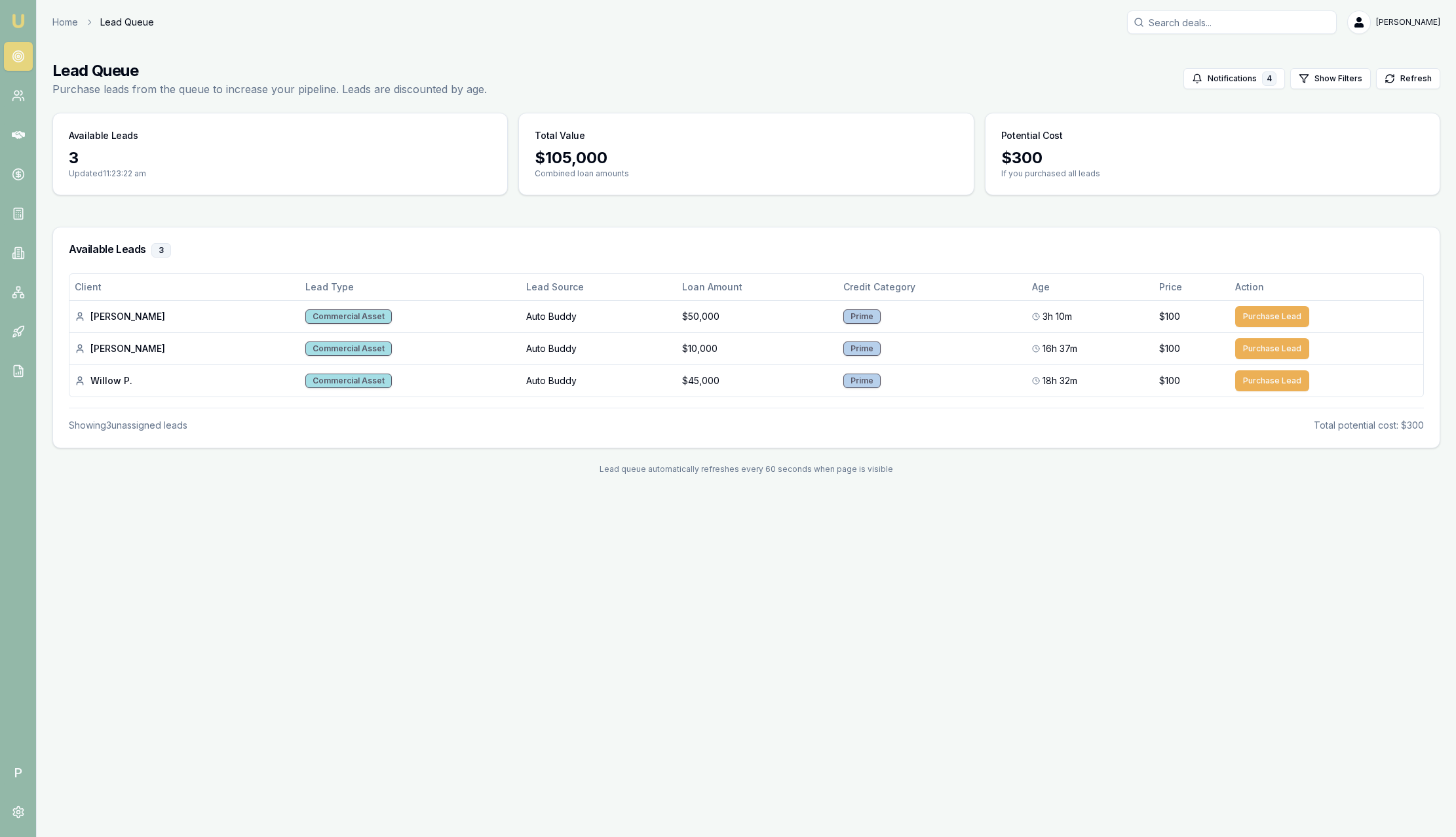
click at [28, 22] on nav "Emu Broker" at bounding box center [18, 197] width 36 height 396
click at [15, 24] on img at bounding box center [18, 20] width 16 height 16
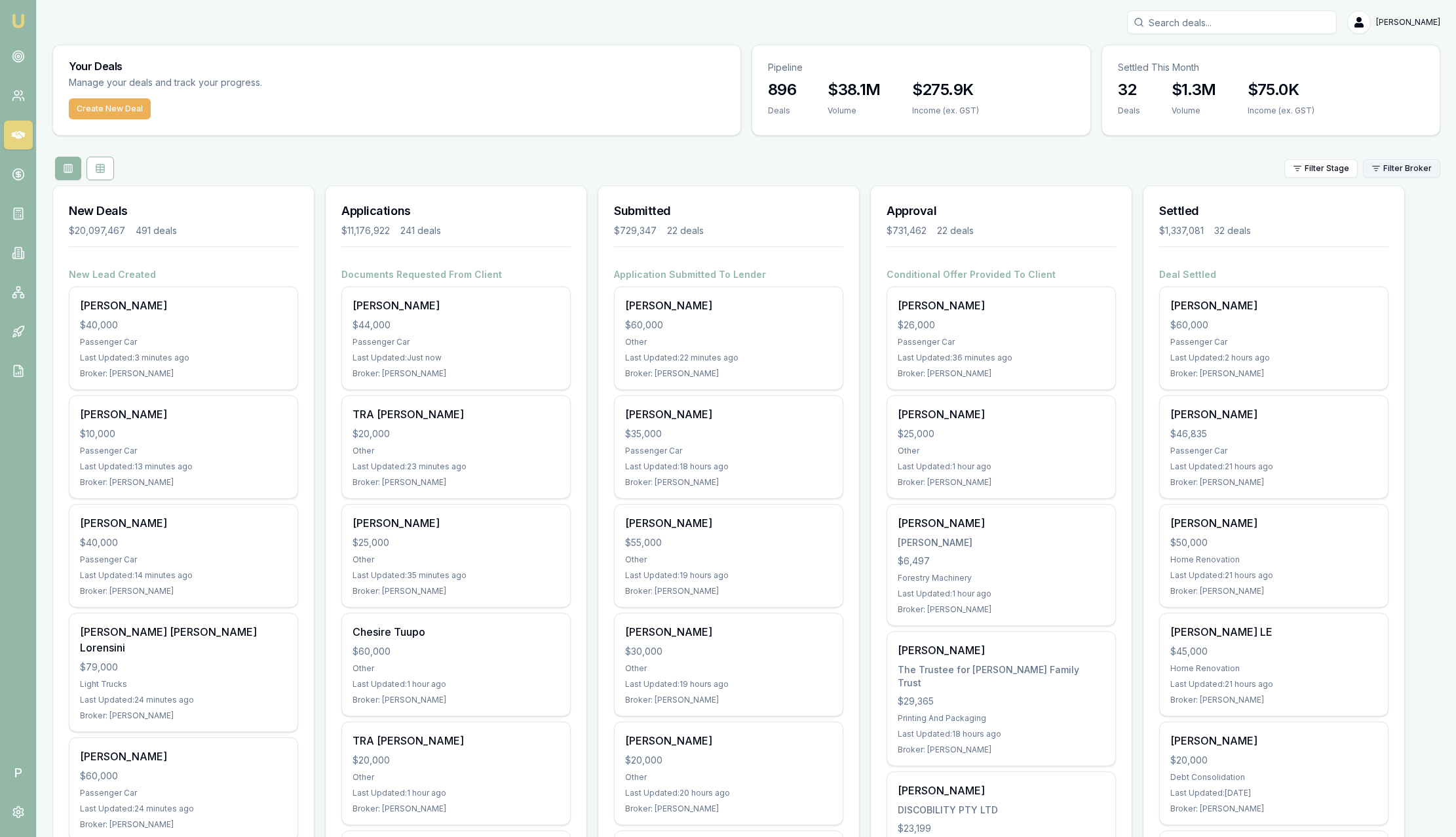
click at [1395, 165] on html "Emu Broker P Sam Crouch Toggle Menu Your Deals Manage your deals and track your…" at bounding box center [728, 418] width 1456 height 837
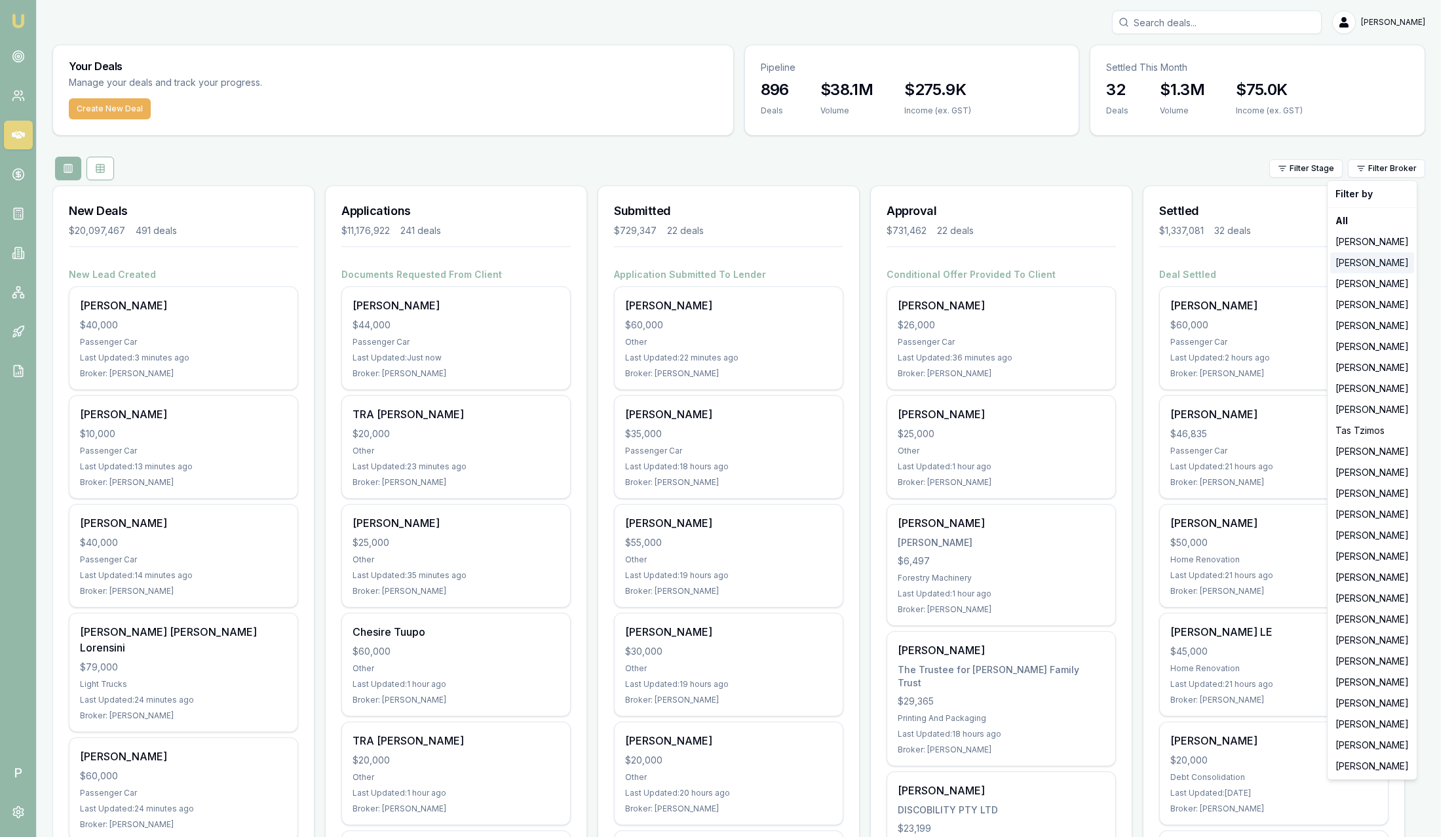
click at [1370, 266] on div "[PERSON_NAME]" at bounding box center [1372, 263] width 84 height 21
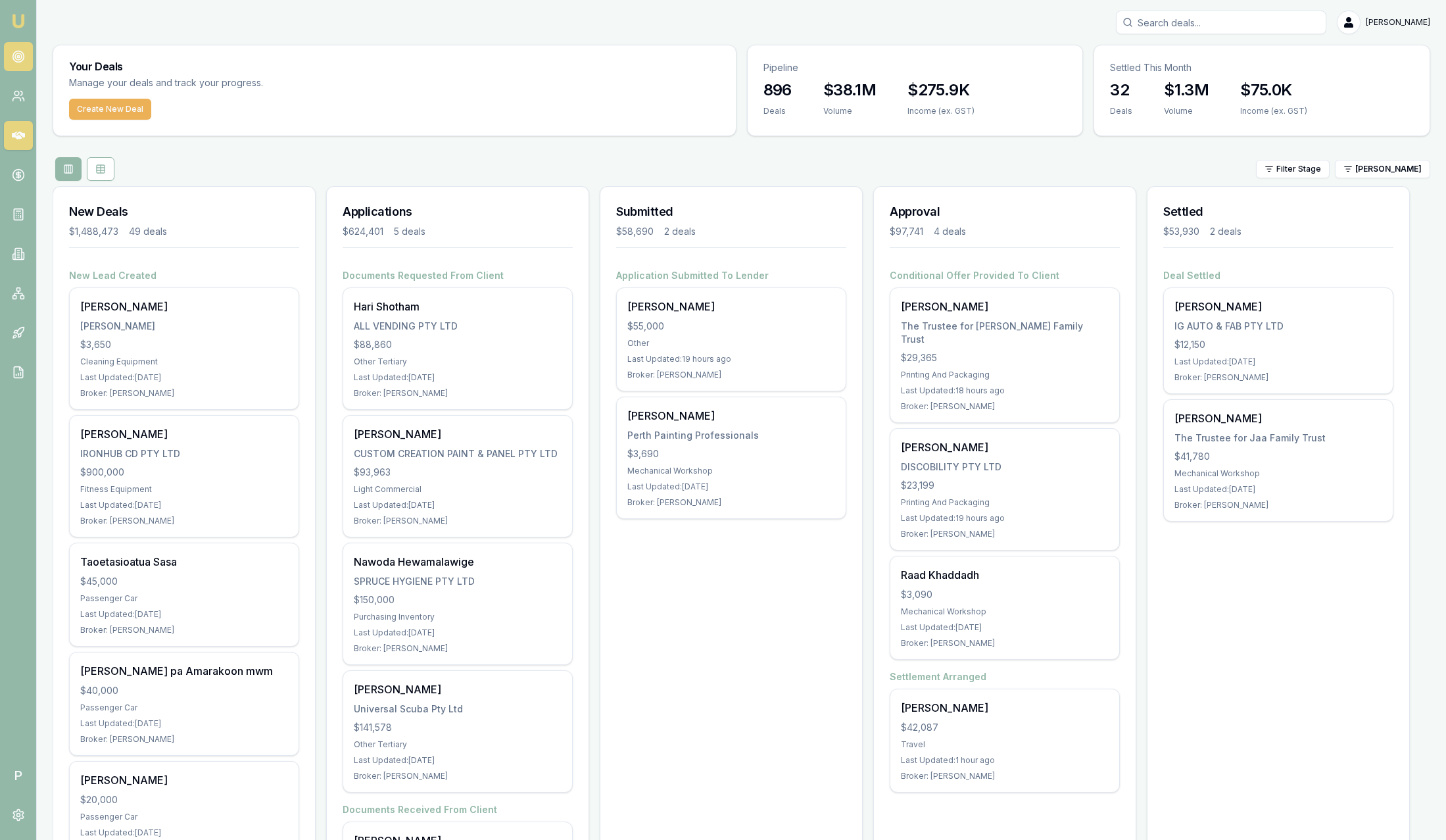
click at [20, 53] on icon at bounding box center [18, 56] width 13 height 13
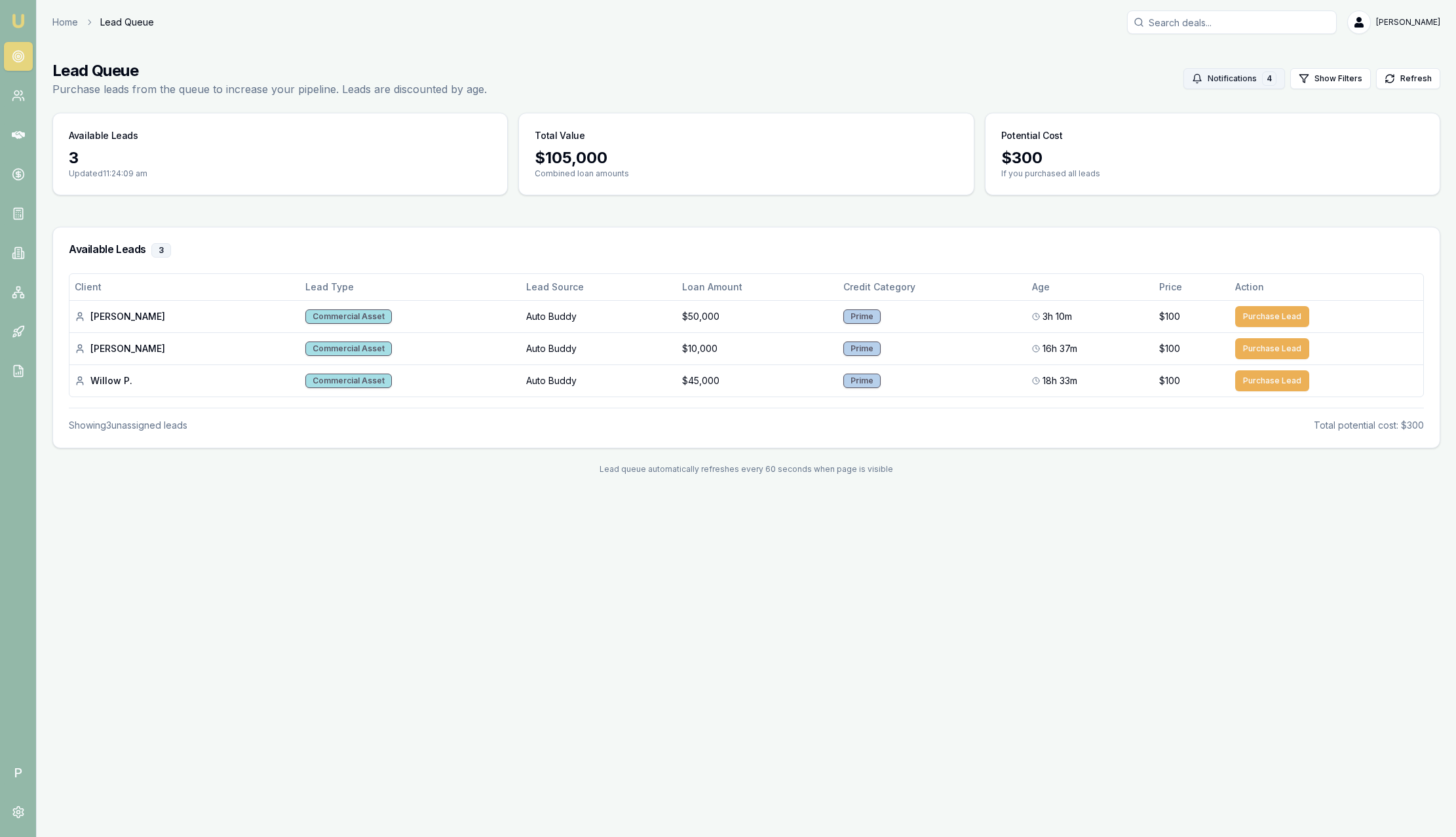
click at [1253, 78] on button "Notifications 4" at bounding box center [1234, 78] width 102 height 21
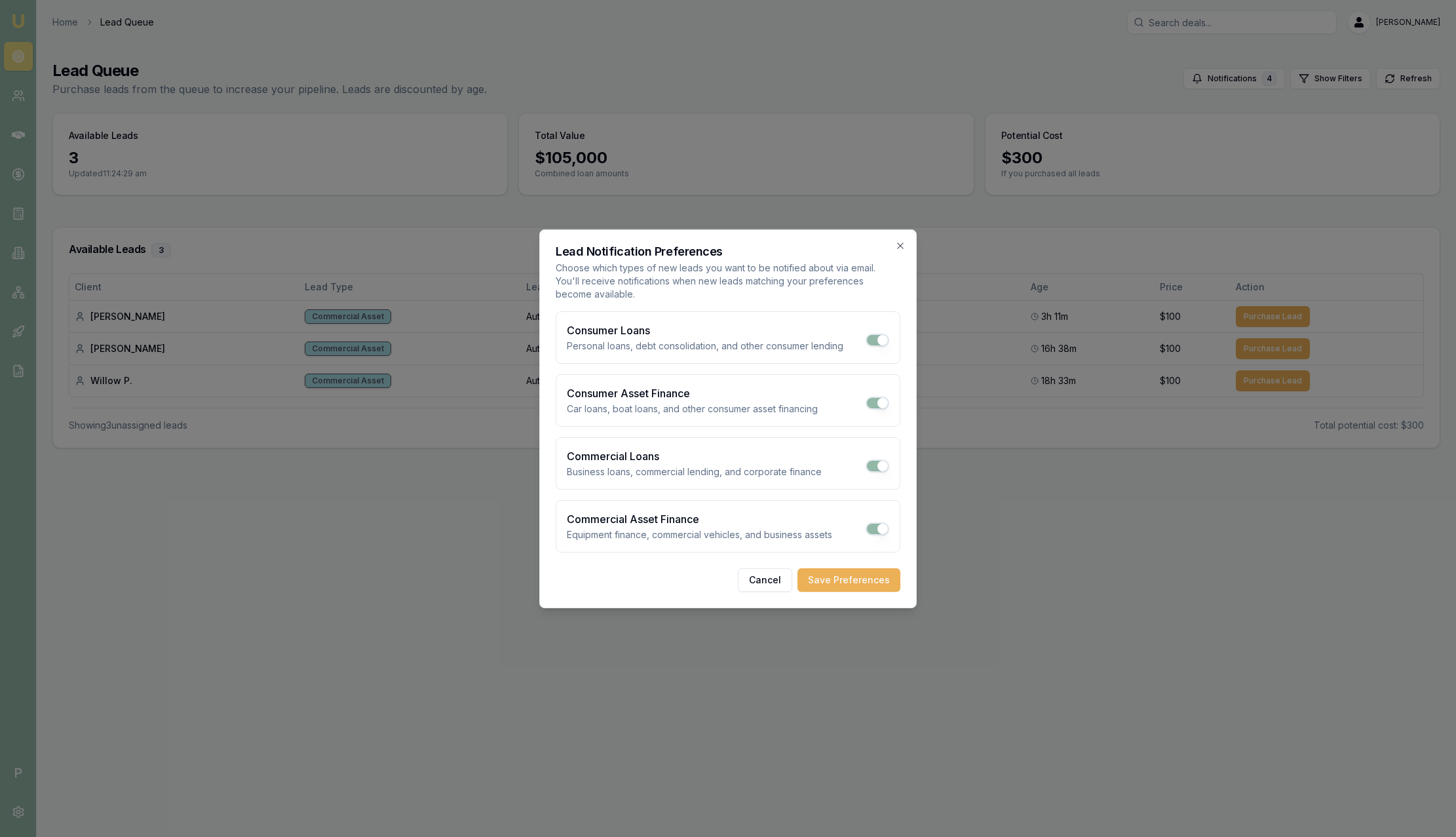
click at [879, 465] on button "Commercial Loans" at bounding box center [877, 466] width 23 height 13
click at [880, 469] on button "Commercial Loans" at bounding box center [877, 466] width 23 height 13
checkbox input "true"
click at [900, 249] on icon "button" at bounding box center [901, 246] width 11 height 11
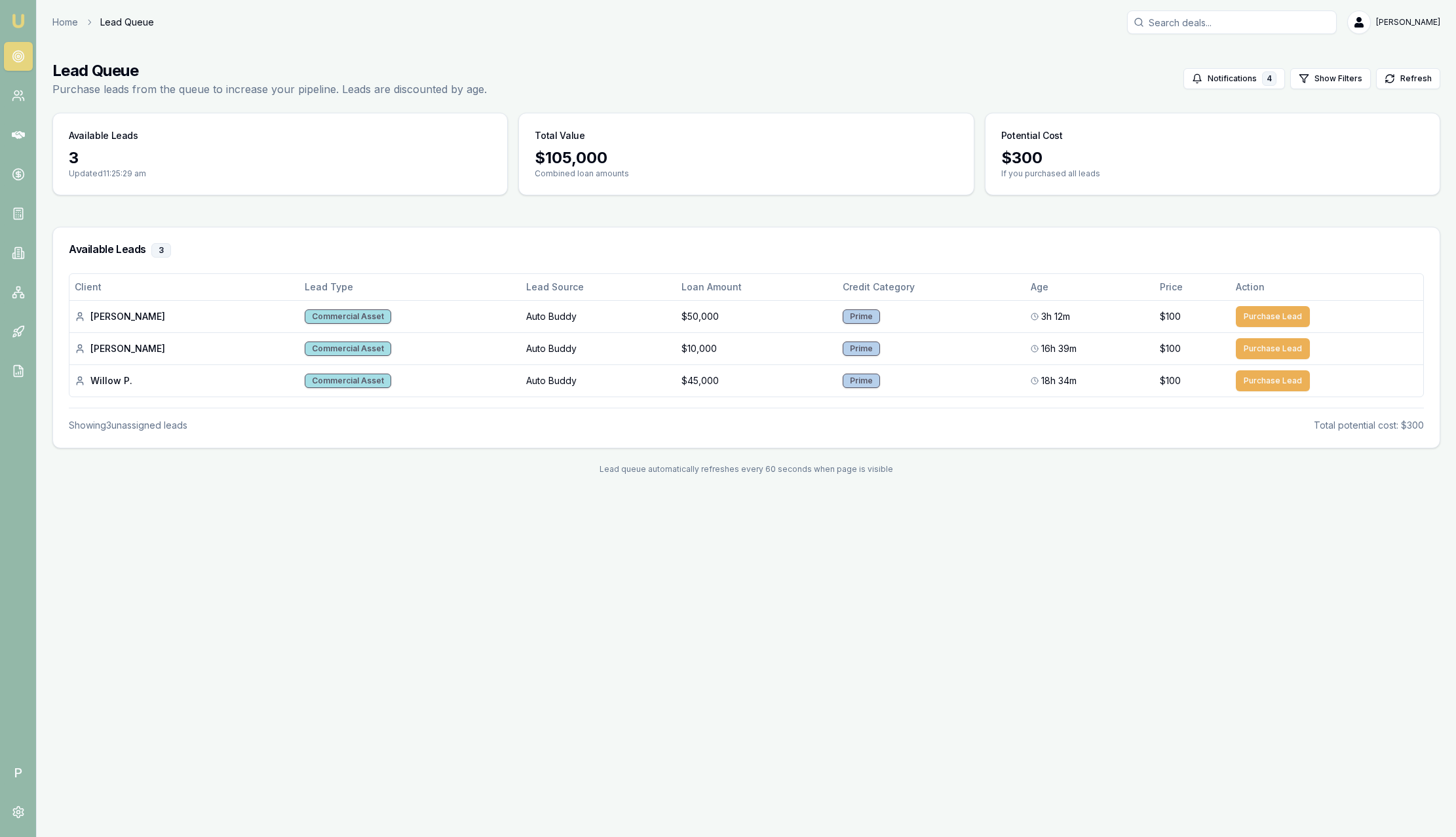
click at [24, 17] on img at bounding box center [18, 20] width 16 height 16
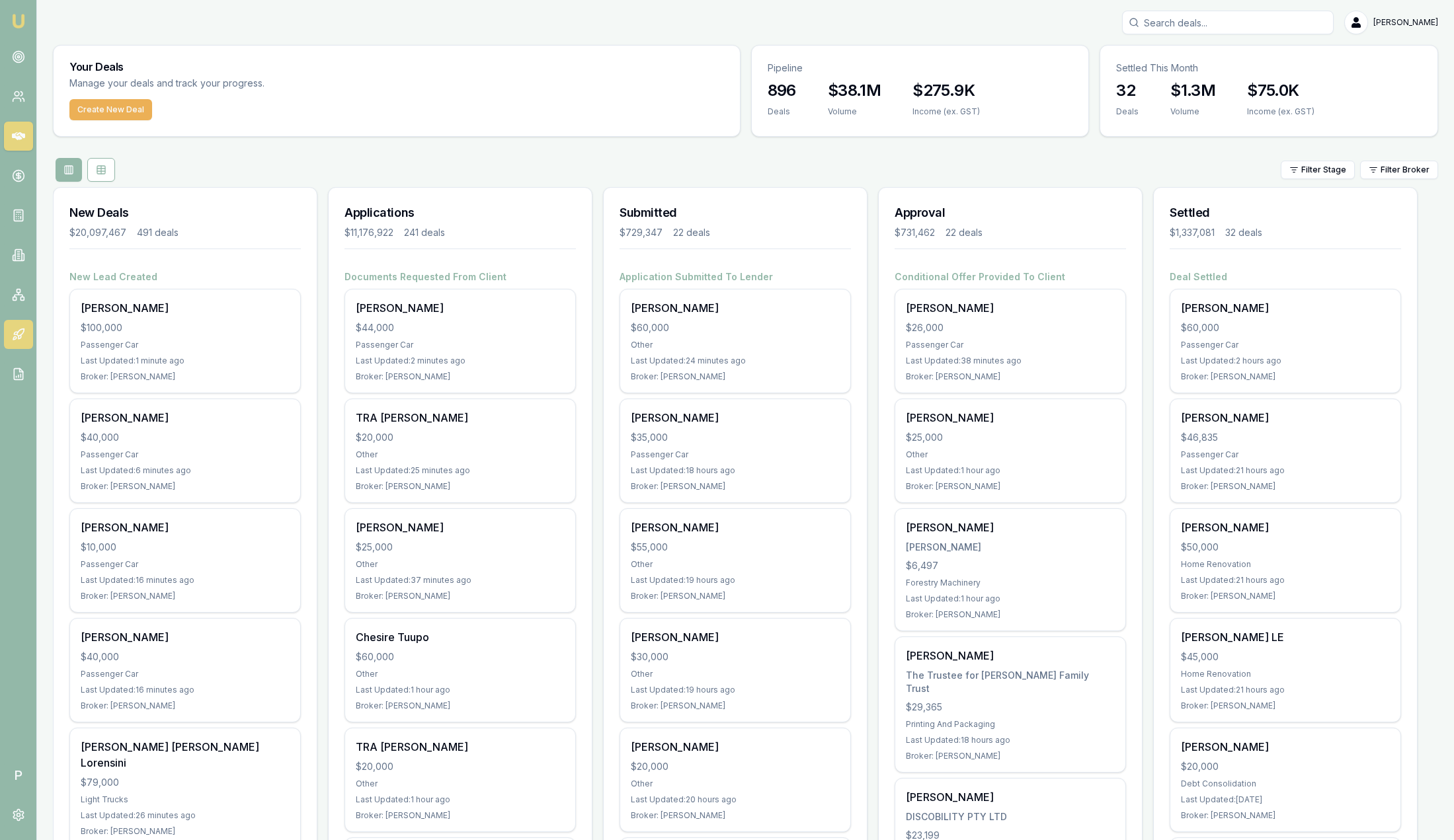
click at [23, 331] on icon at bounding box center [21, 333] width 8 height 8
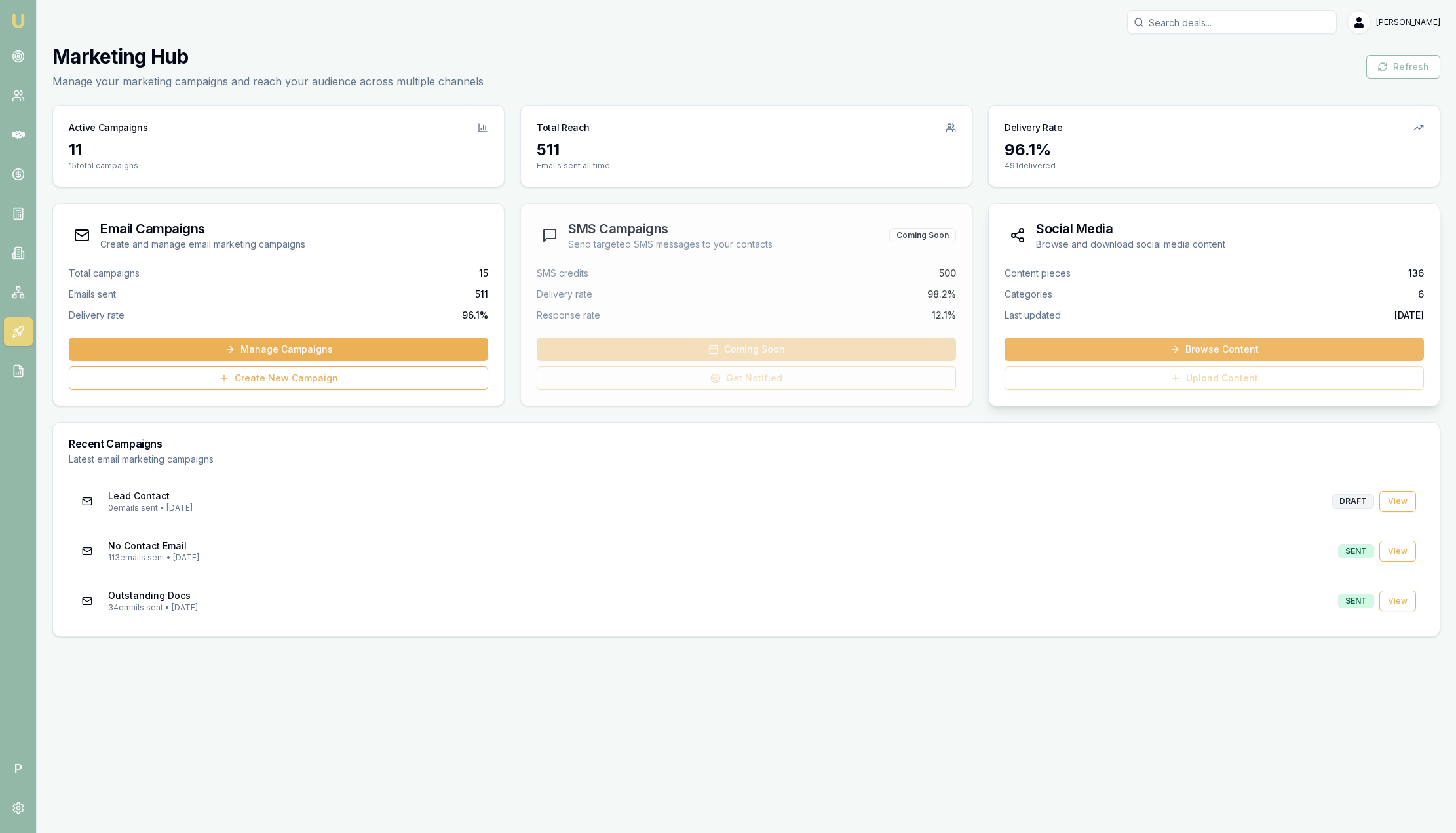
click at [1110, 349] on link "Browse Content" at bounding box center [1214, 349] width 420 height 23
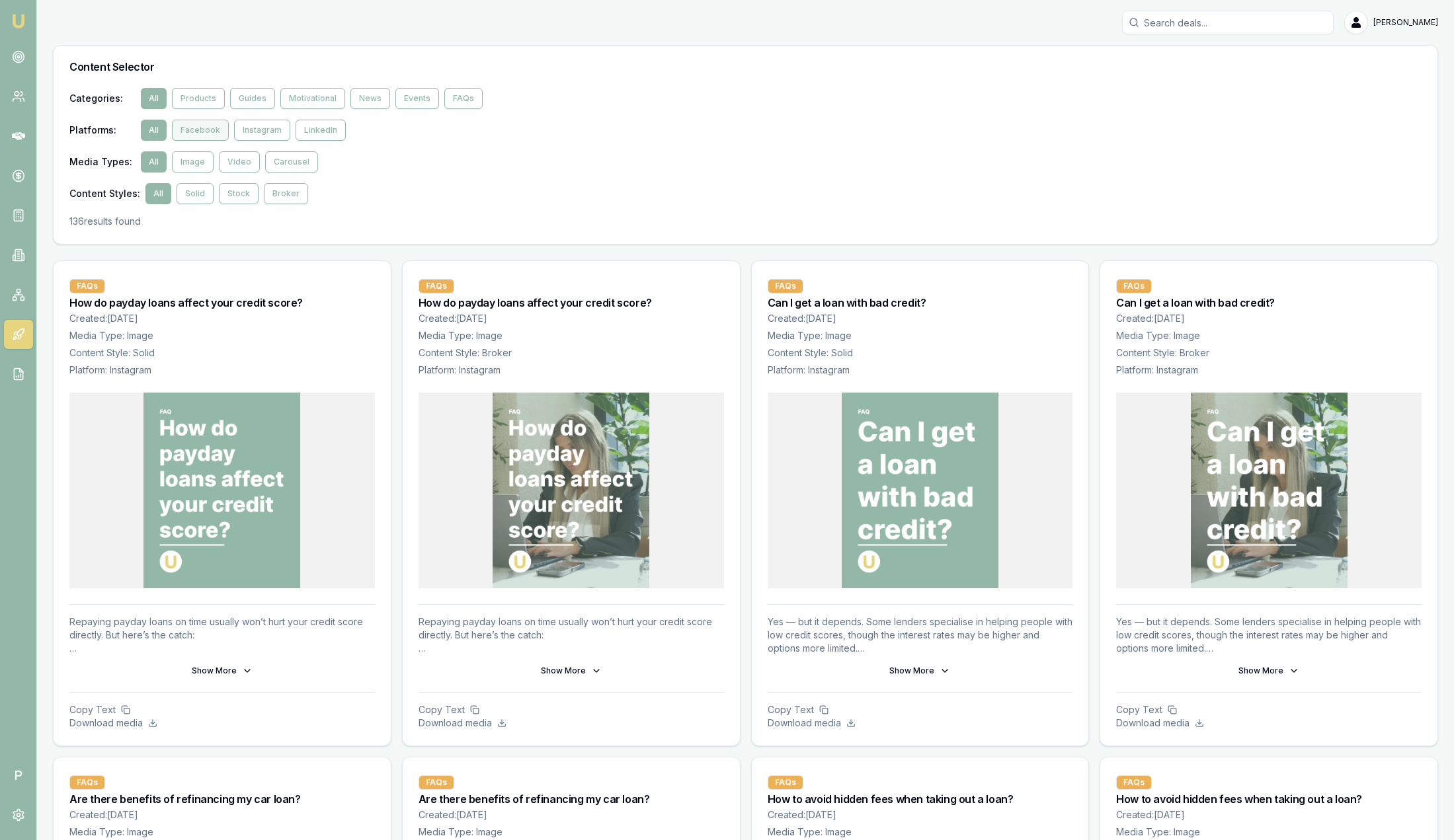
click at [195, 133] on button "Facebook" at bounding box center [200, 130] width 57 height 21
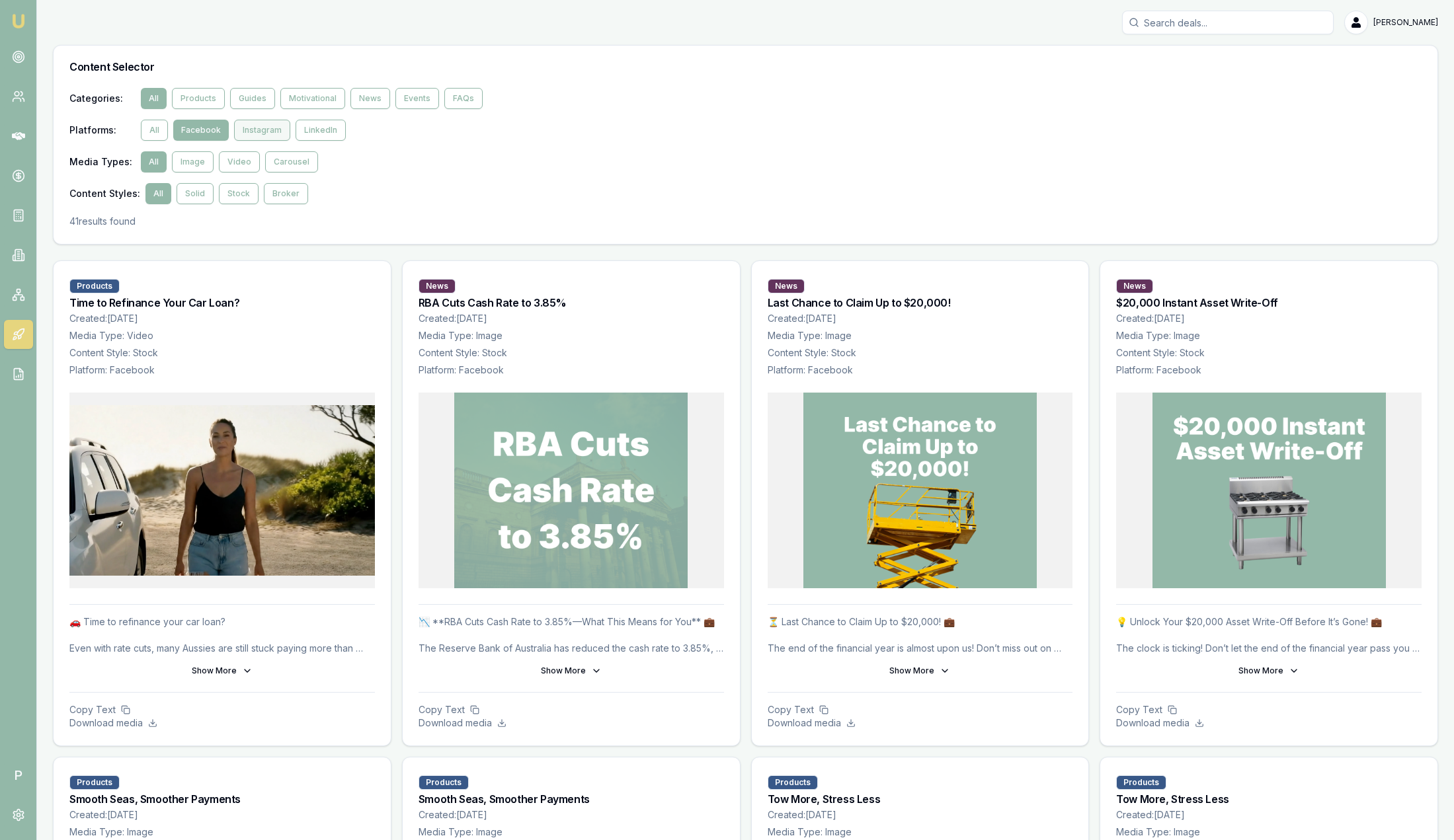
click at [257, 132] on button "Instagram" at bounding box center [262, 130] width 56 height 21
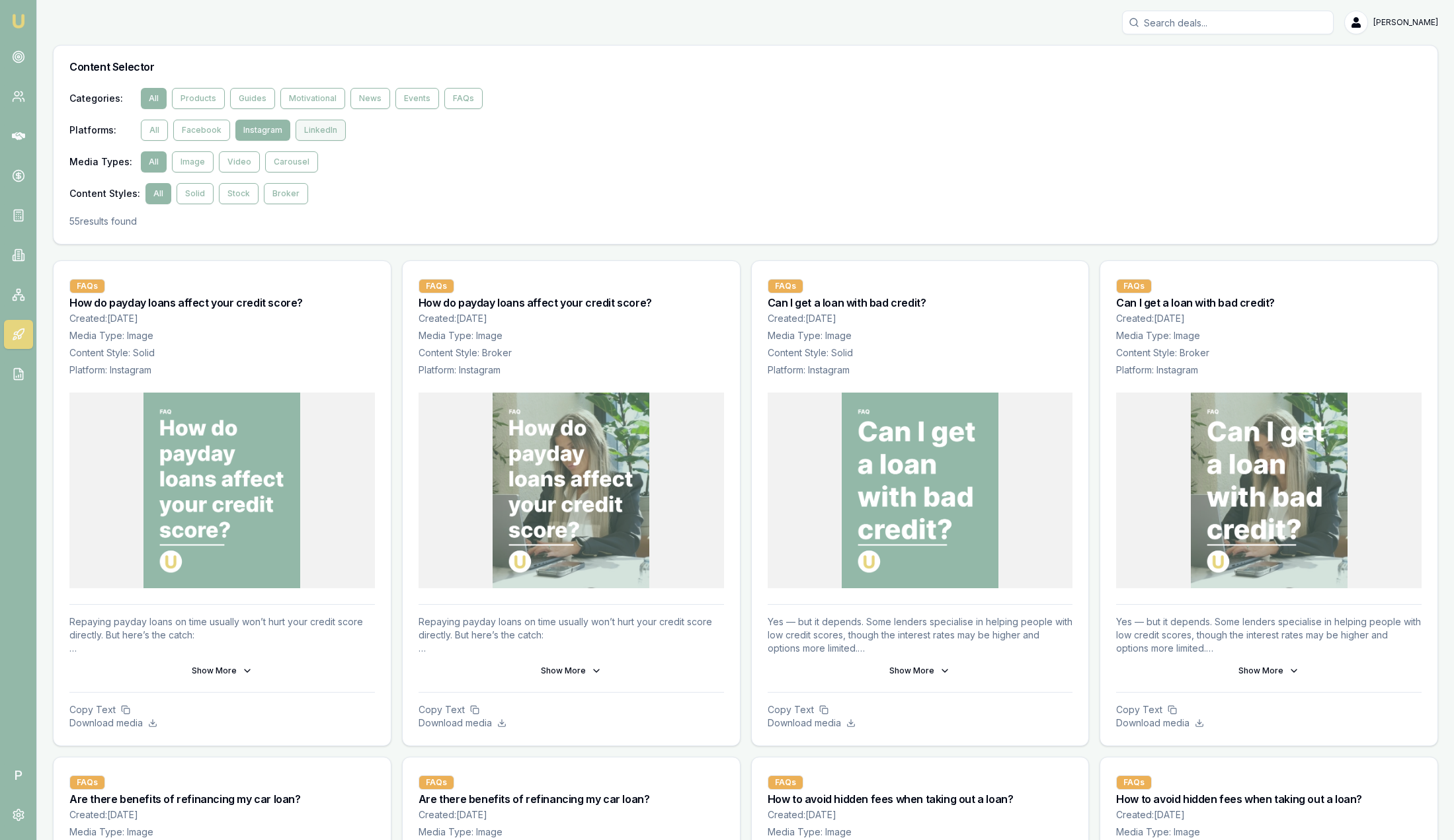
click at [332, 138] on button "LinkedIn" at bounding box center [321, 130] width 50 height 21
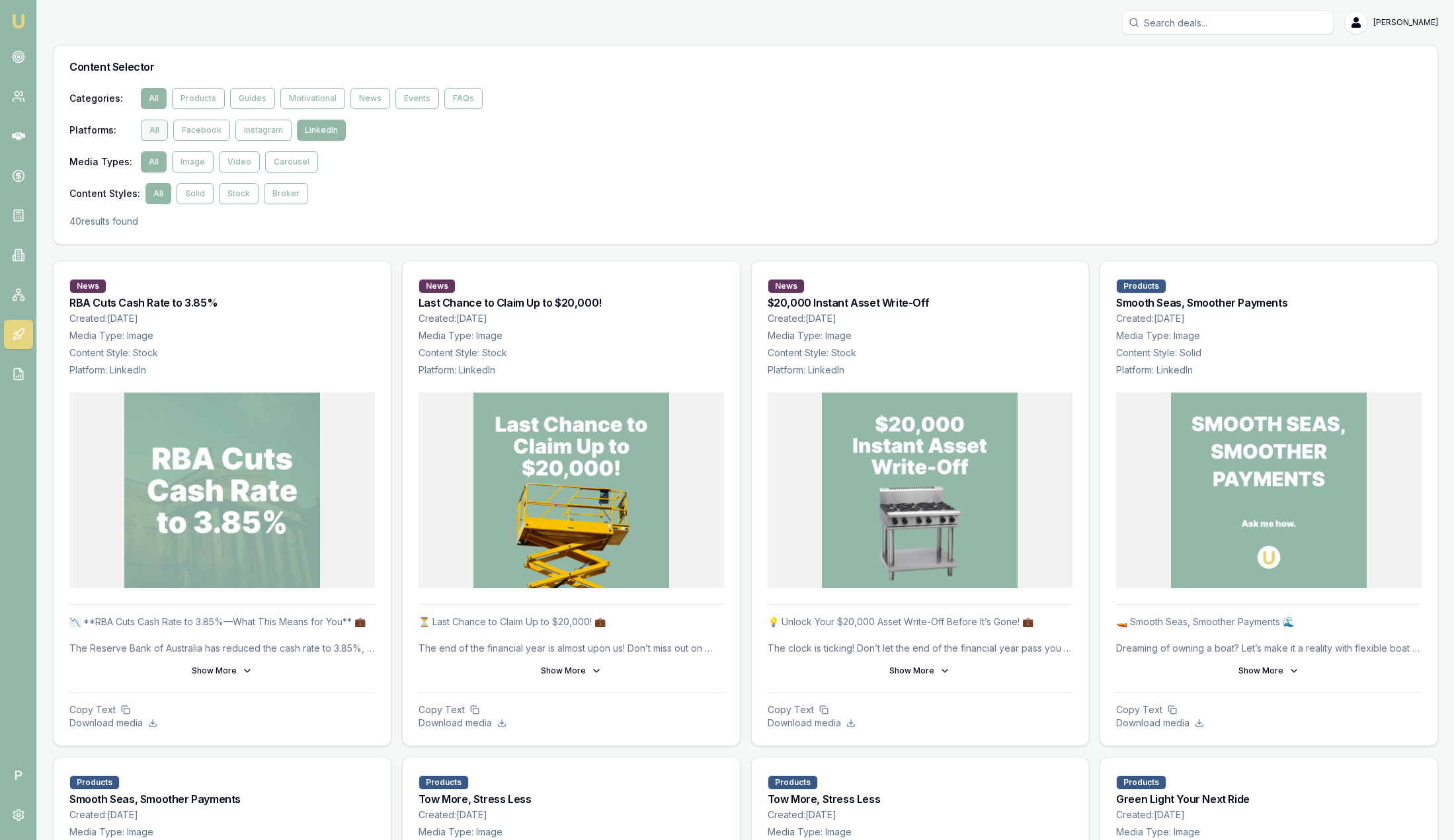
click at [157, 128] on button "All" at bounding box center [154, 130] width 27 height 21
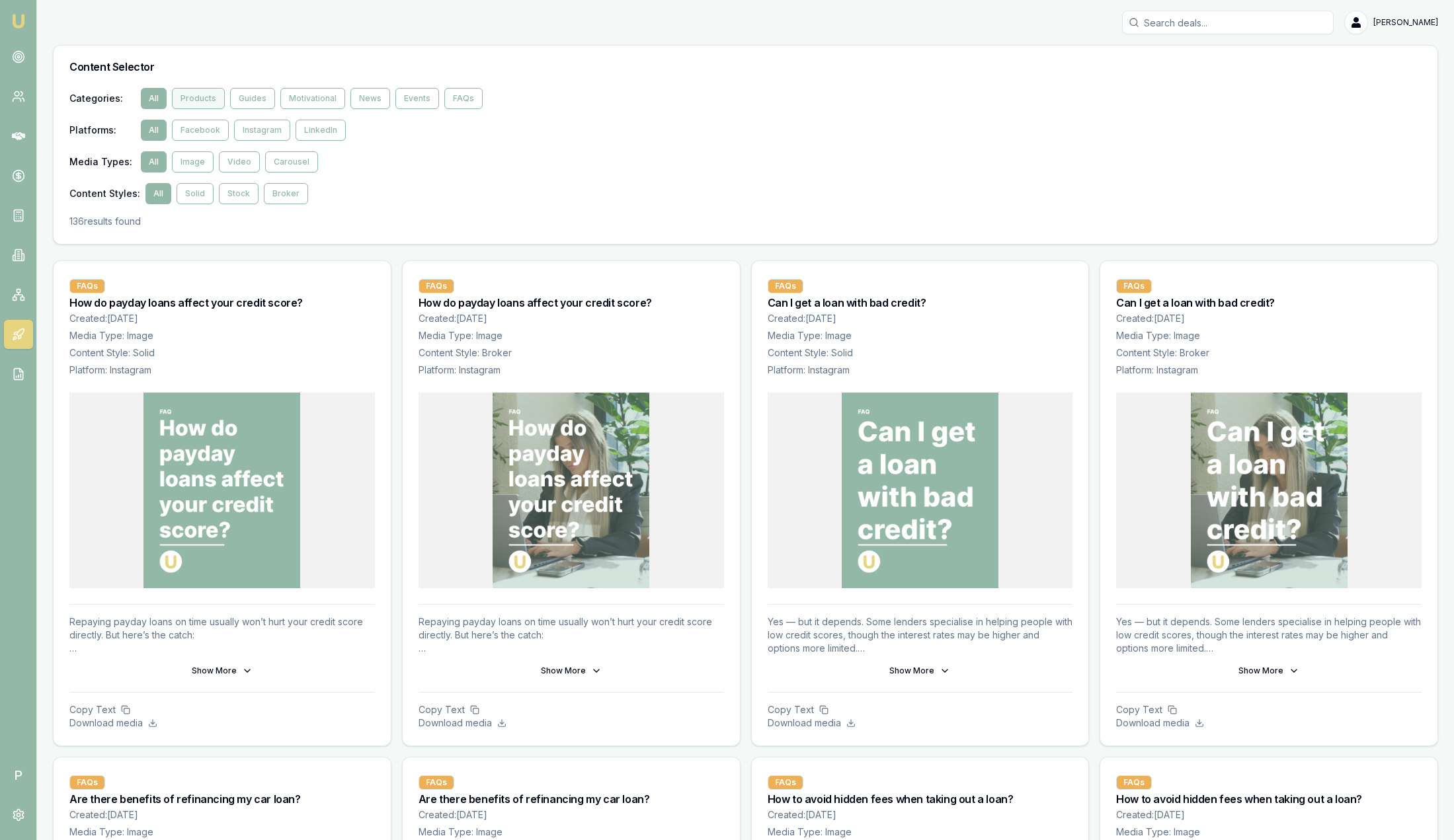
click at [209, 97] on button "Products" at bounding box center [198, 99] width 53 height 21
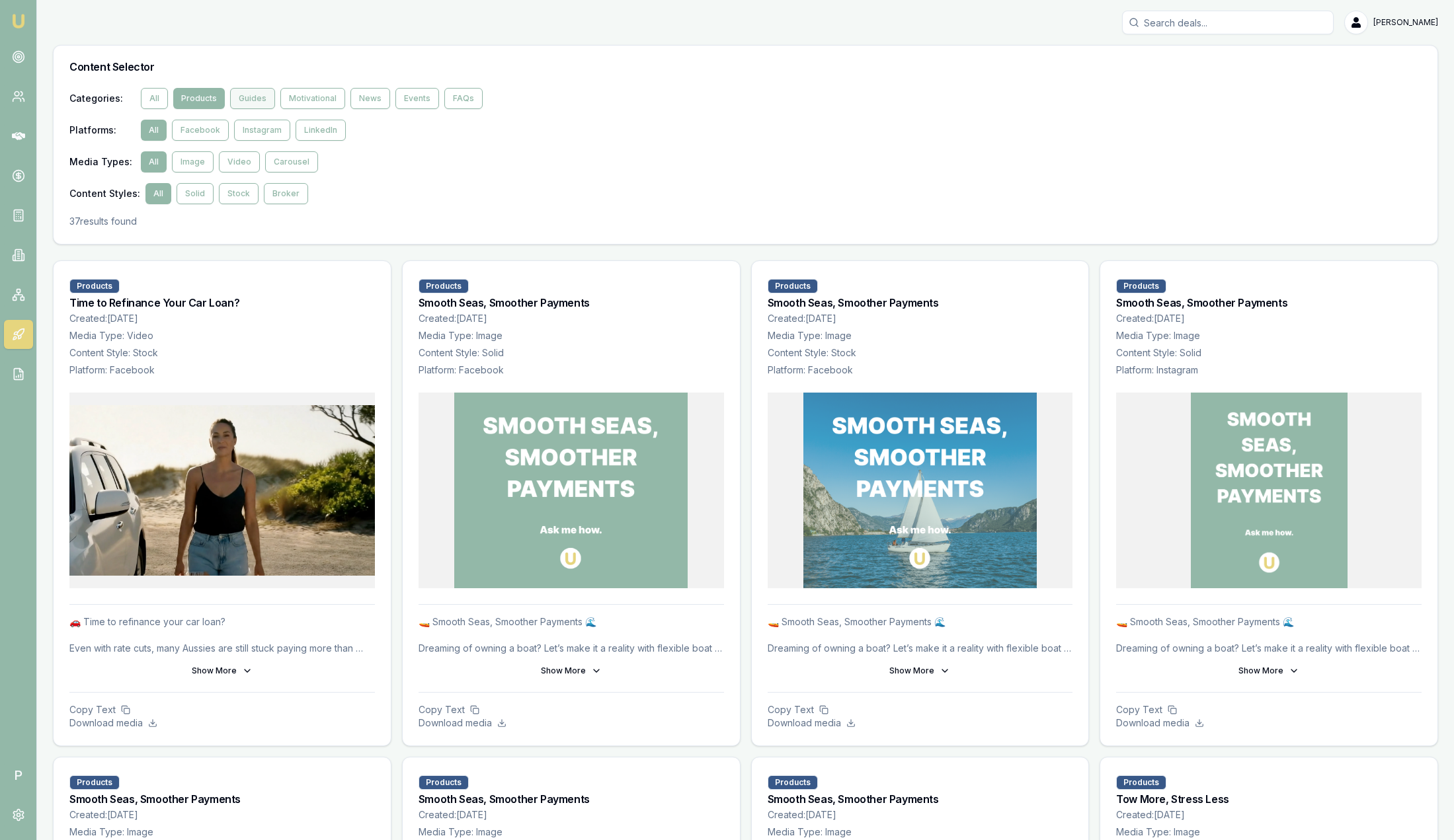
click at [252, 97] on button "Guides" at bounding box center [252, 99] width 45 height 21
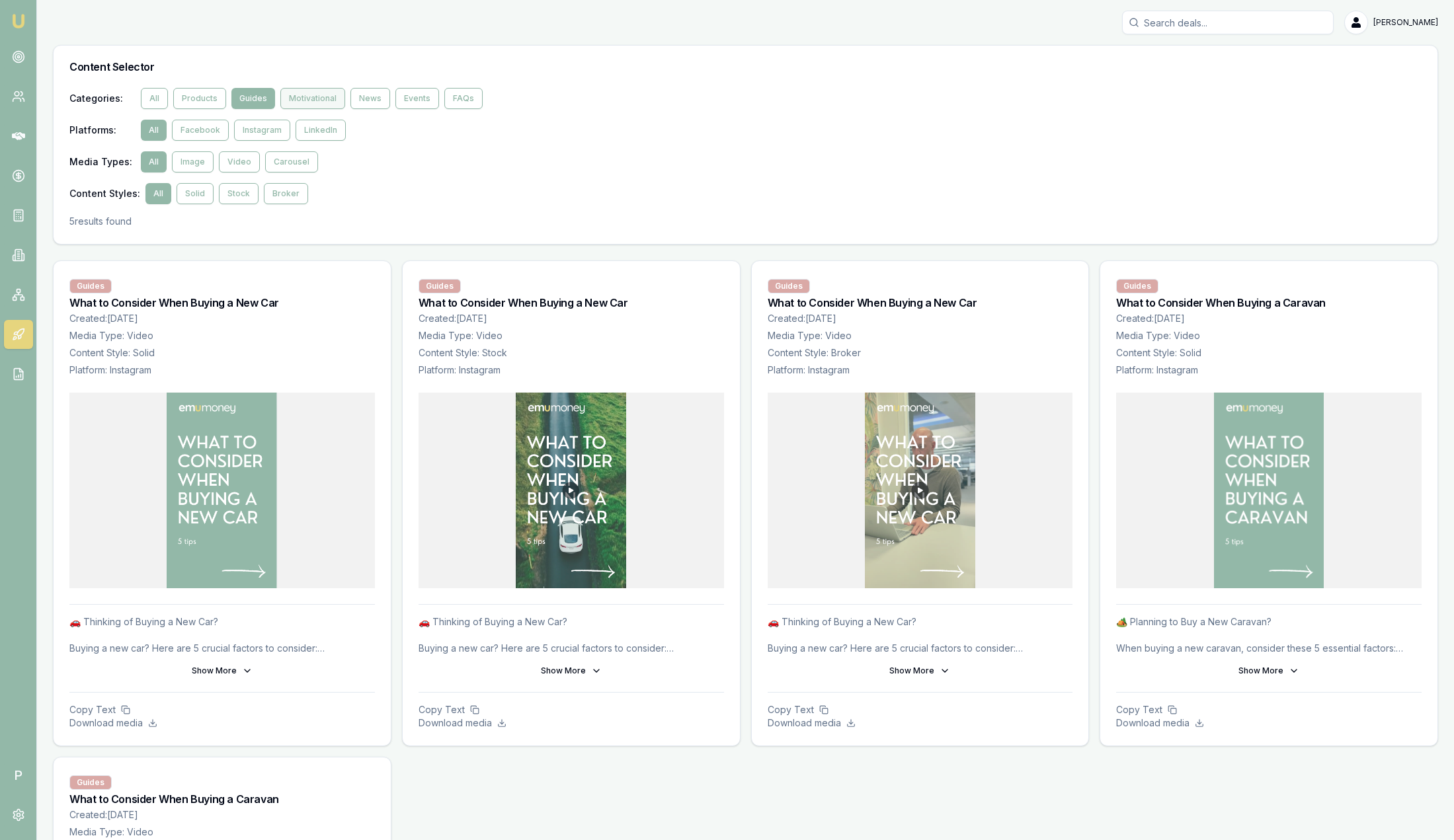
click at [303, 94] on button "Motivational" at bounding box center [313, 99] width 65 height 21
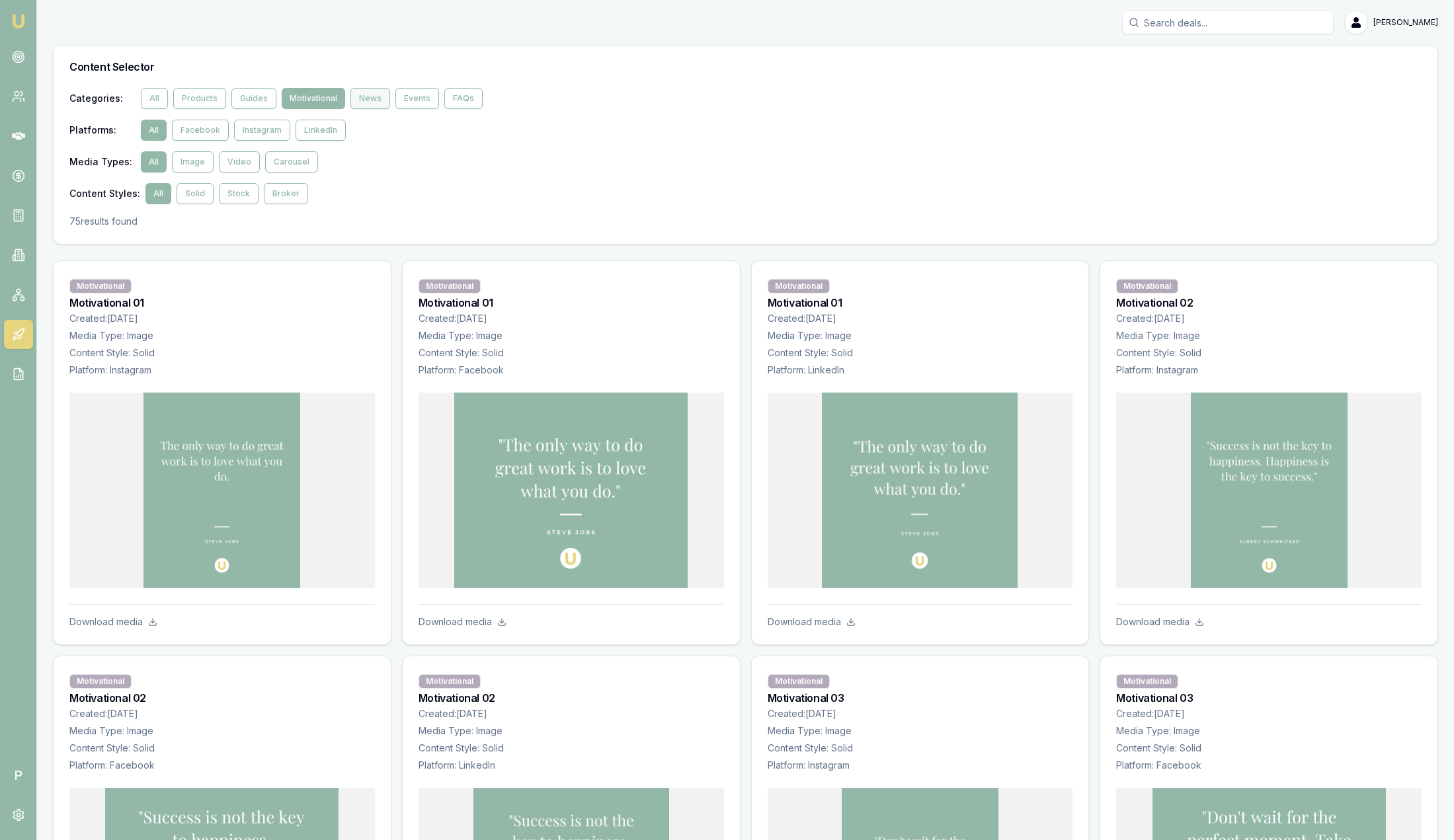
click at [367, 99] on button "News" at bounding box center [370, 99] width 40 height 21
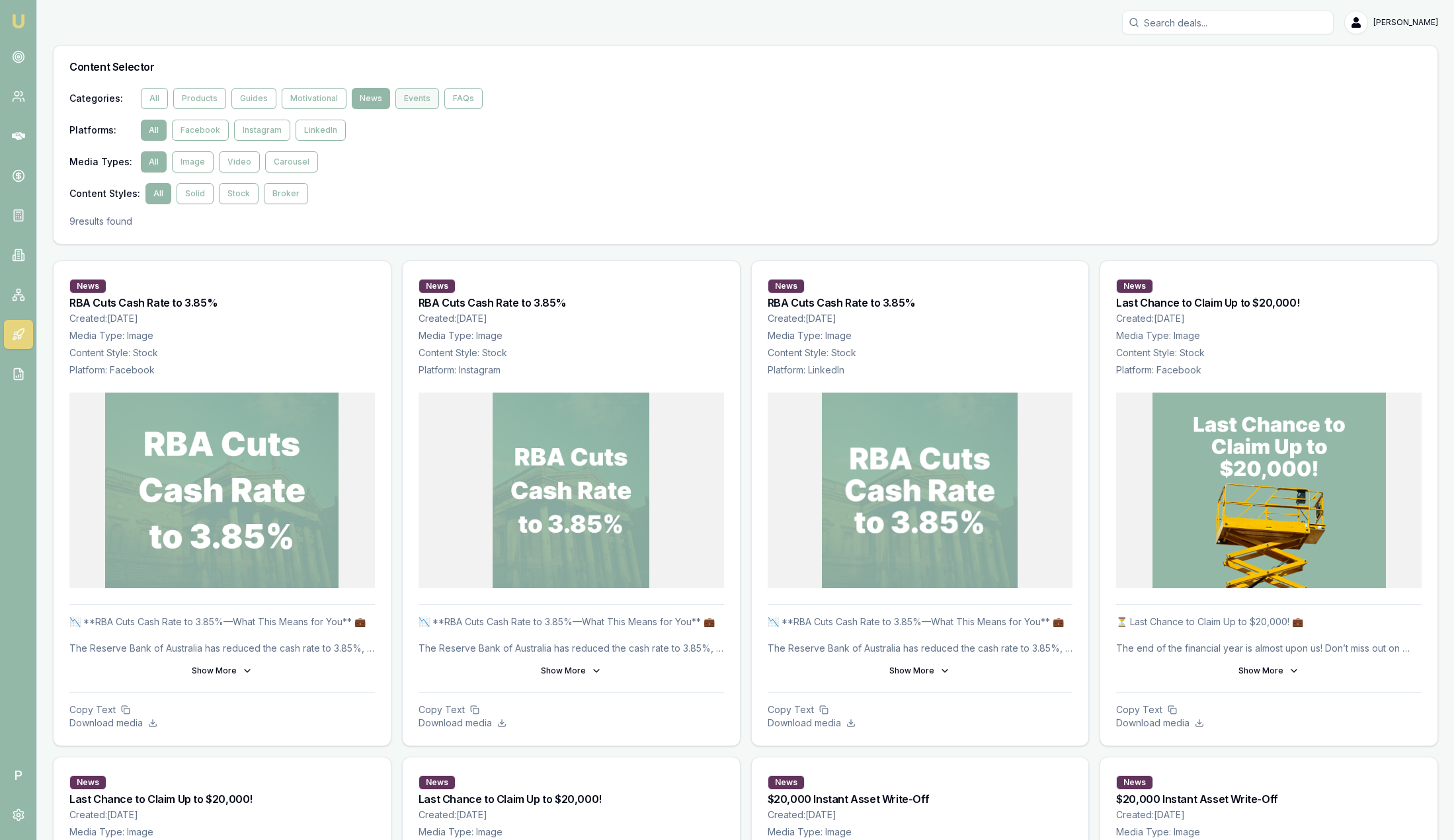
click at [403, 97] on button "Events" at bounding box center [417, 99] width 43 height 21
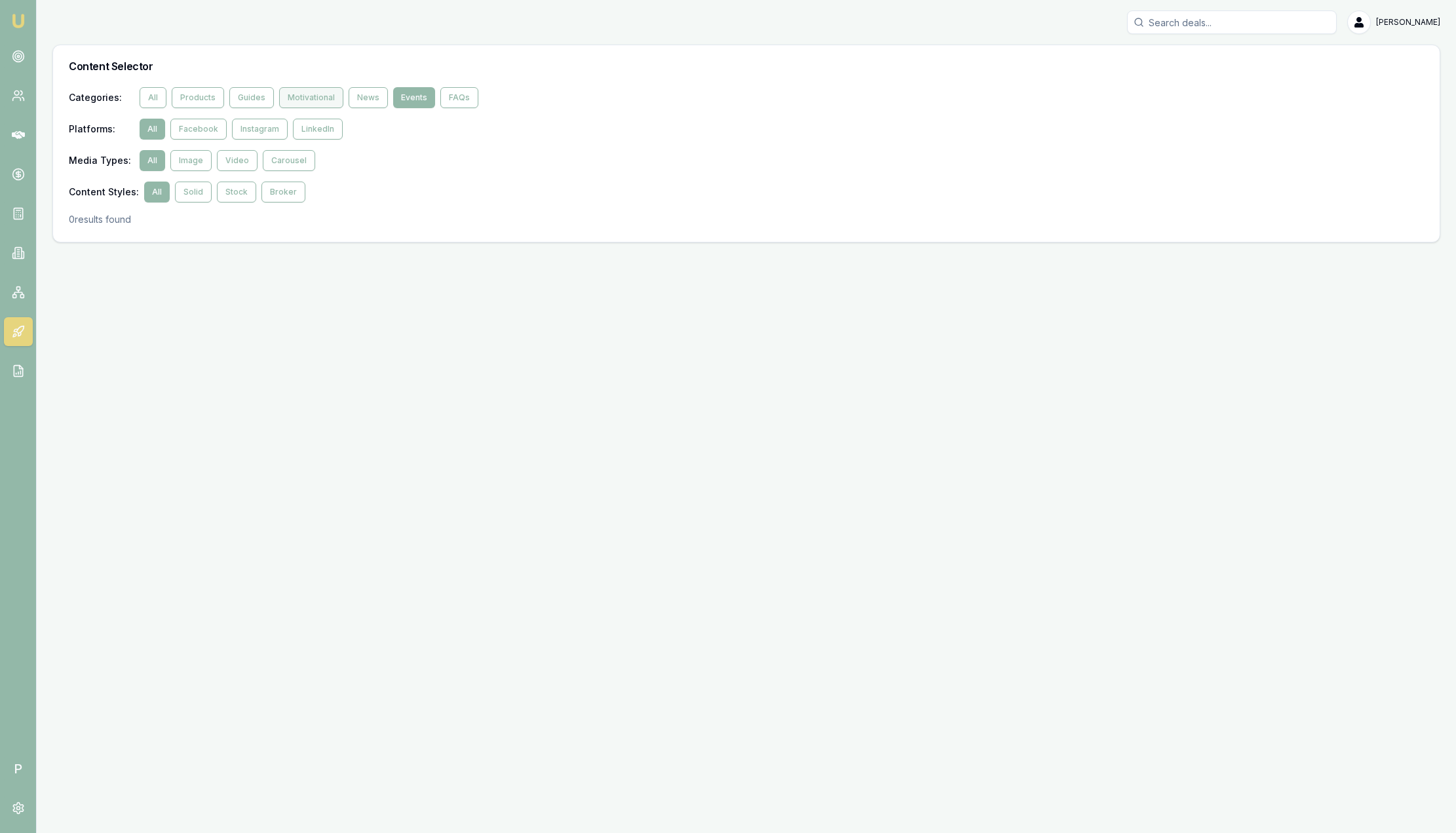
click at [318, 98] on button "Motivational" at bounding box center [310, 98] width 64 height 21
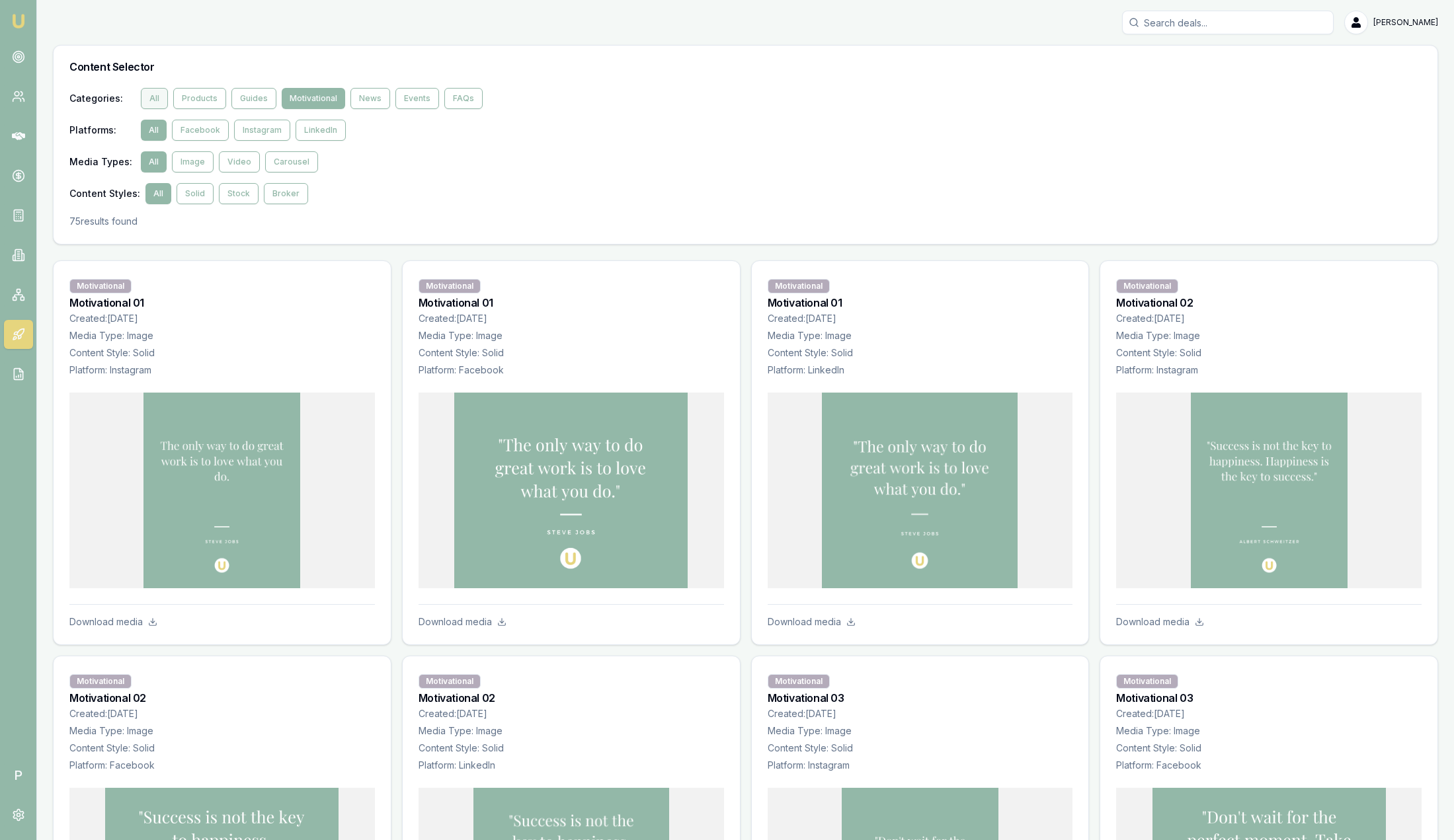
click at [160, 97] on button "All" at bounding box center [154, 99] width 27 height 21
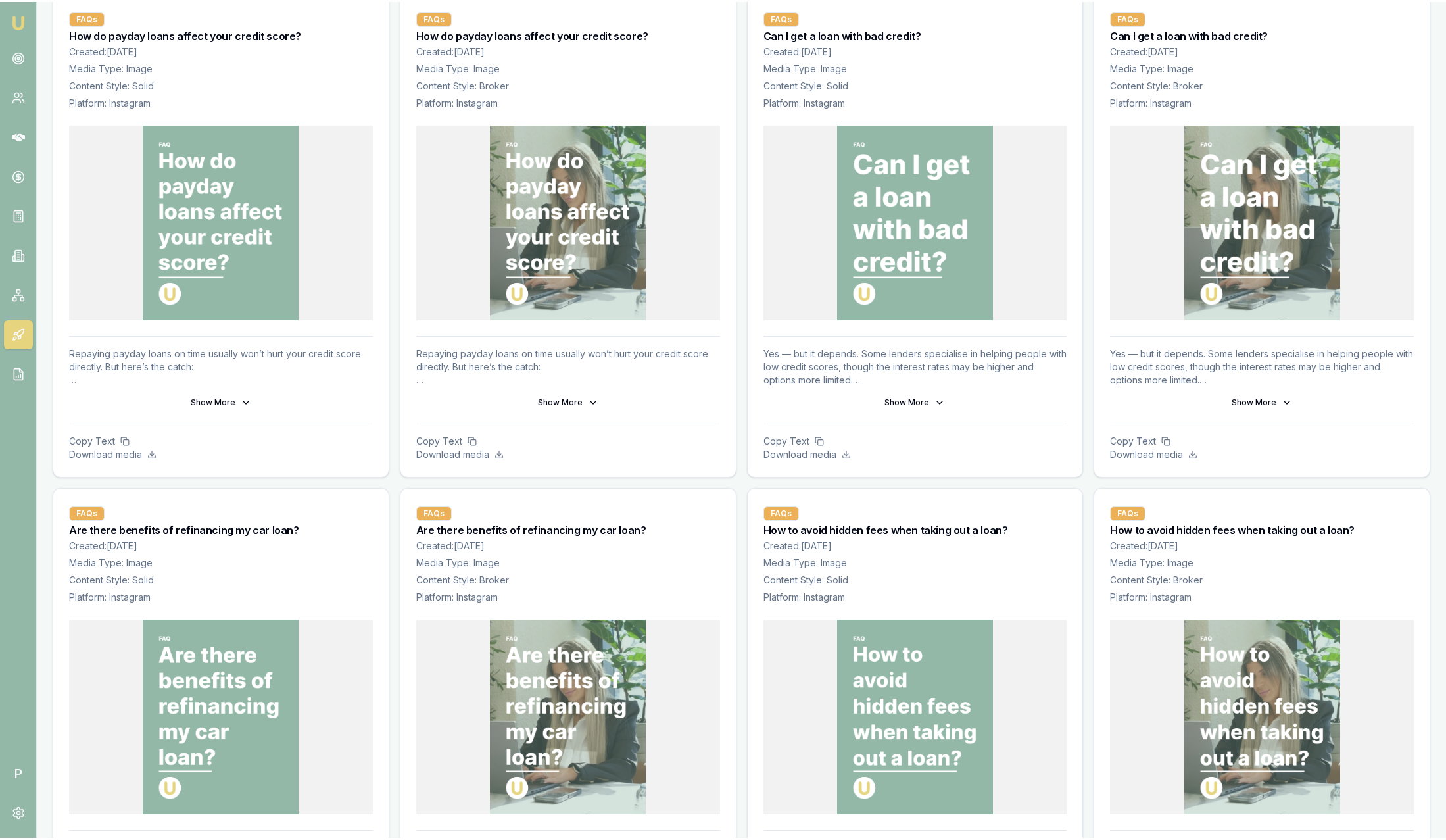
scroll to position [296, 0]
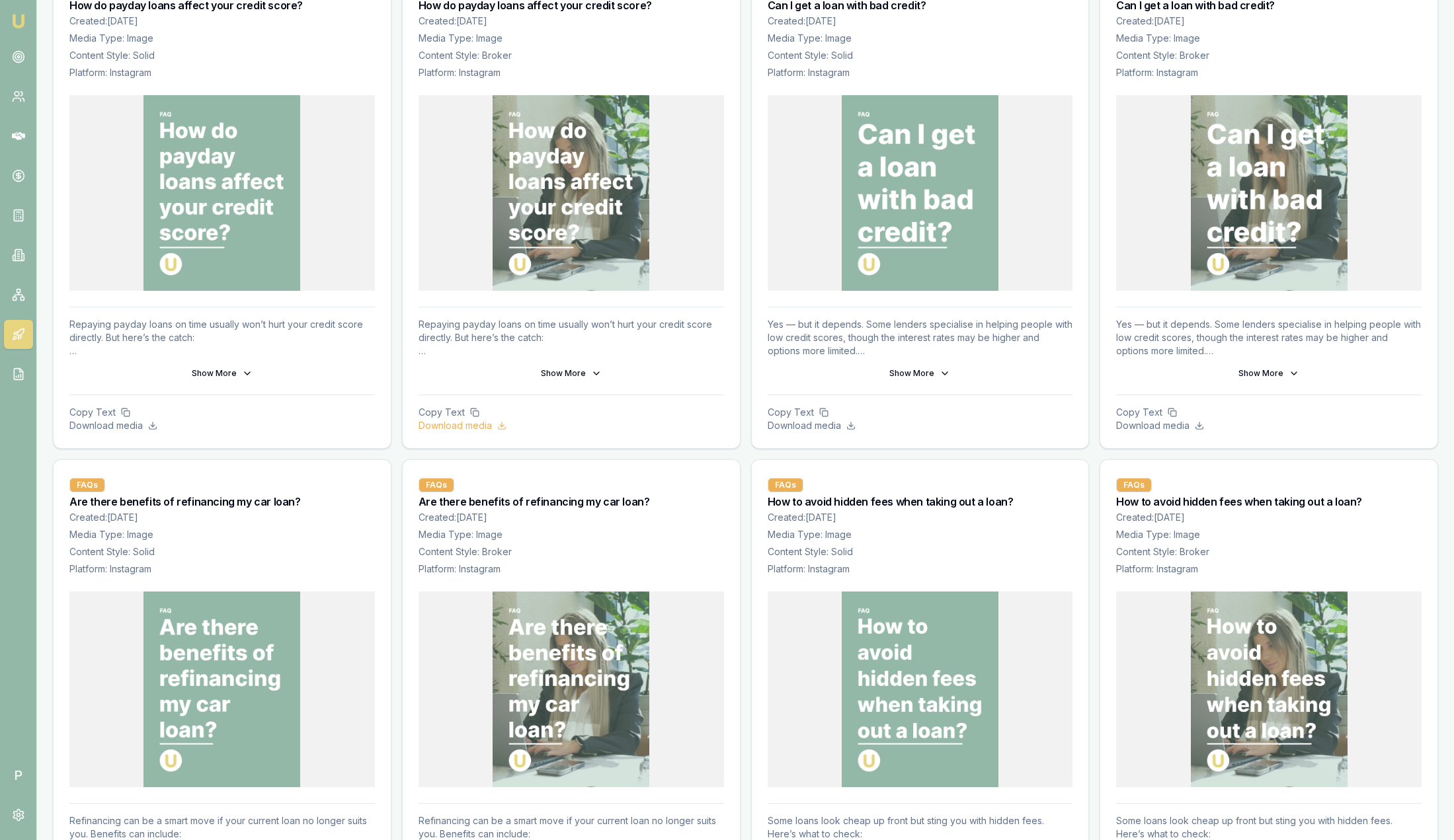
click at [443, 428] on p "Download media" at bounding box center [571, 425] width 306 height 13
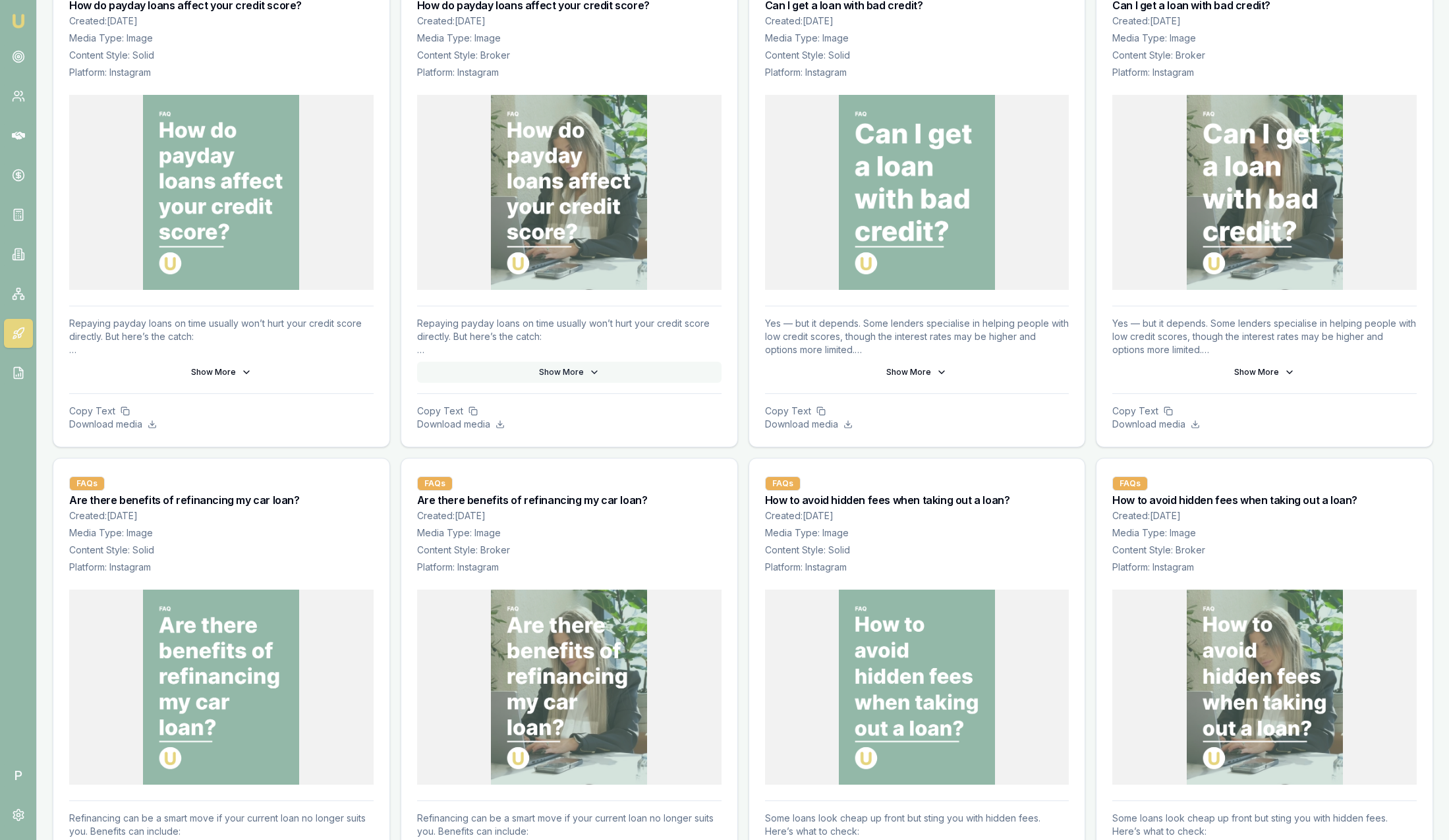
click at [574, 367] on button "Show More" at bounding box center [569, 372] width 305 height 21
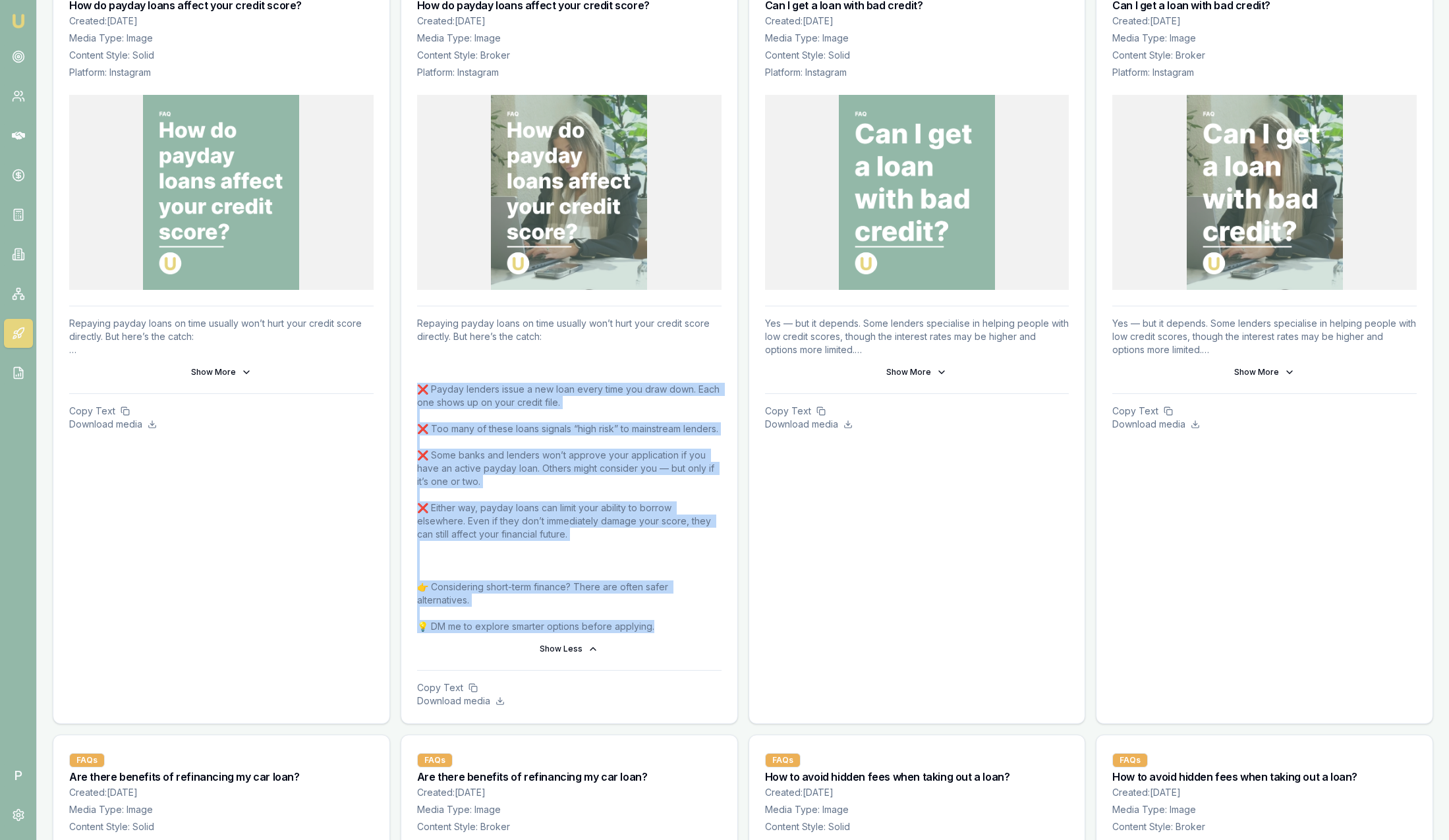
drag, startPoint x: 665, startPoint y: 644, endPoint x: 418, endPoint y: 385, distance: 357.9
click at [418, 385] on p "Repaying payday loans on time usually won’t hurt your credit score directly. Bu…" at bounding box center [569, 474] width 305 height 316
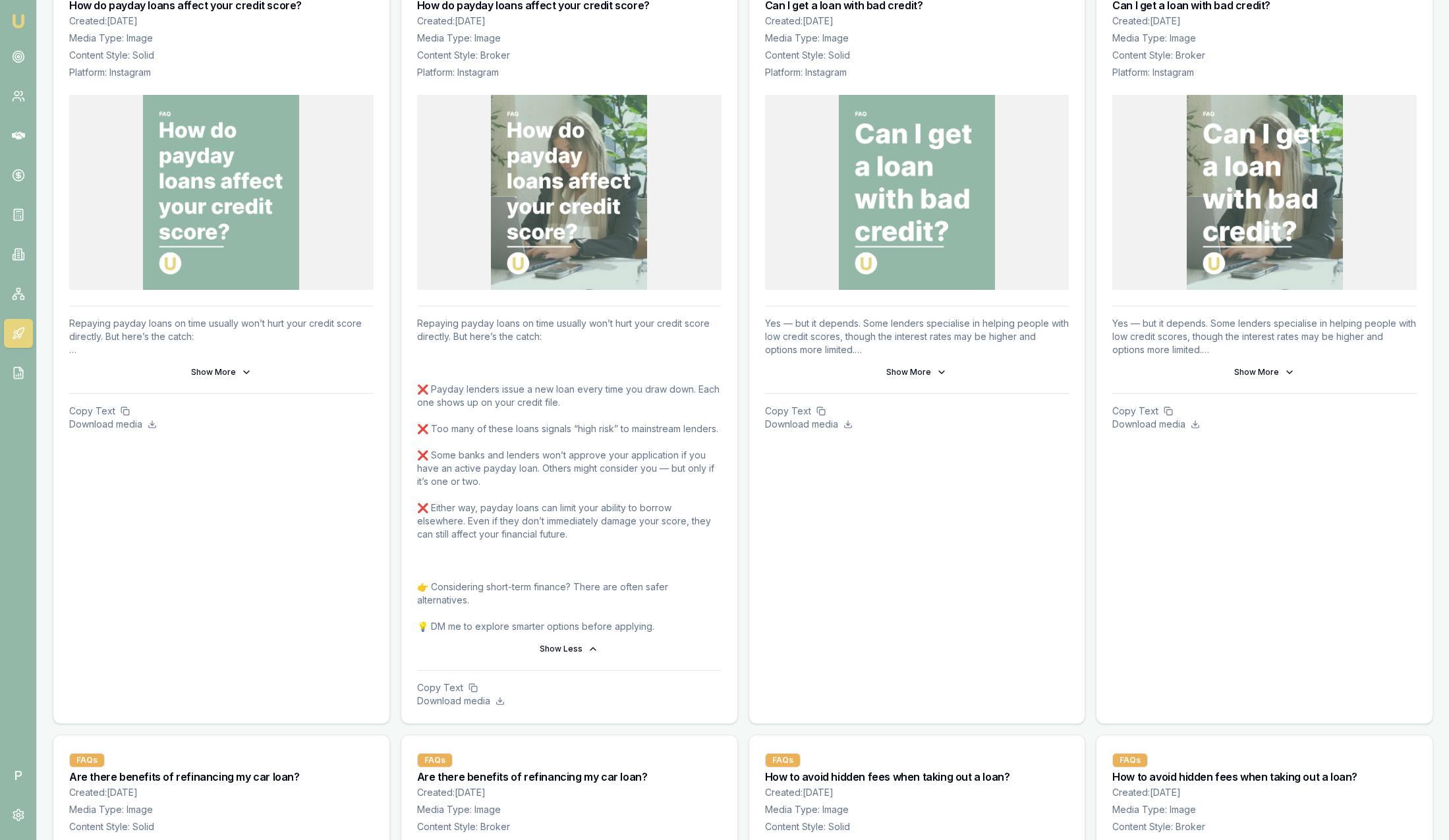
drag, startPoint x: 418, startPoint y: 385, endPoint x: 565, endPoint y: 376, distance: 147.3
click at [565, 376] on p "Repaying payday loans on time usually won’t hurt your credit score directly. Bu…" at bounding box center [569, 474] width 305 height 316
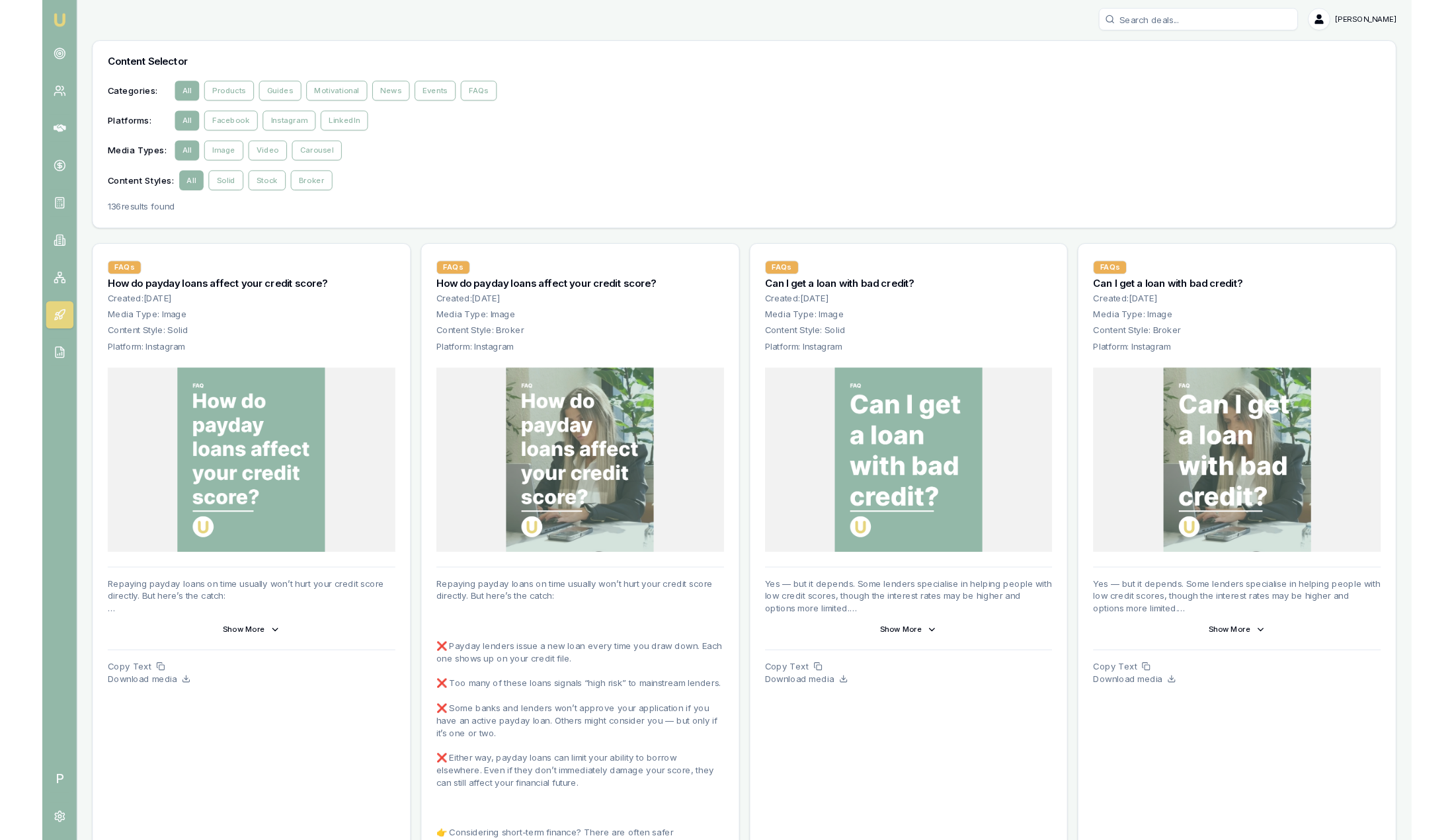
scroll to position [0, 0]
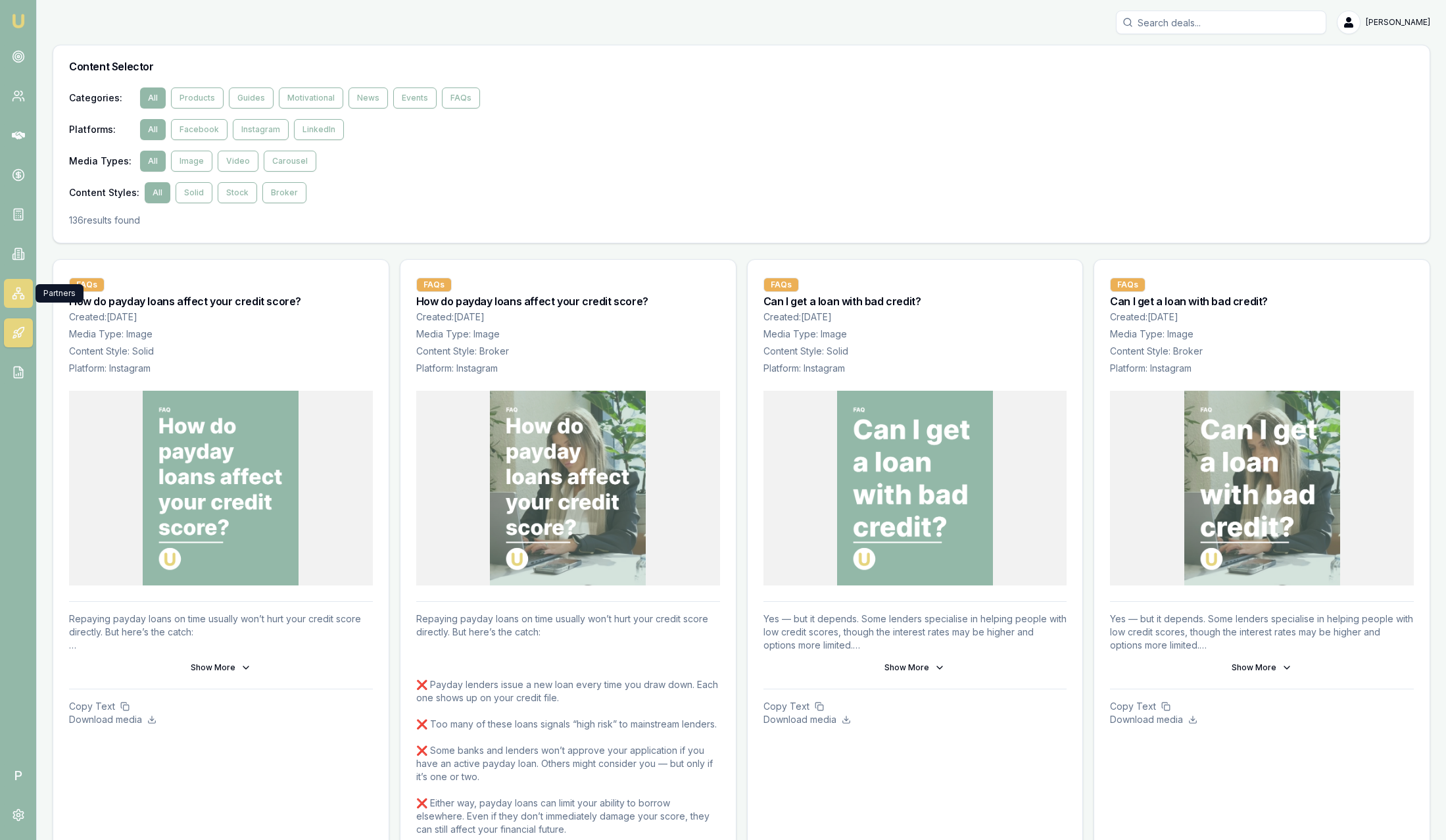
click at [18, 292] on icon at bounding box center [18, 292] width 0 height 2
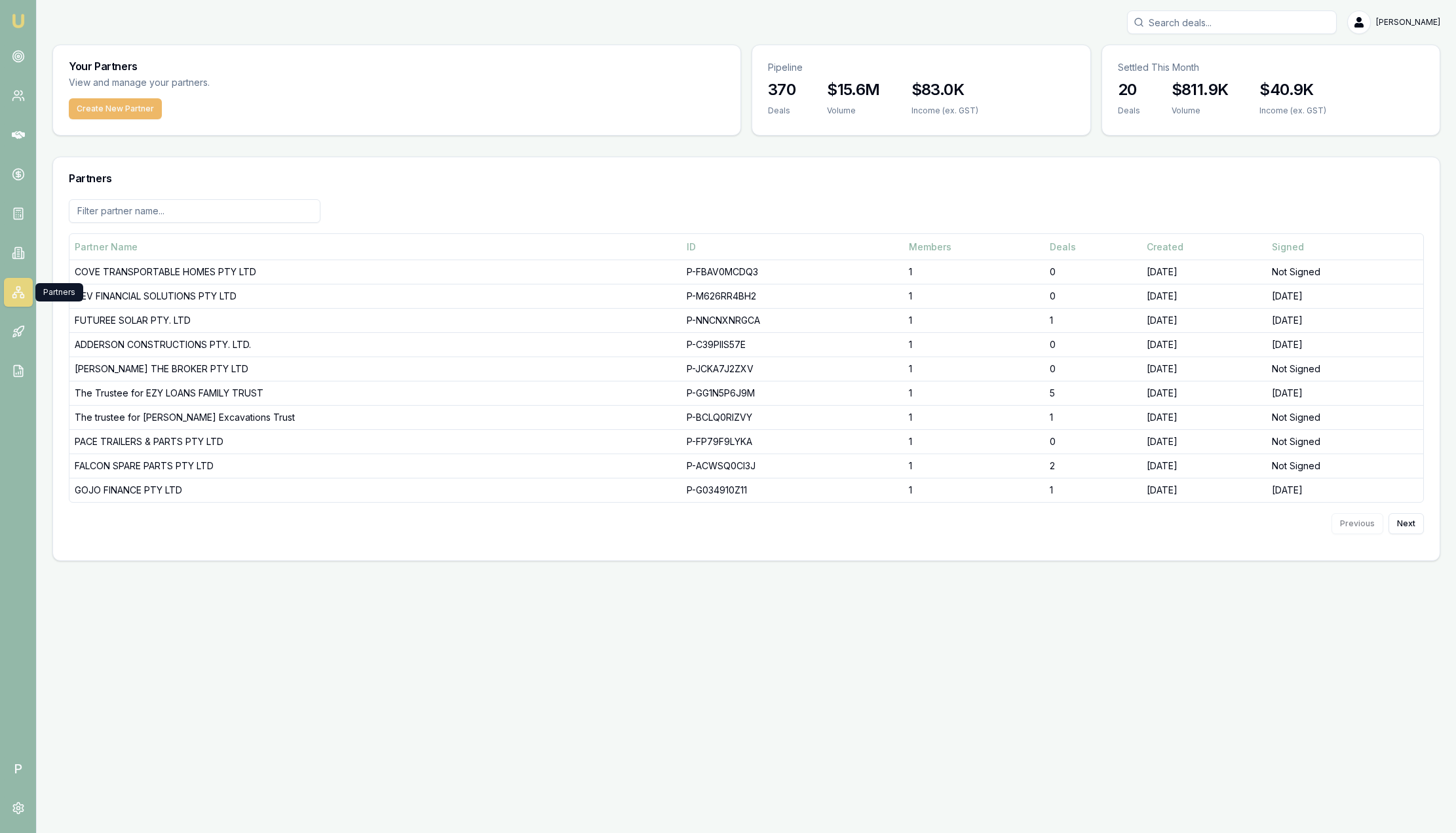
click at [148, 106] on button "Create New Partner" at bounding box center [115, 109] width 93 height 21
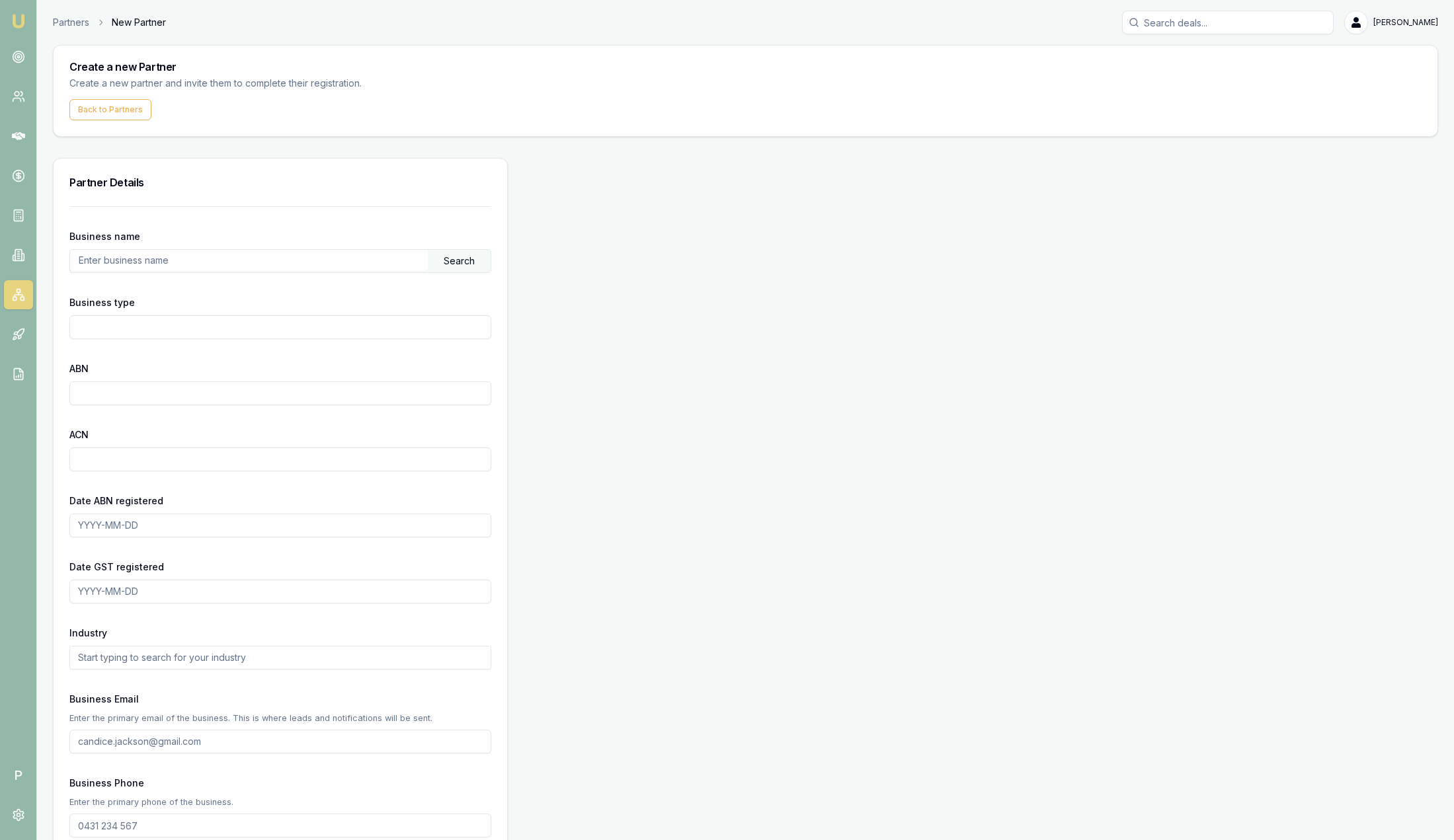
click at [186, 257] on input "text" at bounding box center [249, 261] width 357 height 21
type input "Col Smith"
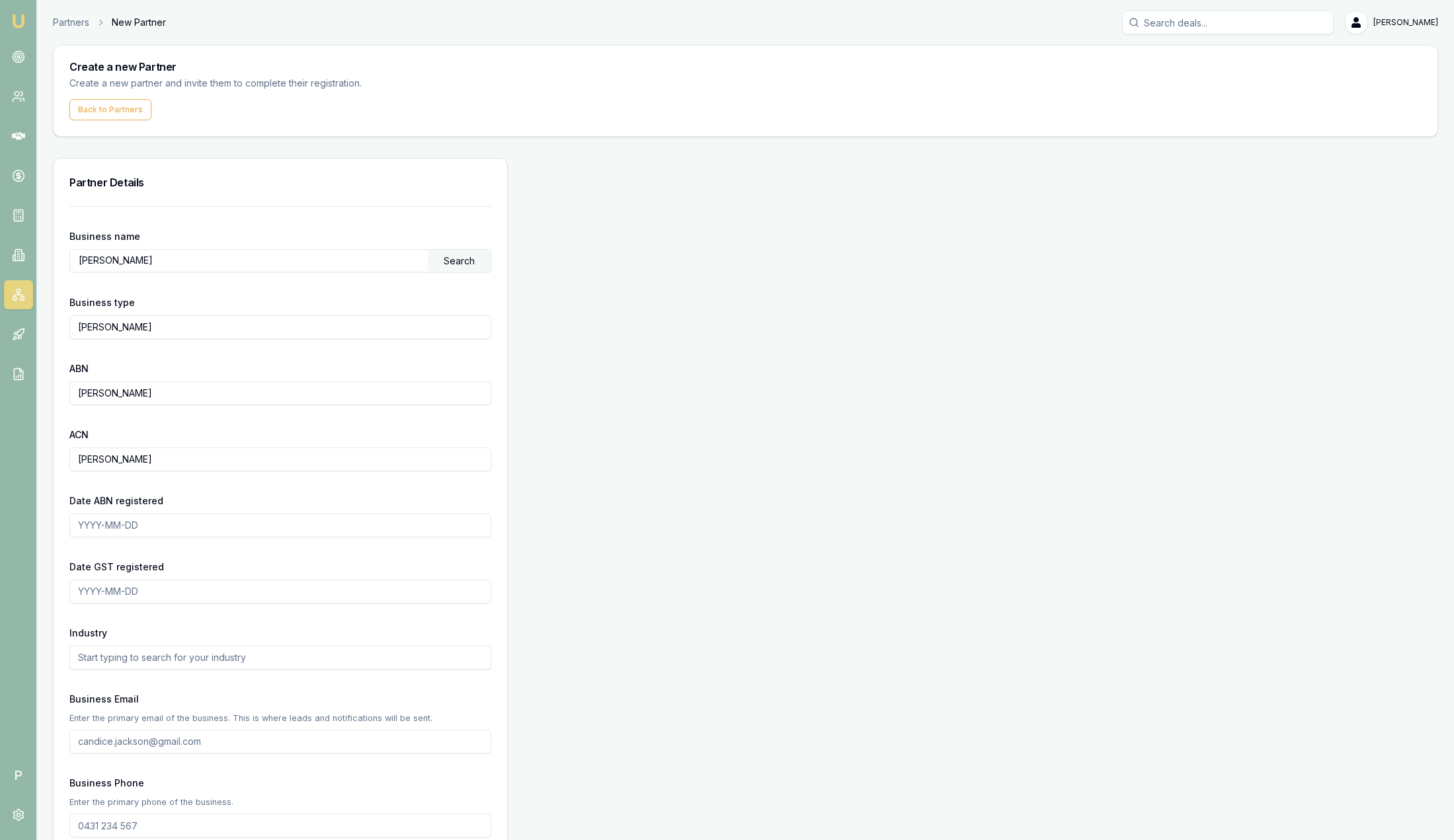
type input "sam.crouch+1138788111@emumoney.com.au"
type input "4662 615 02"
type input "Sam"
type input "Crouch"
click at [466, 256] on div "Search" at bounding box center [459, 262] width 63 height 23
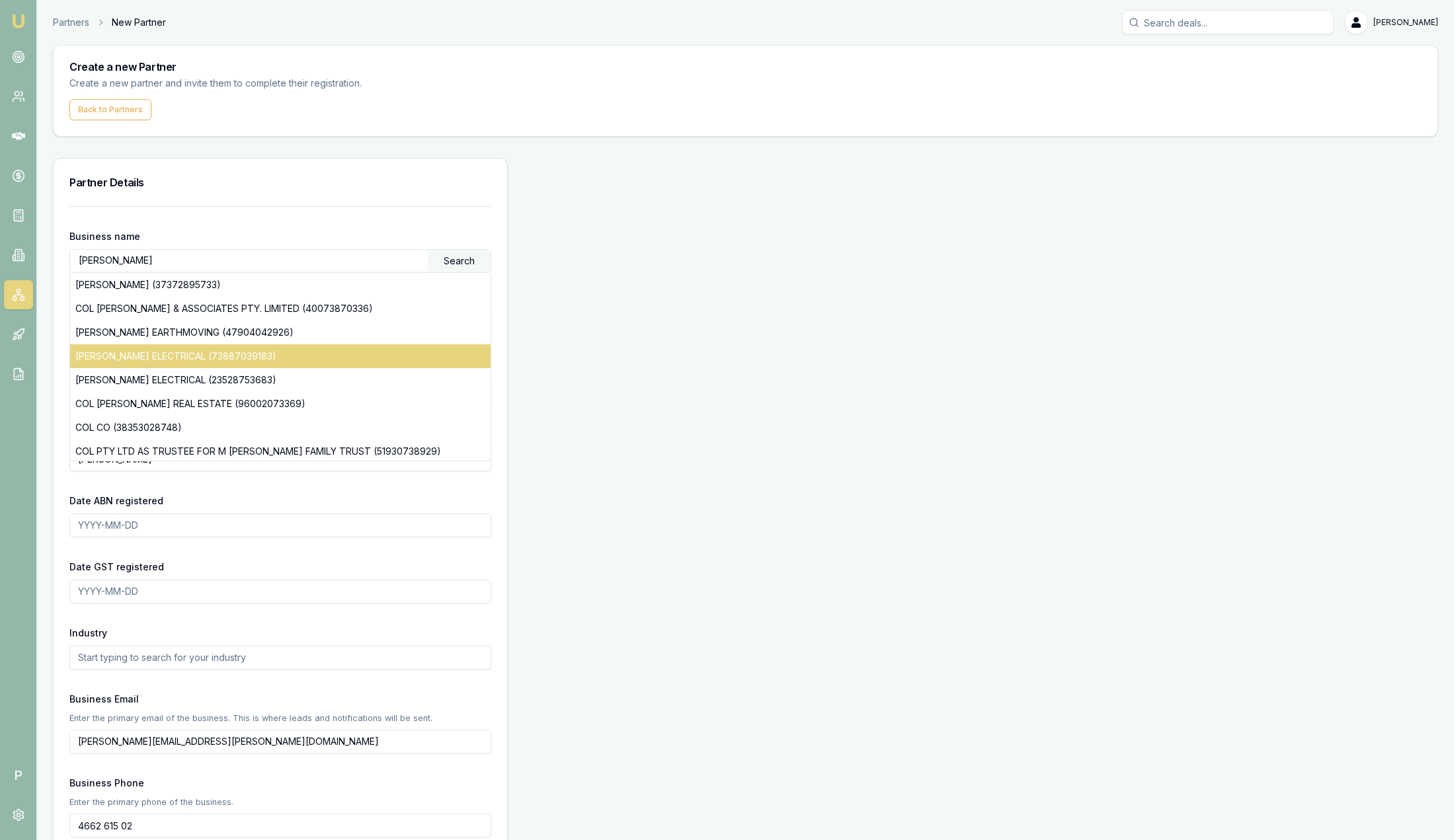
click at [163, 352] on div "COL SMITH ELECTRICAL (73887039183)" at bounding box center [280, 356] width 421 height 24
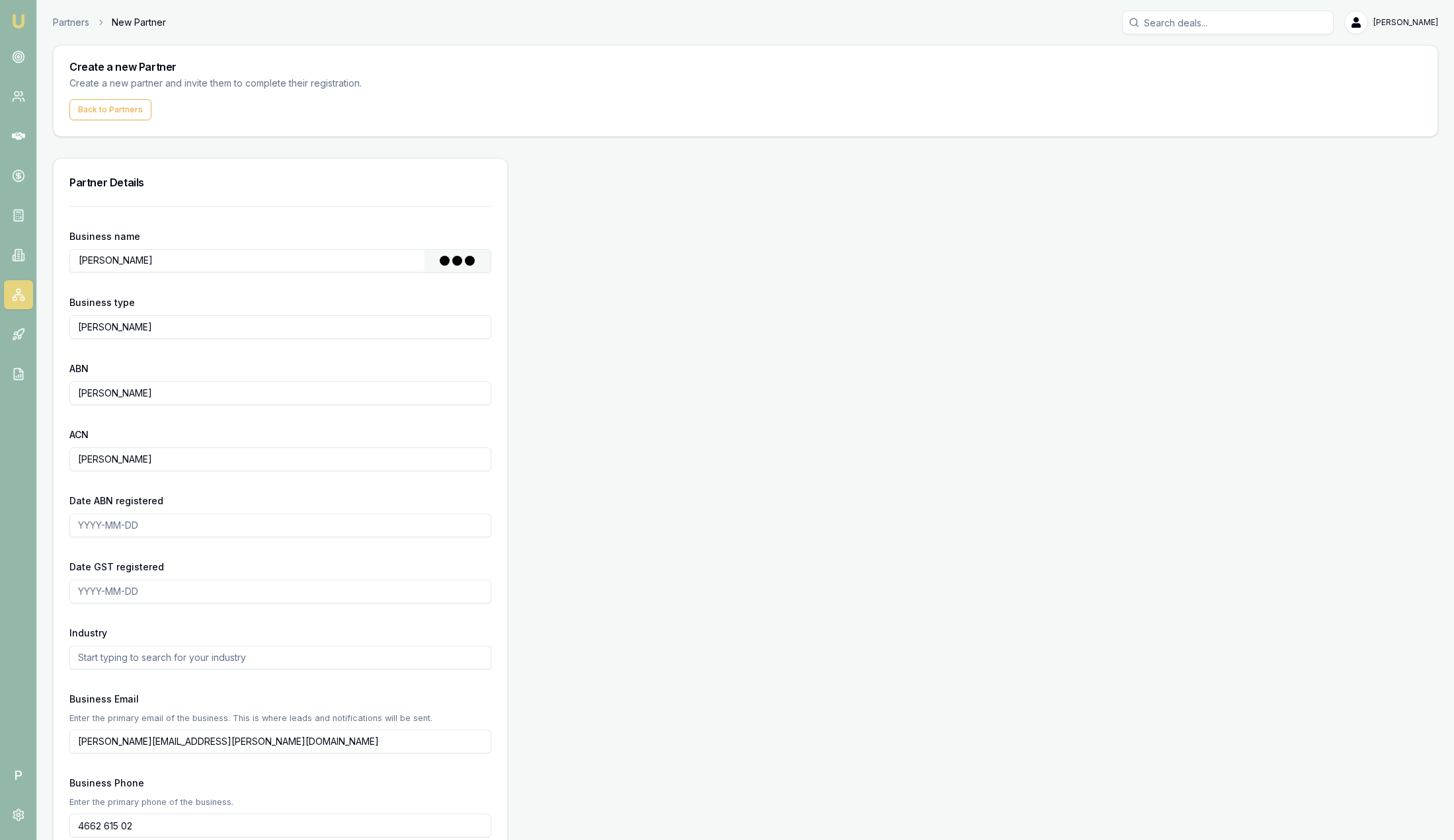
type input "SMITH, COLIN"
type input "Individual/Sole Trader"
type input "73887039183"
type input "2016-10-21"
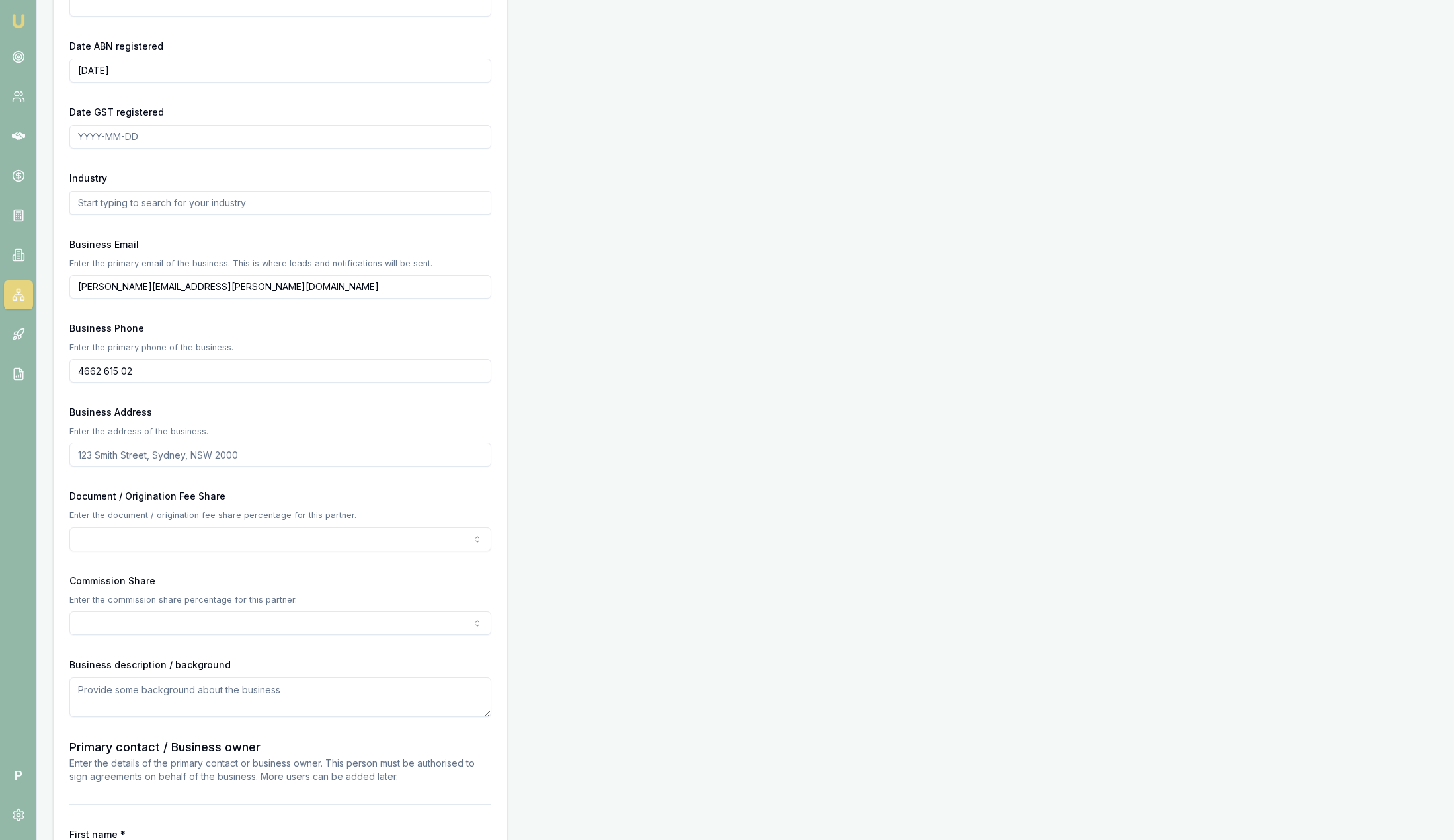
scroll to position [496, 0]
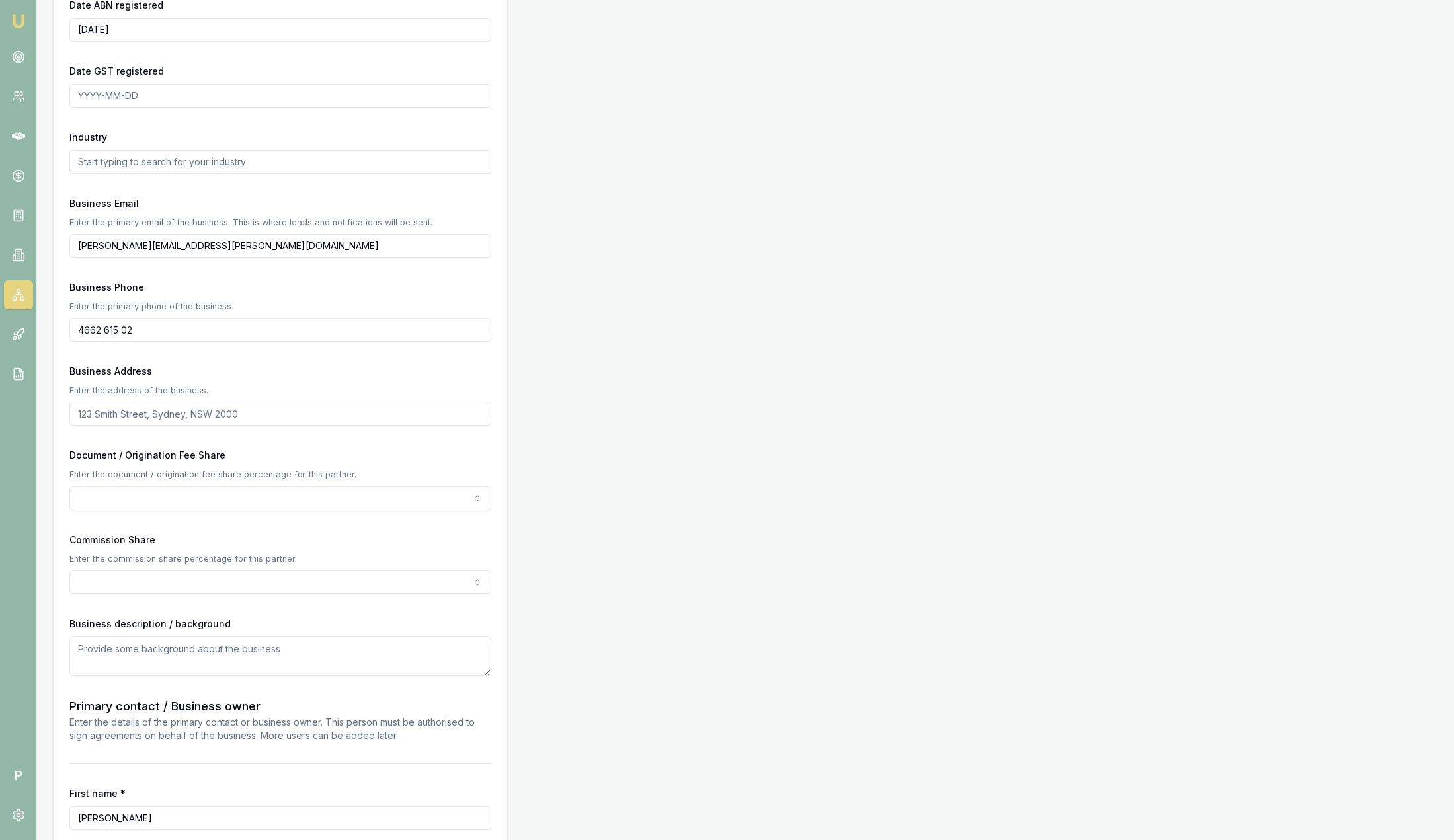
drag, startPoint x: 288, startPoint y: 249, endPoint x: 144, endPoint y: 219, distance: 147.1
click at [37, 251] on div "Emu Broker P Partners New Partner Sam Crouch Toggle Menu Create a new Partner C…" at bounding box center [727, 303] width 1454 height 1596
click at [281, 198] on div "Business Email Enter the primary email of the business. This is where leads and…" at bounding box center [280, 227] width 422 height 63
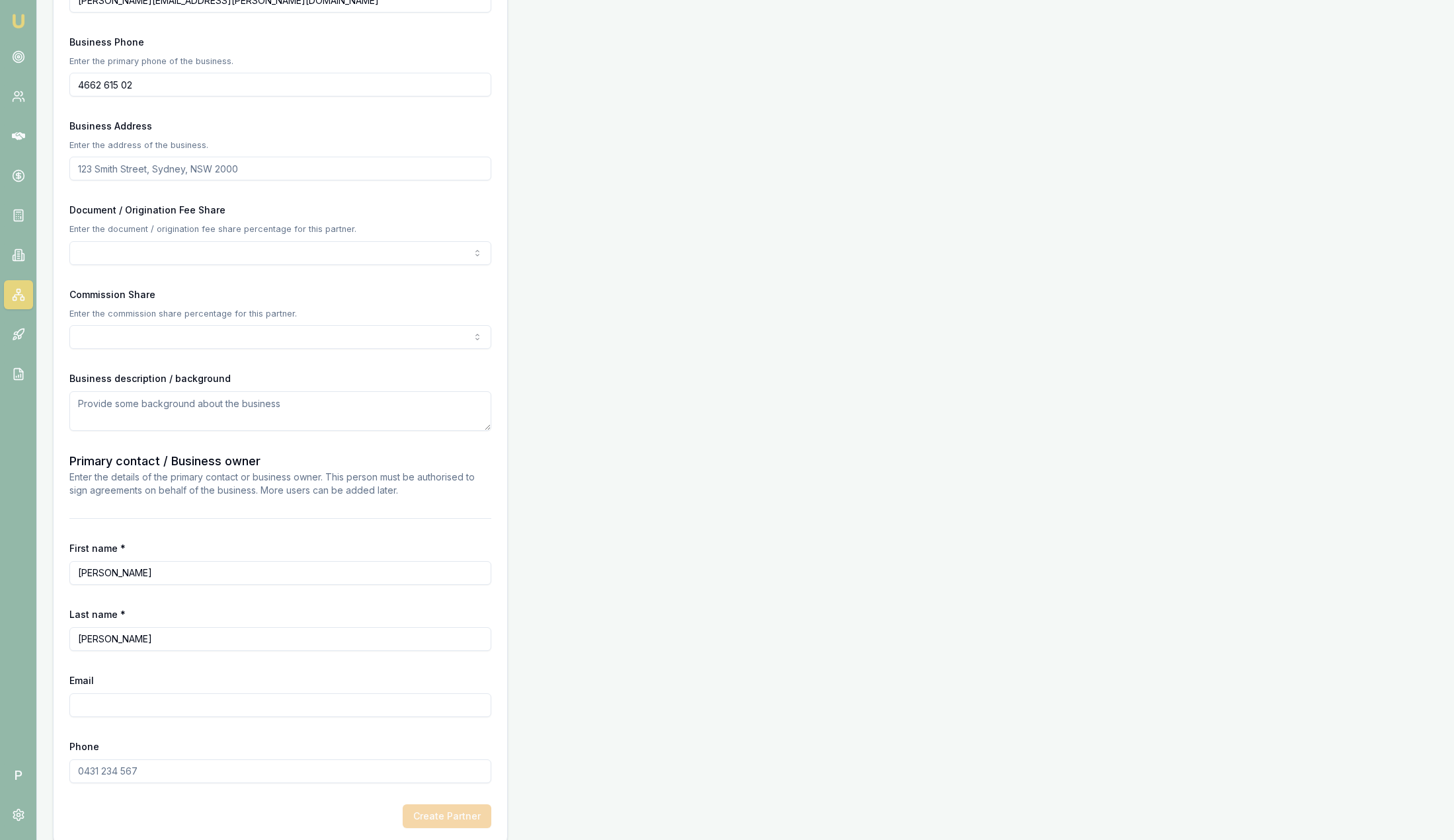
scroll to position [756, 0]
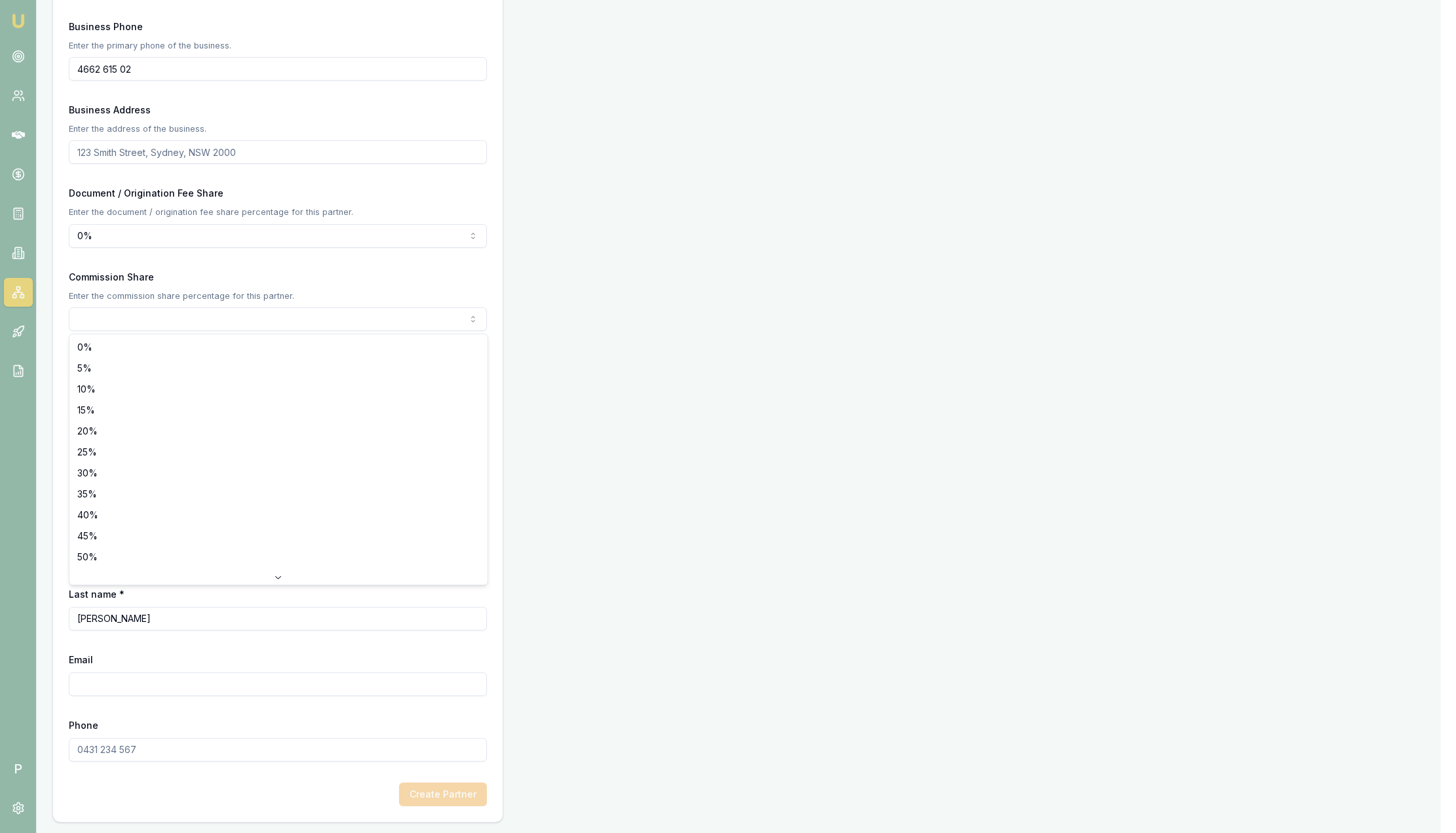
select select "30"
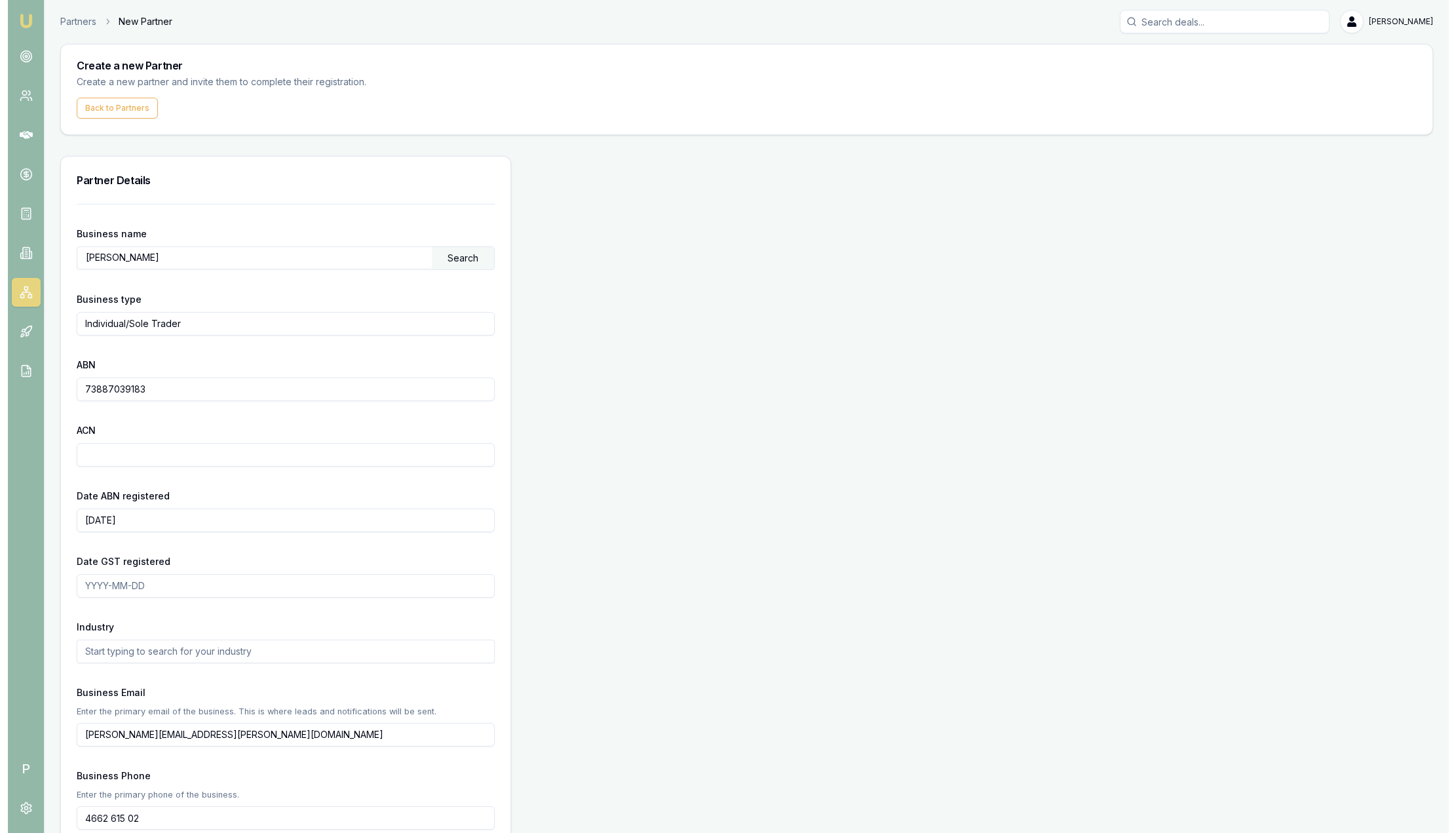
scroll to position [0, 0]
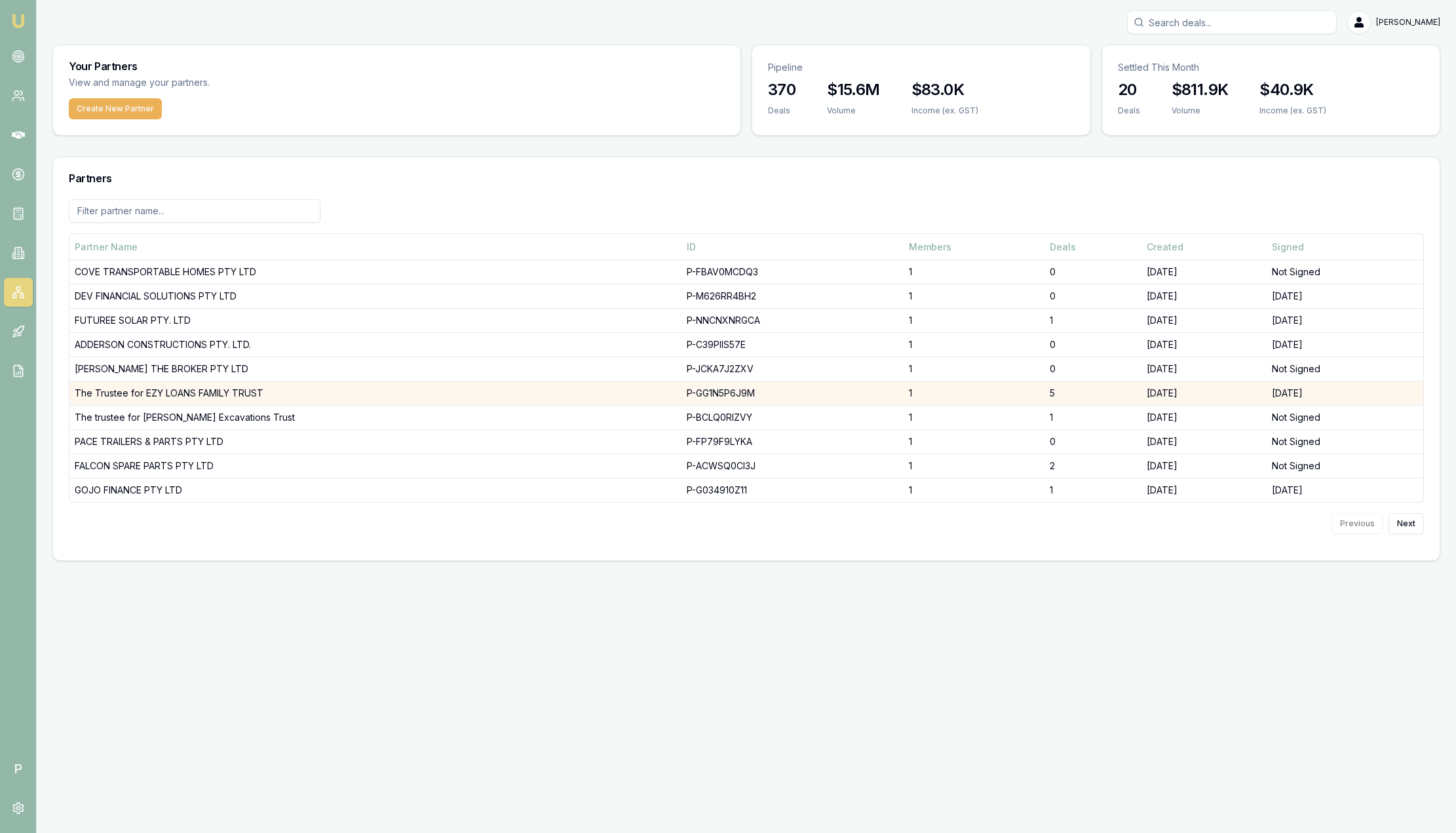
click at [153, 394] on td "The Trustee for EZY LOANS FAMILY TRUST" at bounding box center [375, 394] width 612 height 24
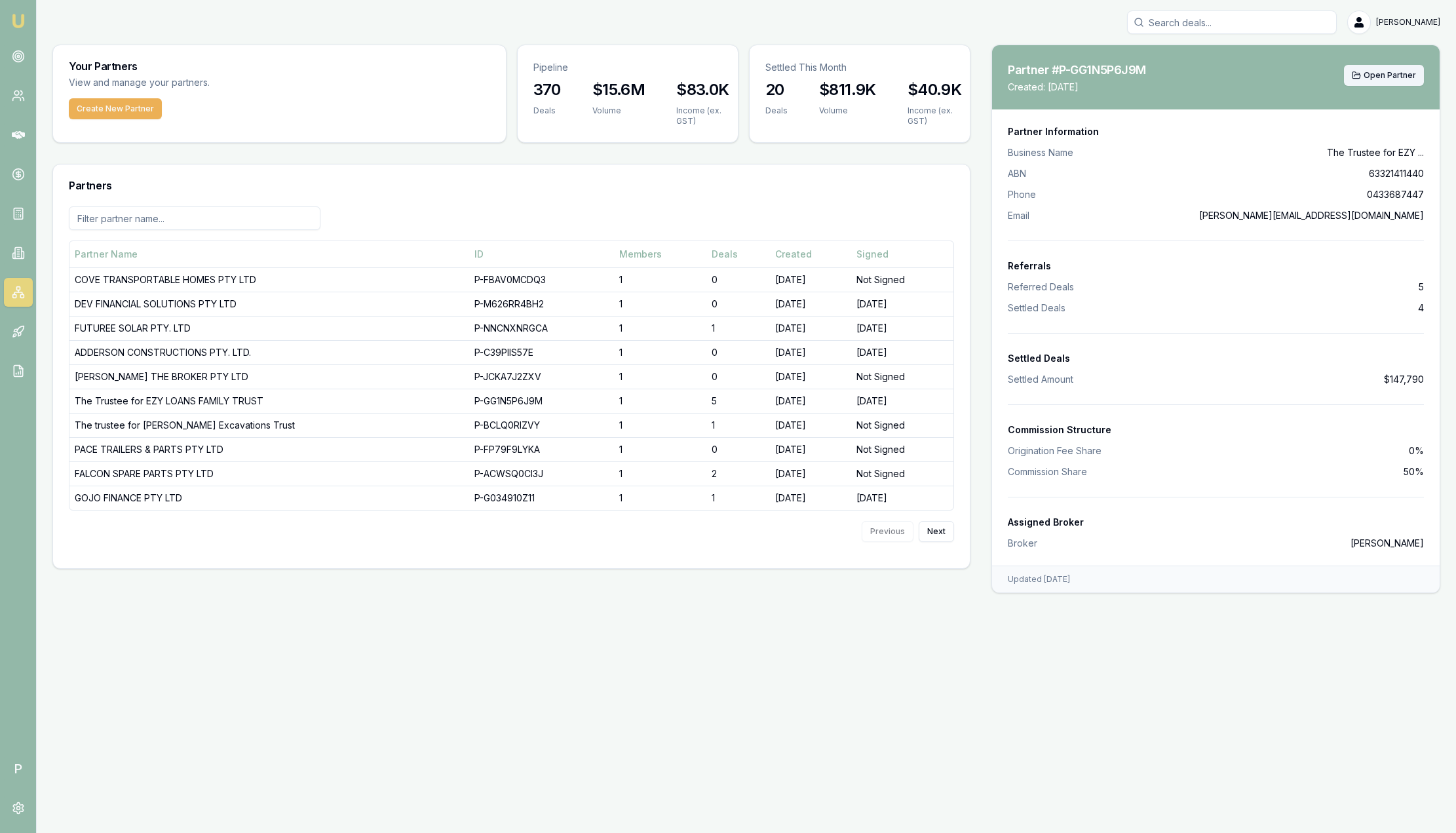
click at [1381, 78] on span "Open Partner" at bounding box center [1390, 75] width 53 height 11
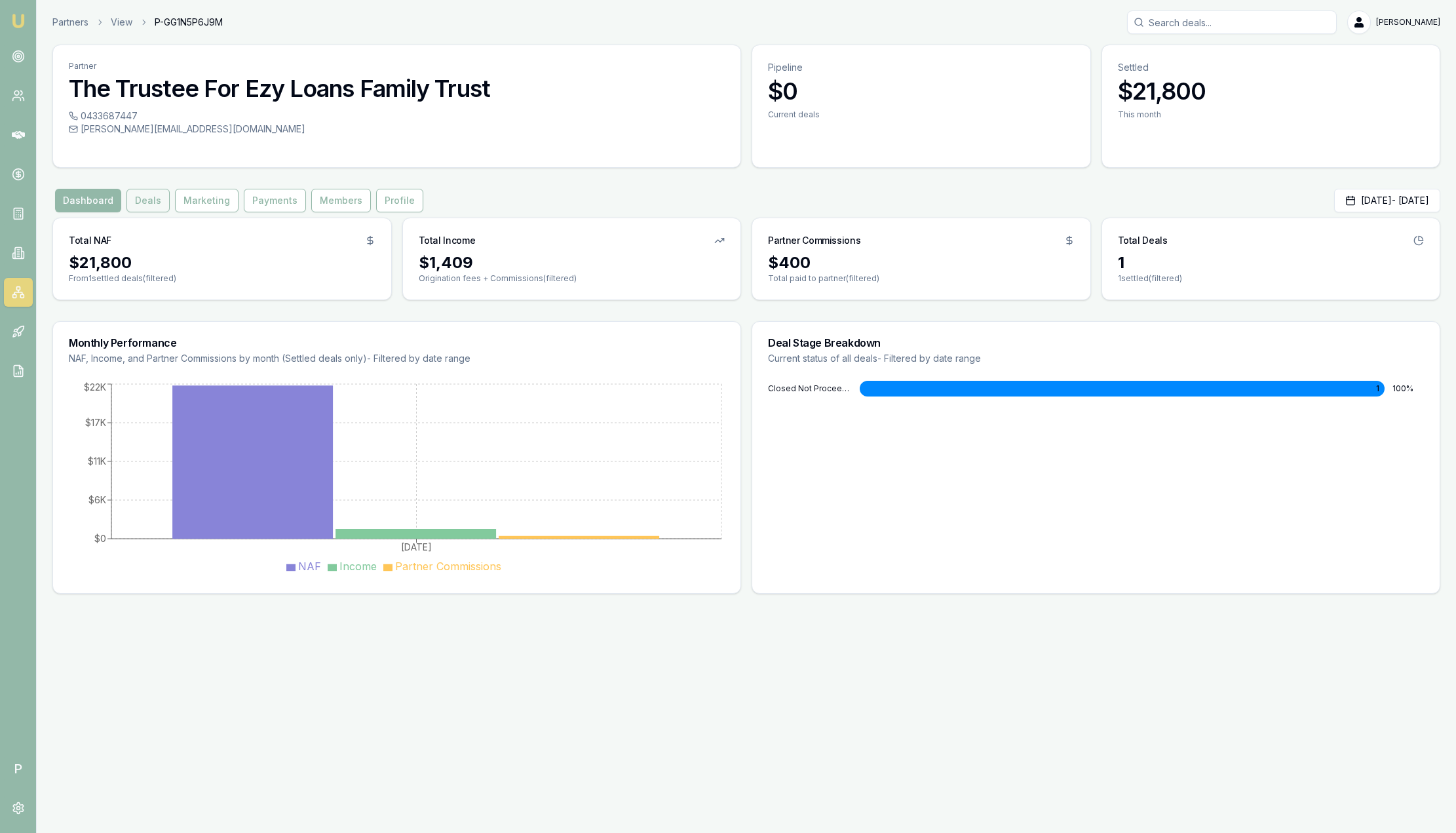
click at [155, 202] on button "Deals" at bounding box center [148, 200] width 43 height 23
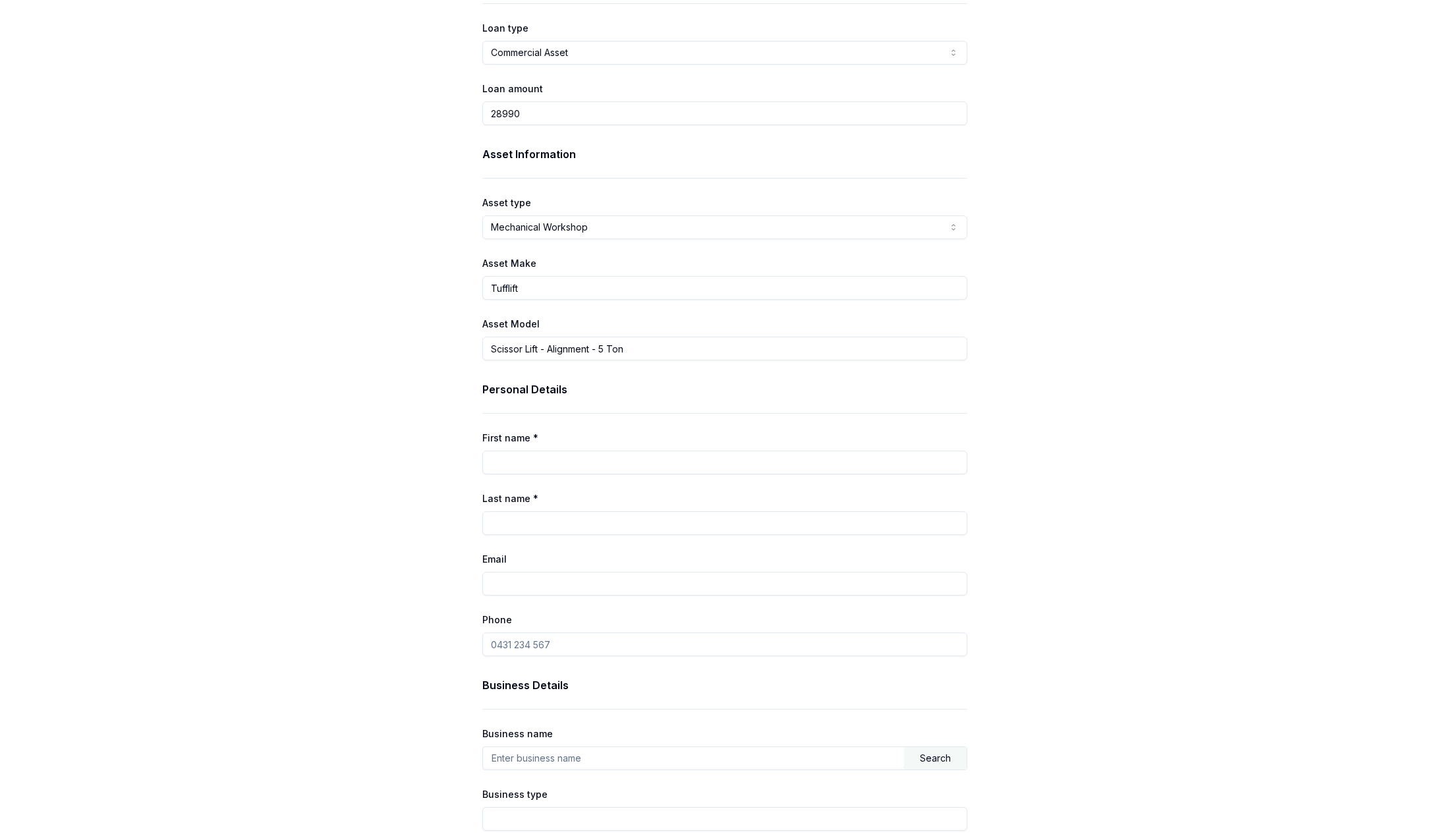
scroll to position [85, 0]
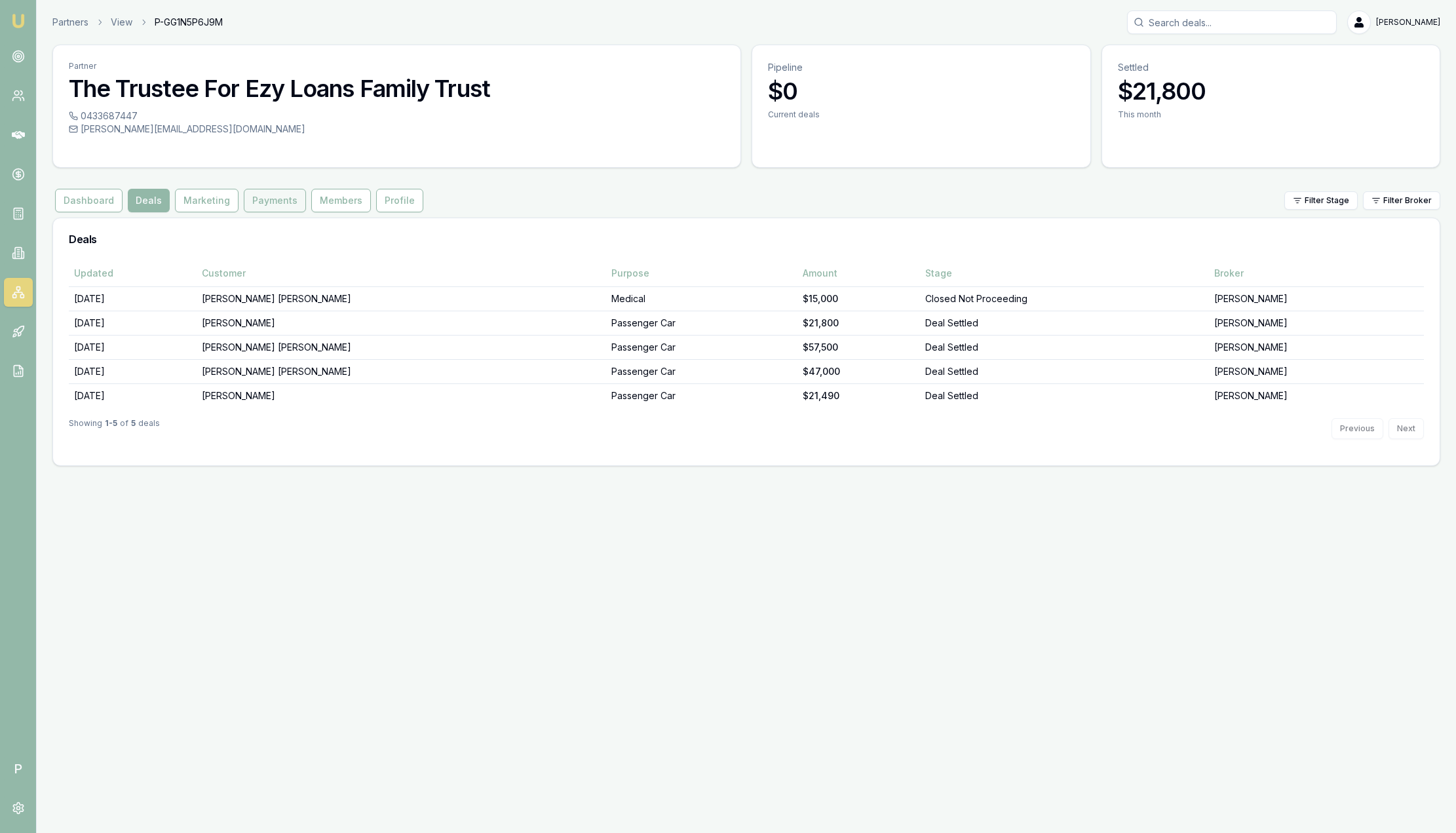
click at [274, 205] on button "Payments" at bounding box center [275, 200] width 63 height 23
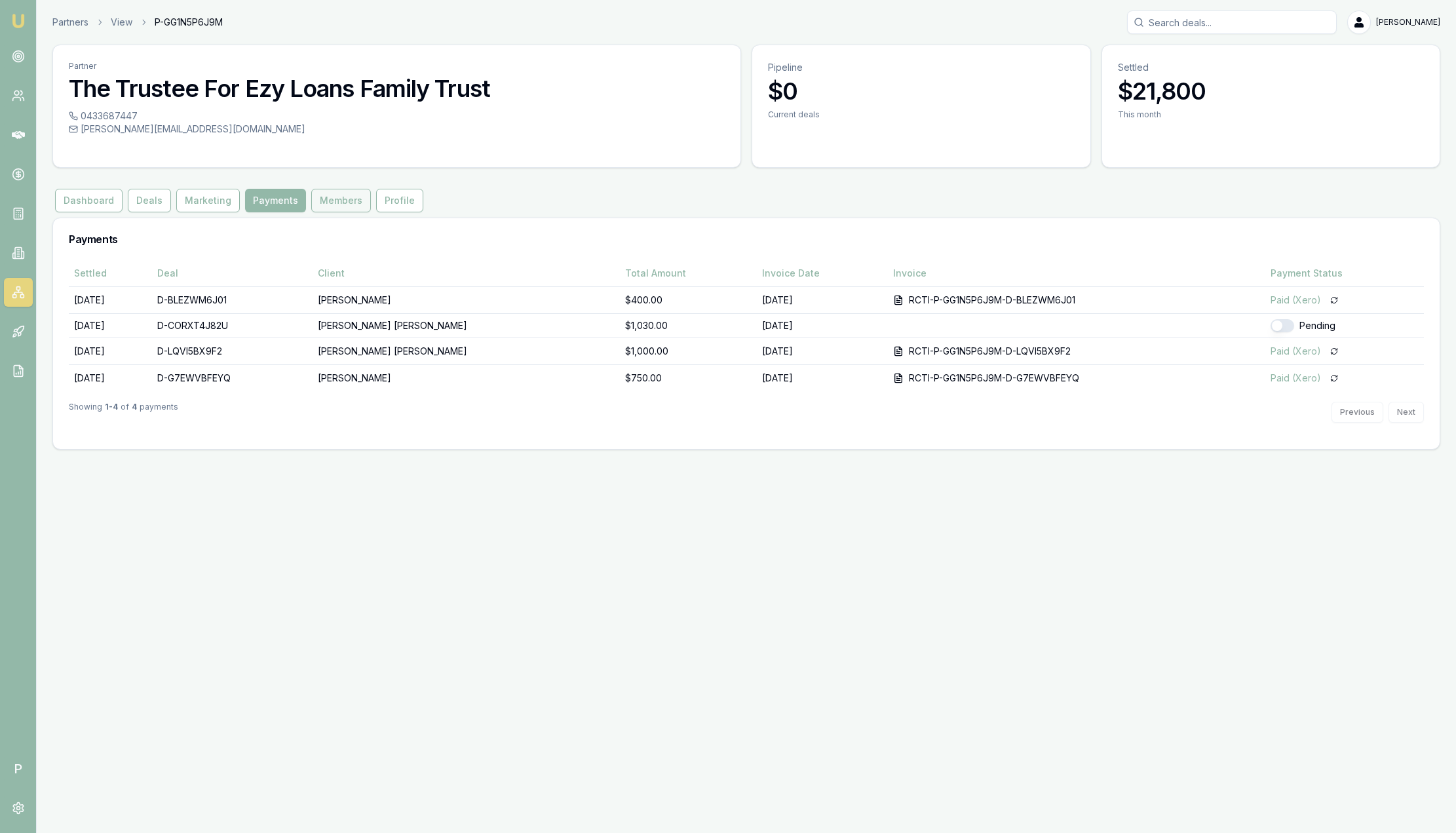
click at [343, 200] on button "Members" at bounding box center [341, 200] width 60 height 23
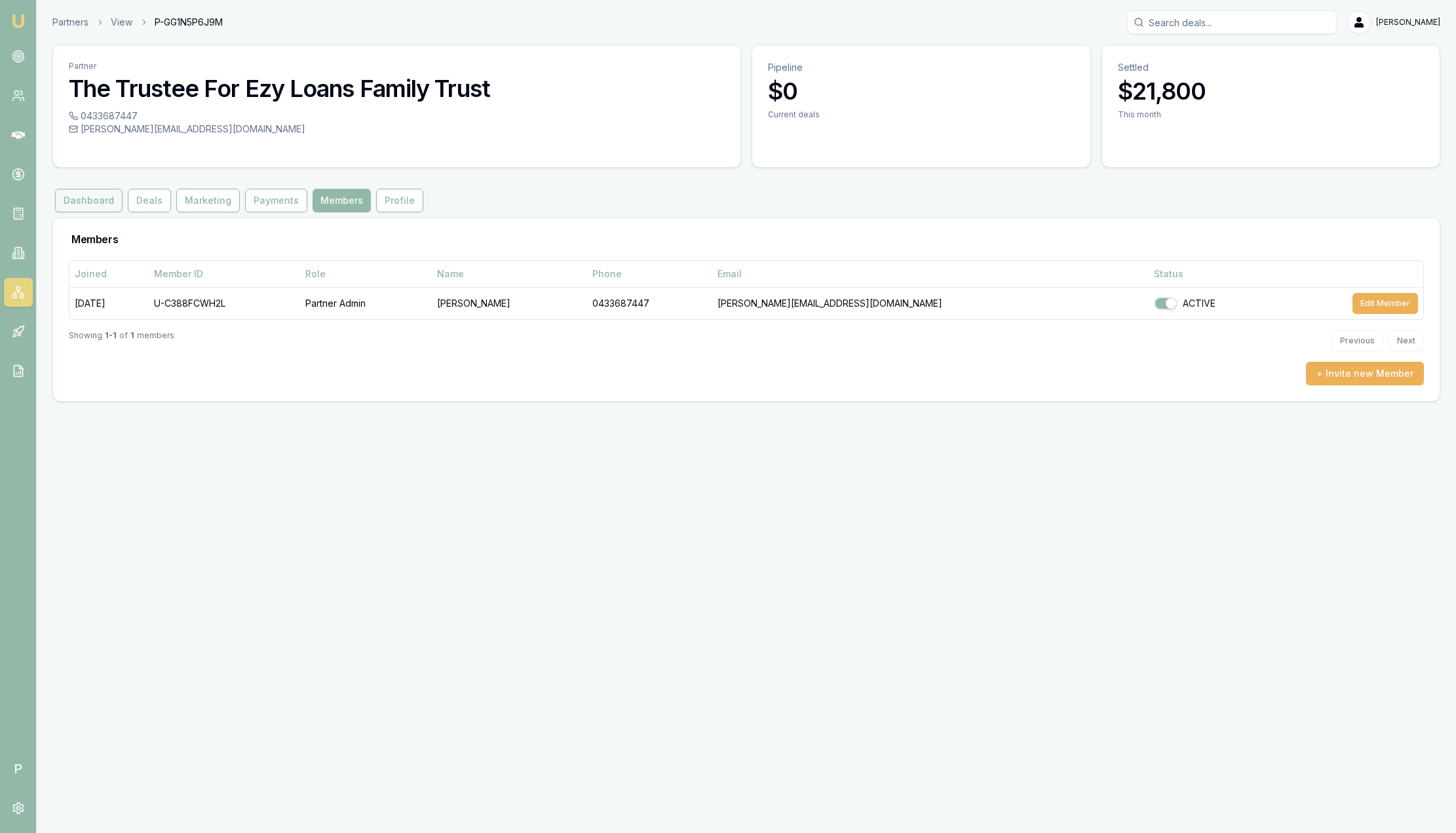
click at [97, 210] on button "Dashboard" at bounding box center [89, 200] width 68 height 23
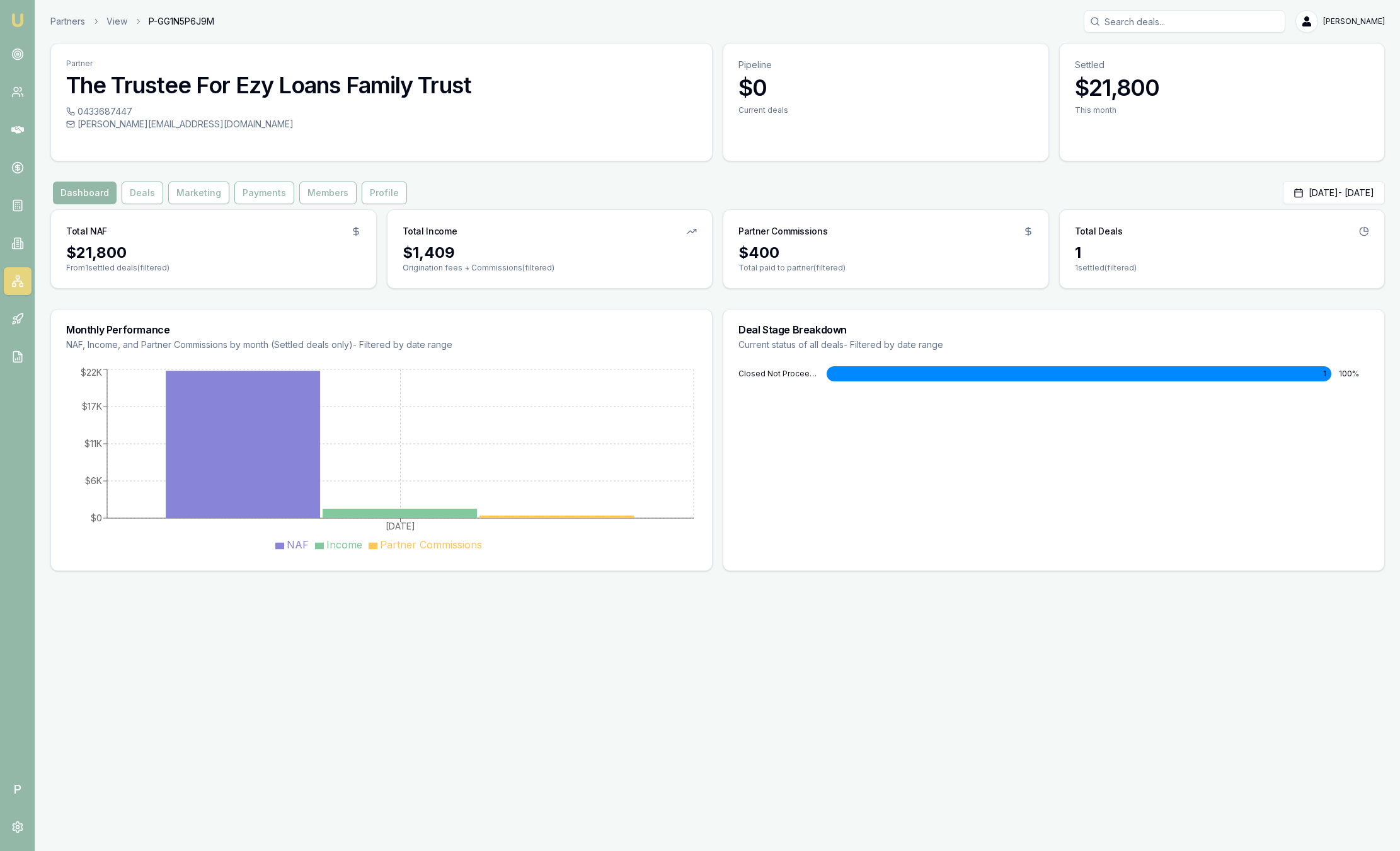
click at [0, 17] on nav "Emu Broker" at bounding box center [17, 190] width 35 height 381
click at [24, 27] on img at bounding box center [17, 20] width 15 height 15
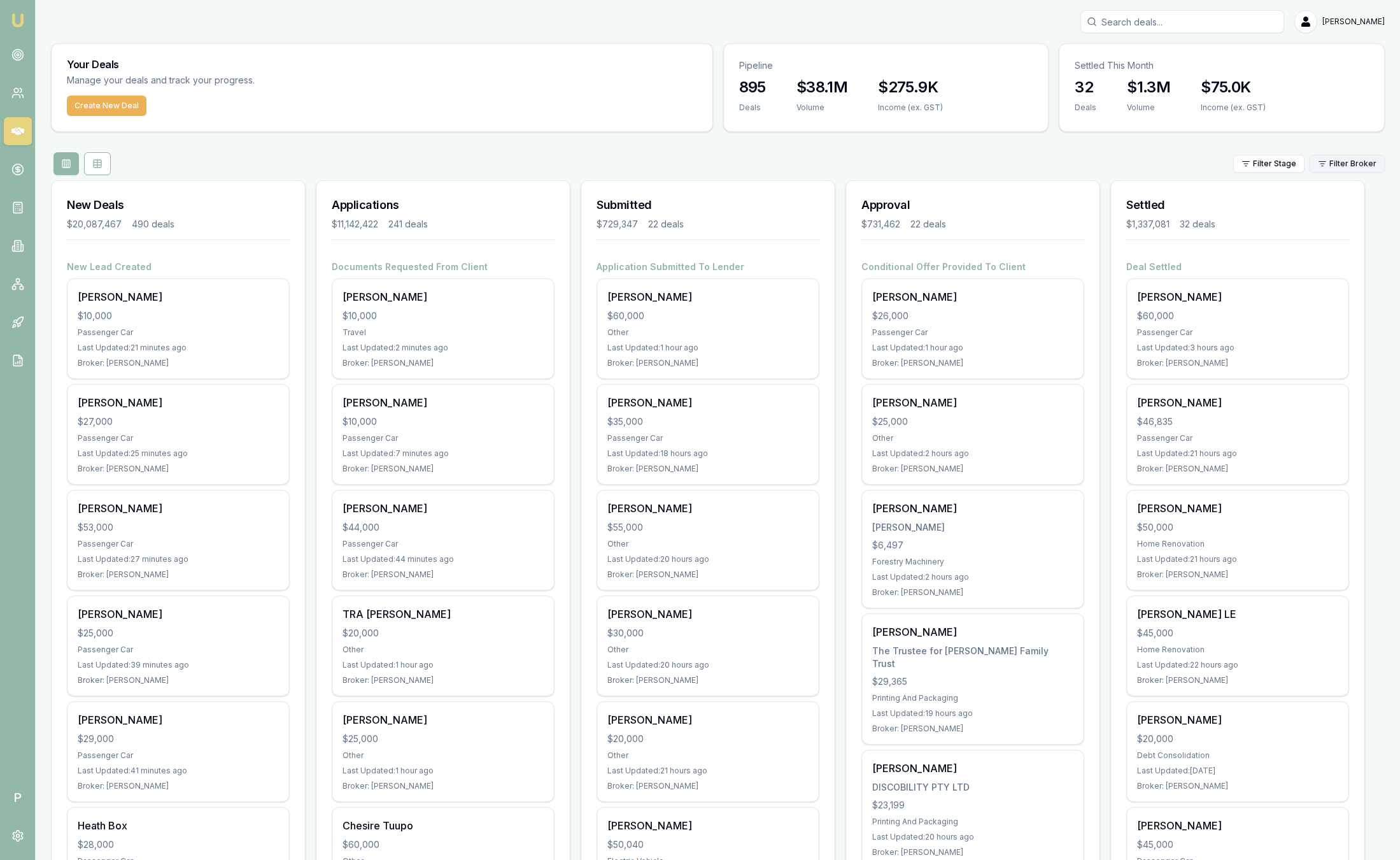
click at [1362, 163] on html "Emu Broker P [PERSON_NAME] Toggle Menu Your Deals Manage your deals and track y…" at bounding box center [700, 430] width 1400 height 860
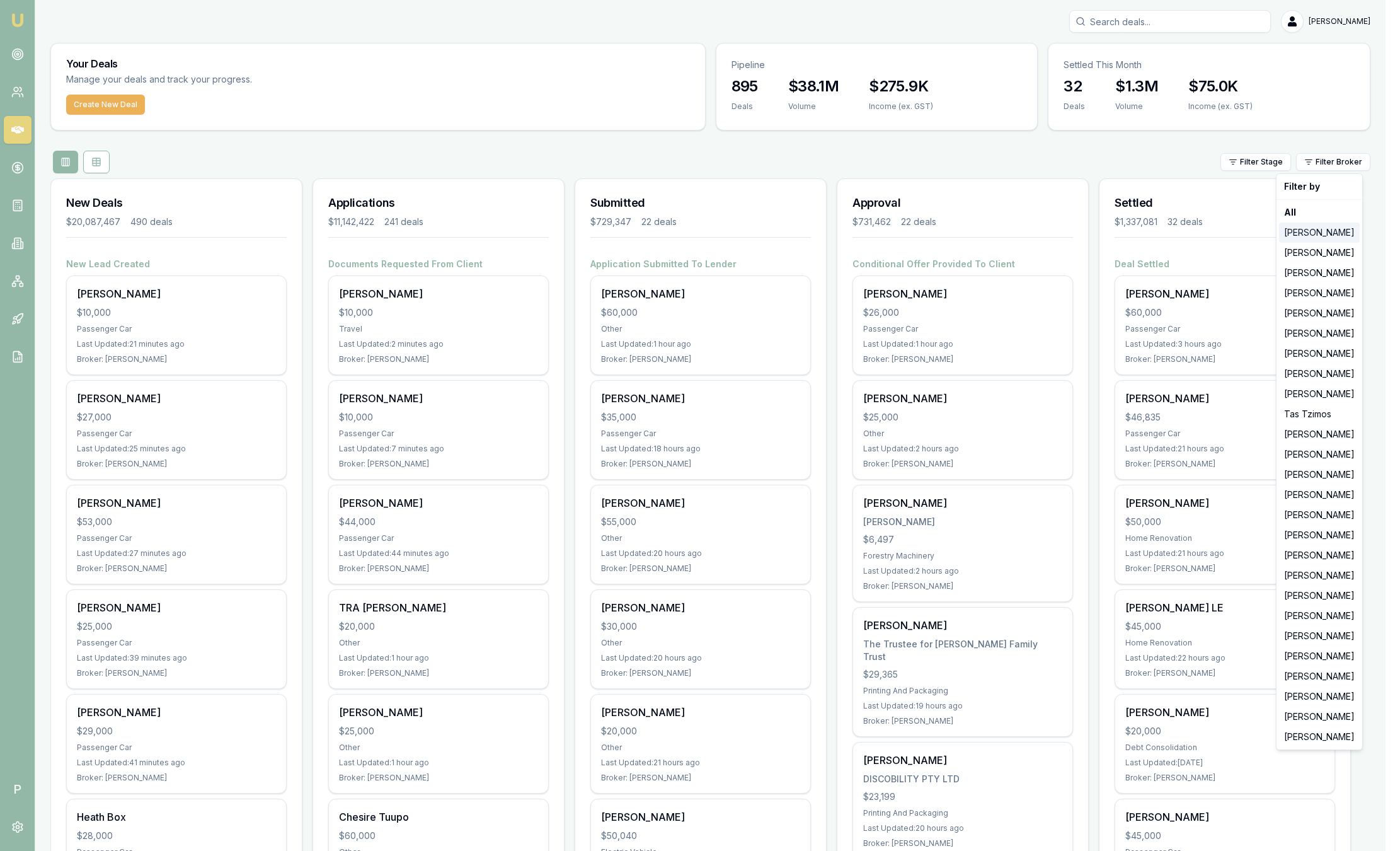
click at [1335, 235] on div "[PERSON_NAME]" at bounding box center [1319, 233] width 80 height 20
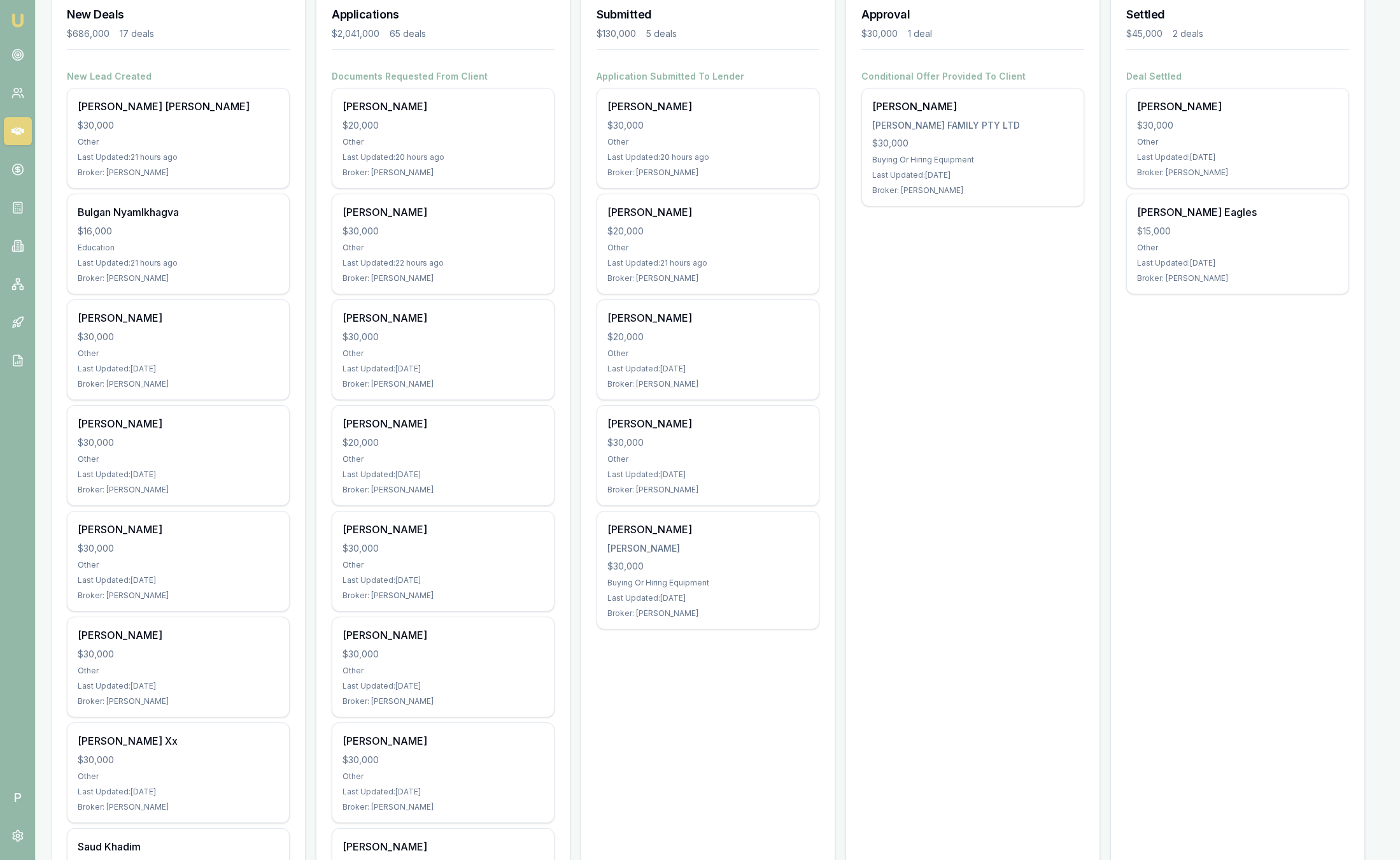
scroll to position [191, 0]
